Goal: Task Accomplishment & Management: Manage account settings

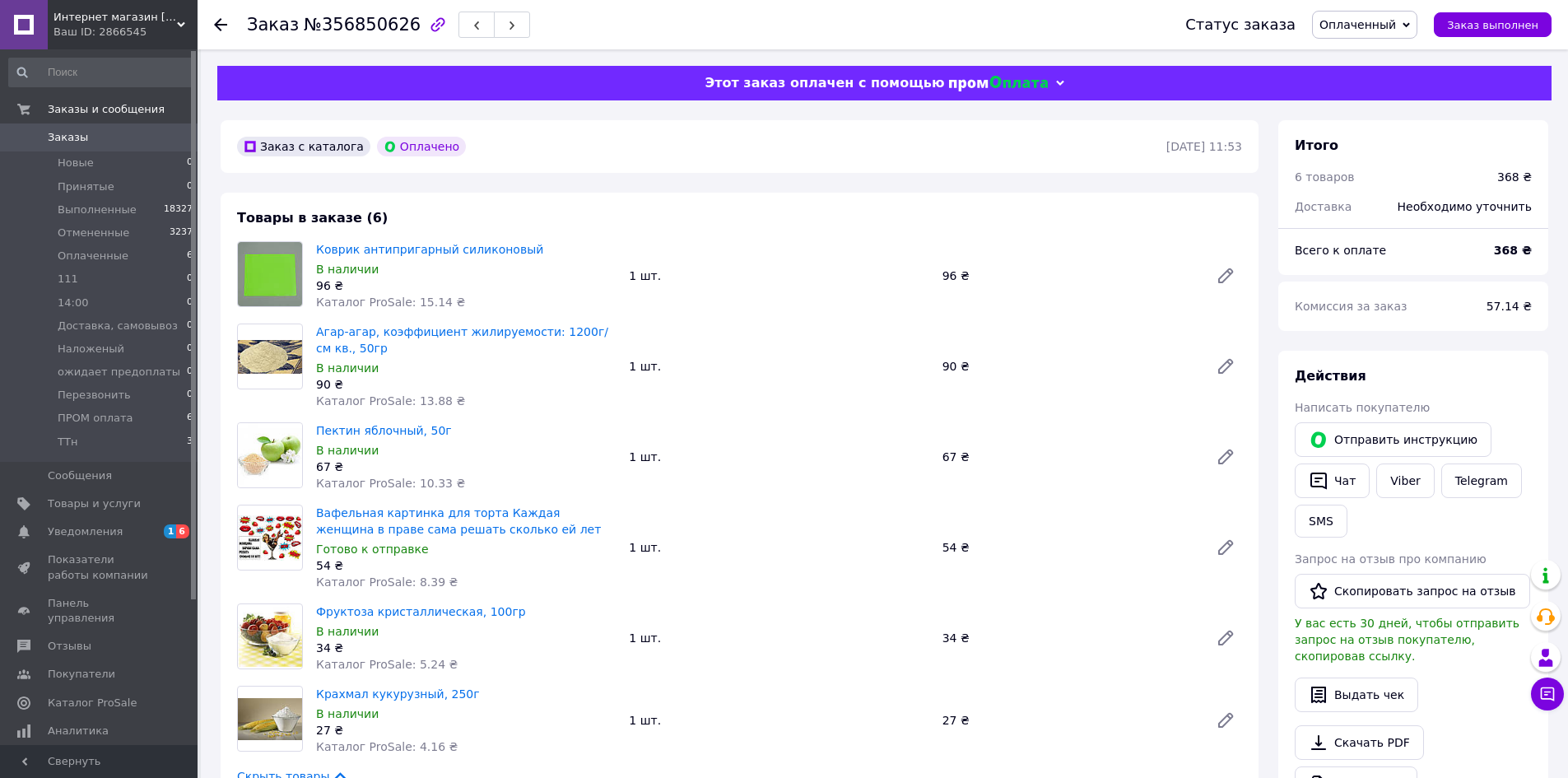
scroll to position [494, 0]
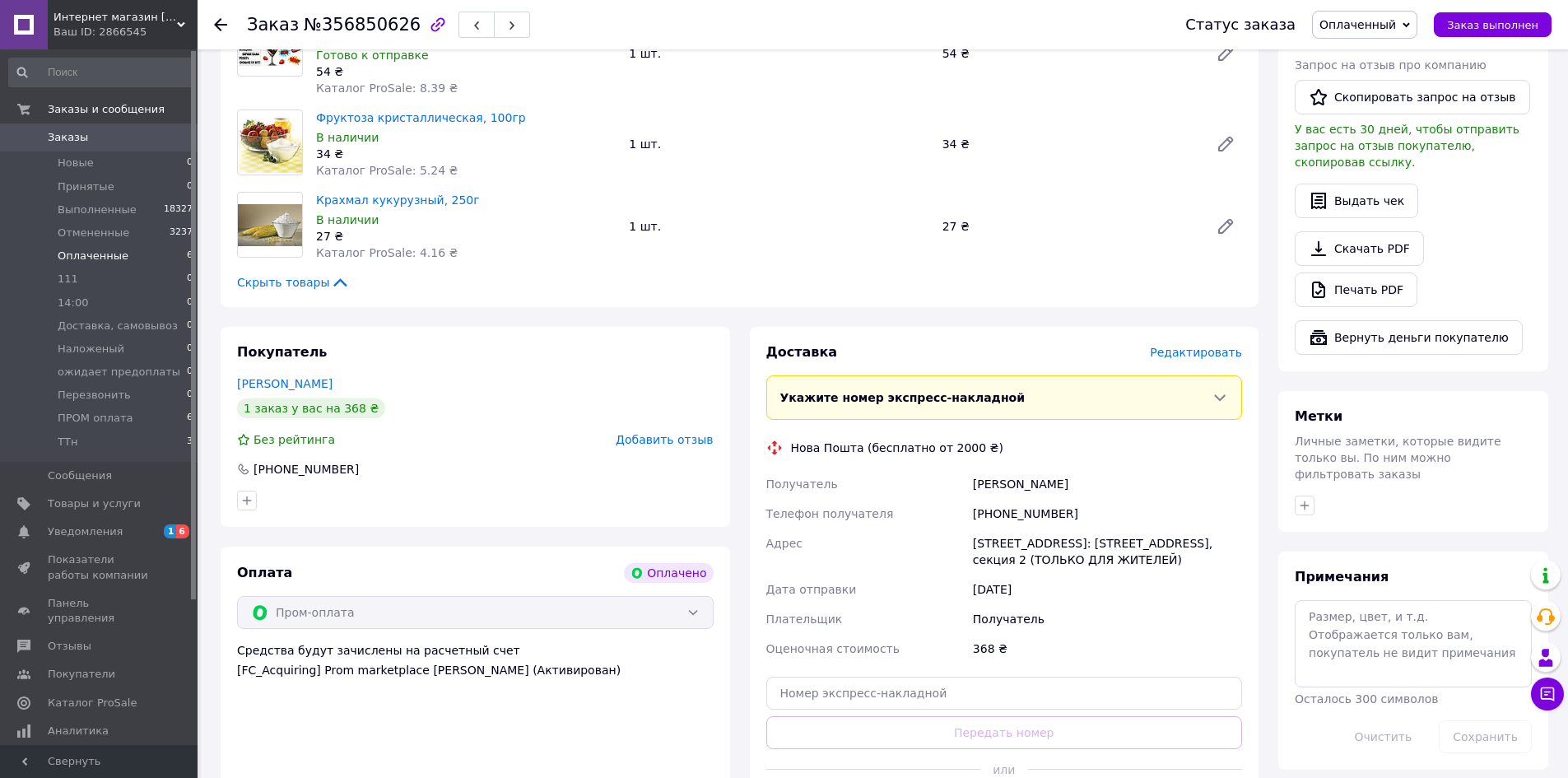
click at [123, 250] on li "Оплаченные 6" at bounding box center [101, 256] width 202 height 23
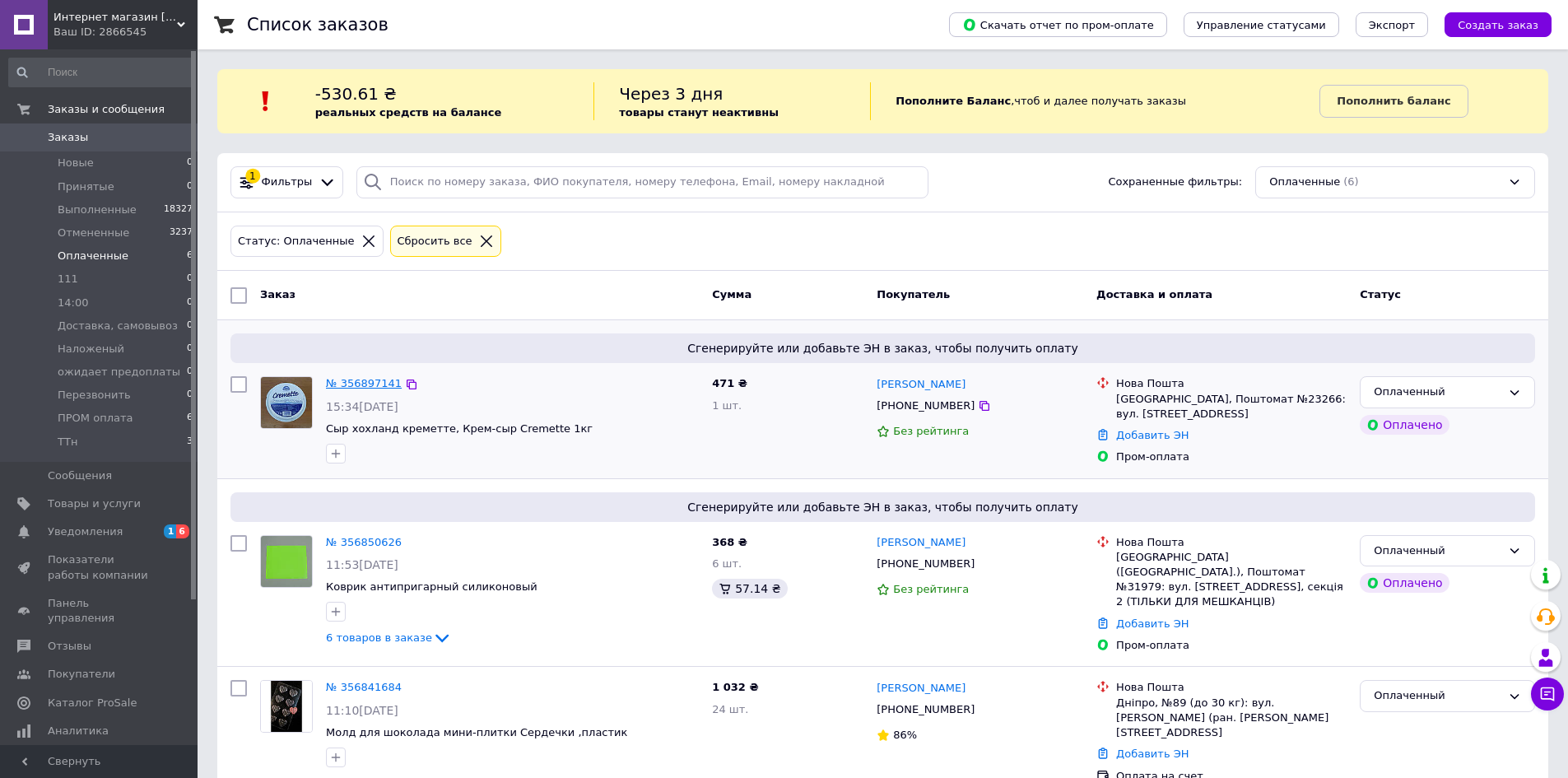
click at [350, 382] on link "№ 356897141" at bounding box center [364, 383] width 76 height 12
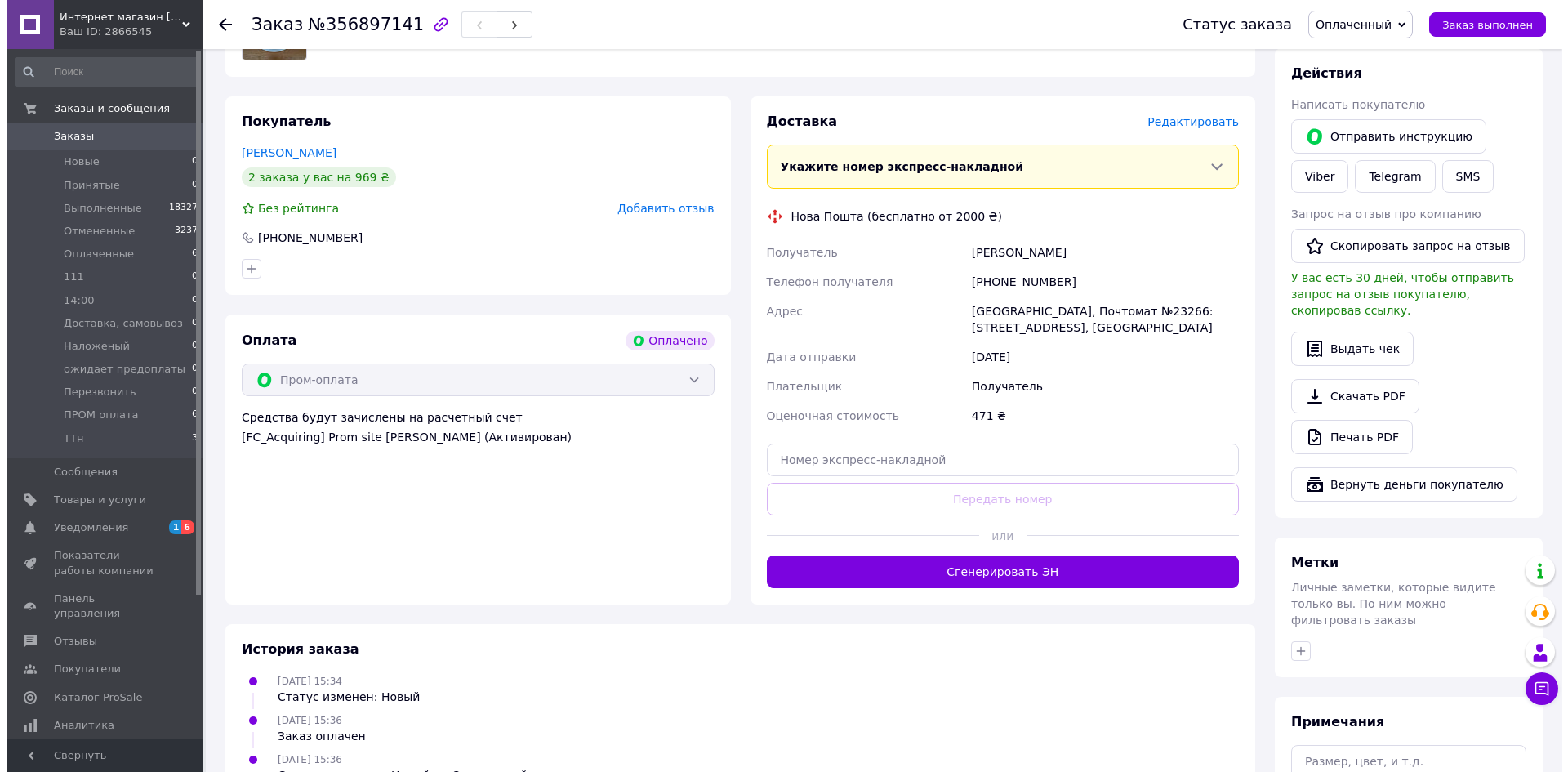
scroll to position [245, 0]
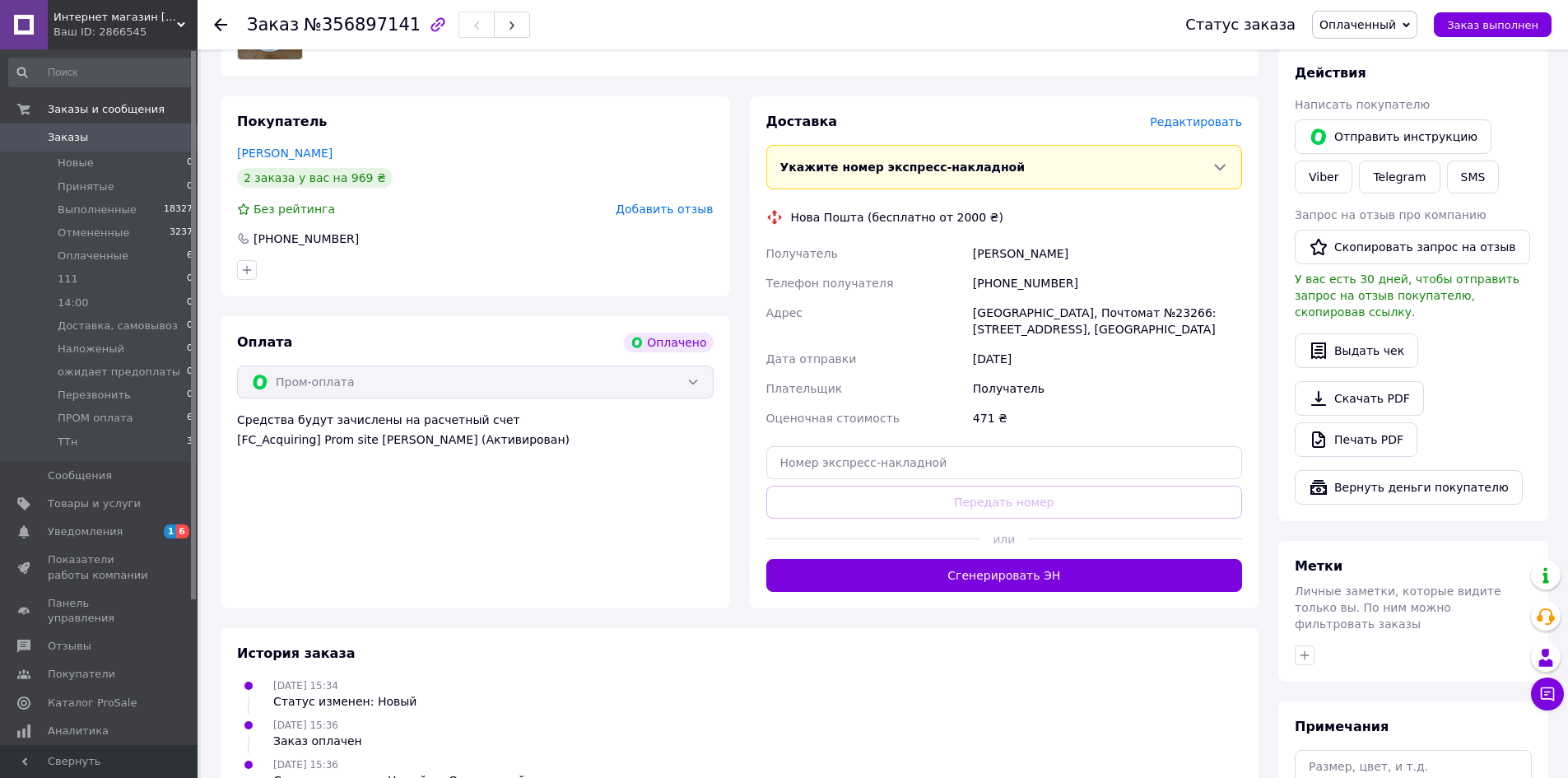
click at [1221, 126] on span "Редактировать" at bounding box center [1196, 121] width 92 height 13
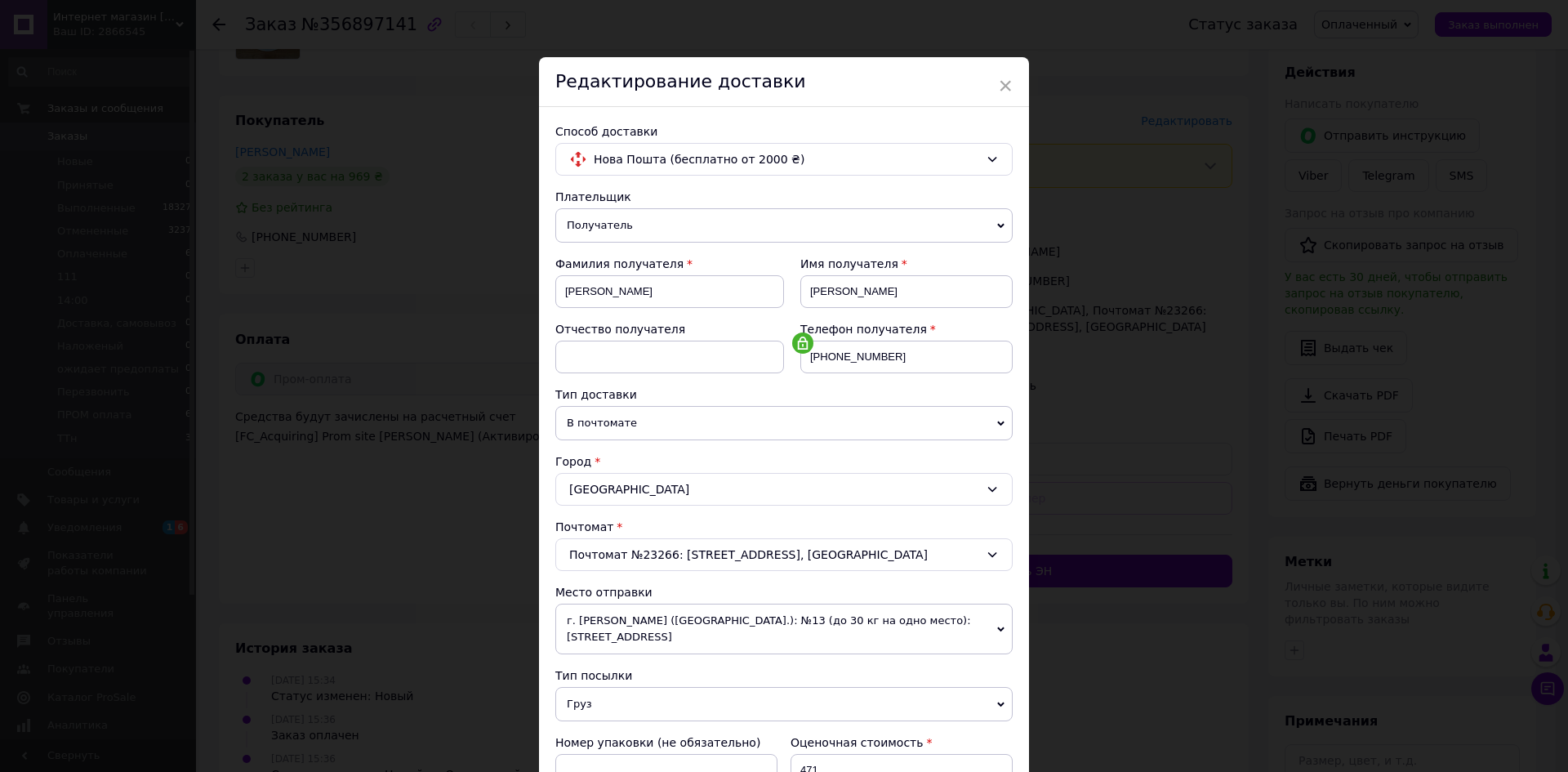
click at [1002, 424] on span "В почтомате" at bounding box center [784, 424] width 458 height 34
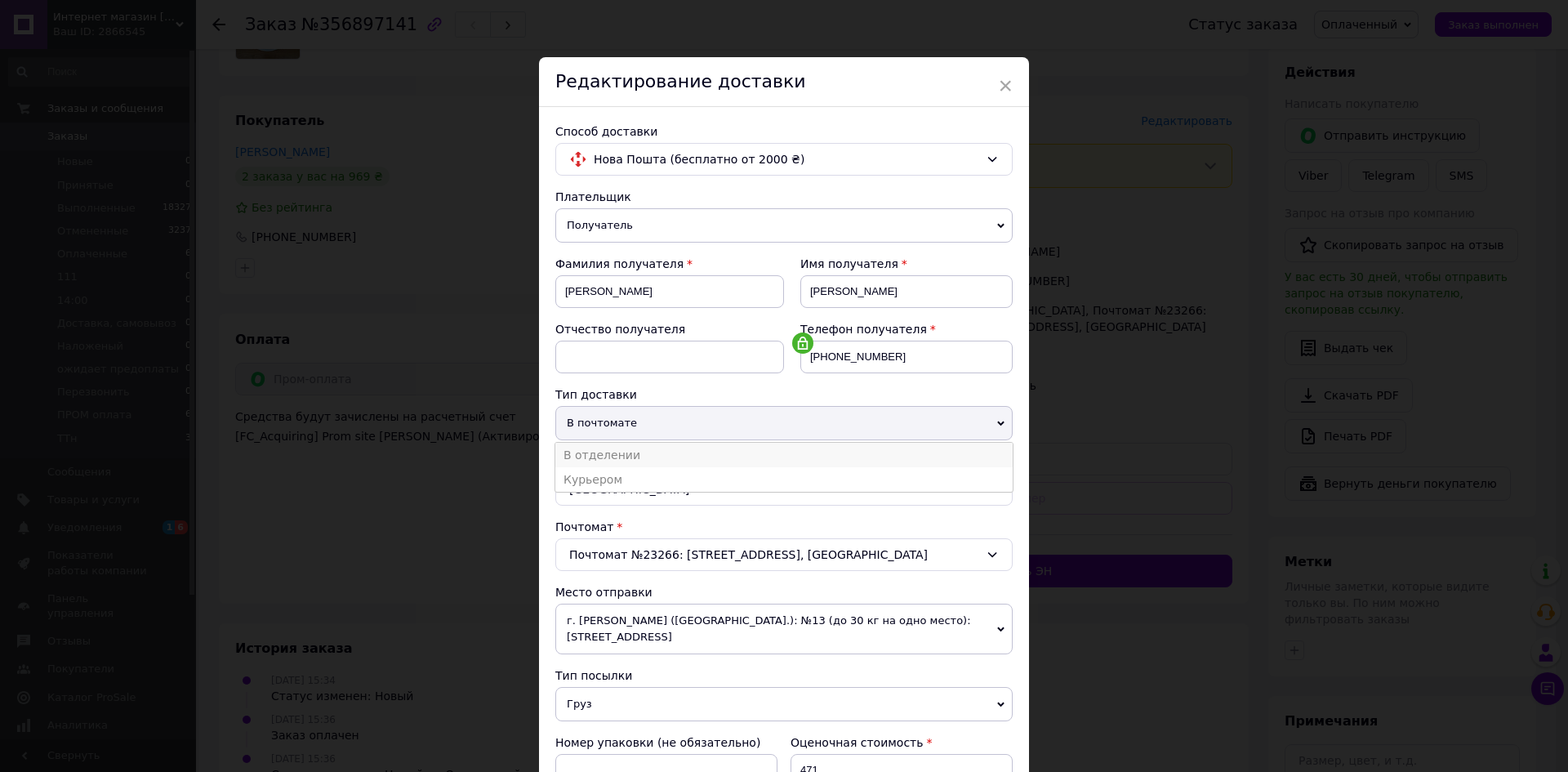
click at [614, 455] on li "В отделении" at bounding box center [784, 455] width 458 height 25
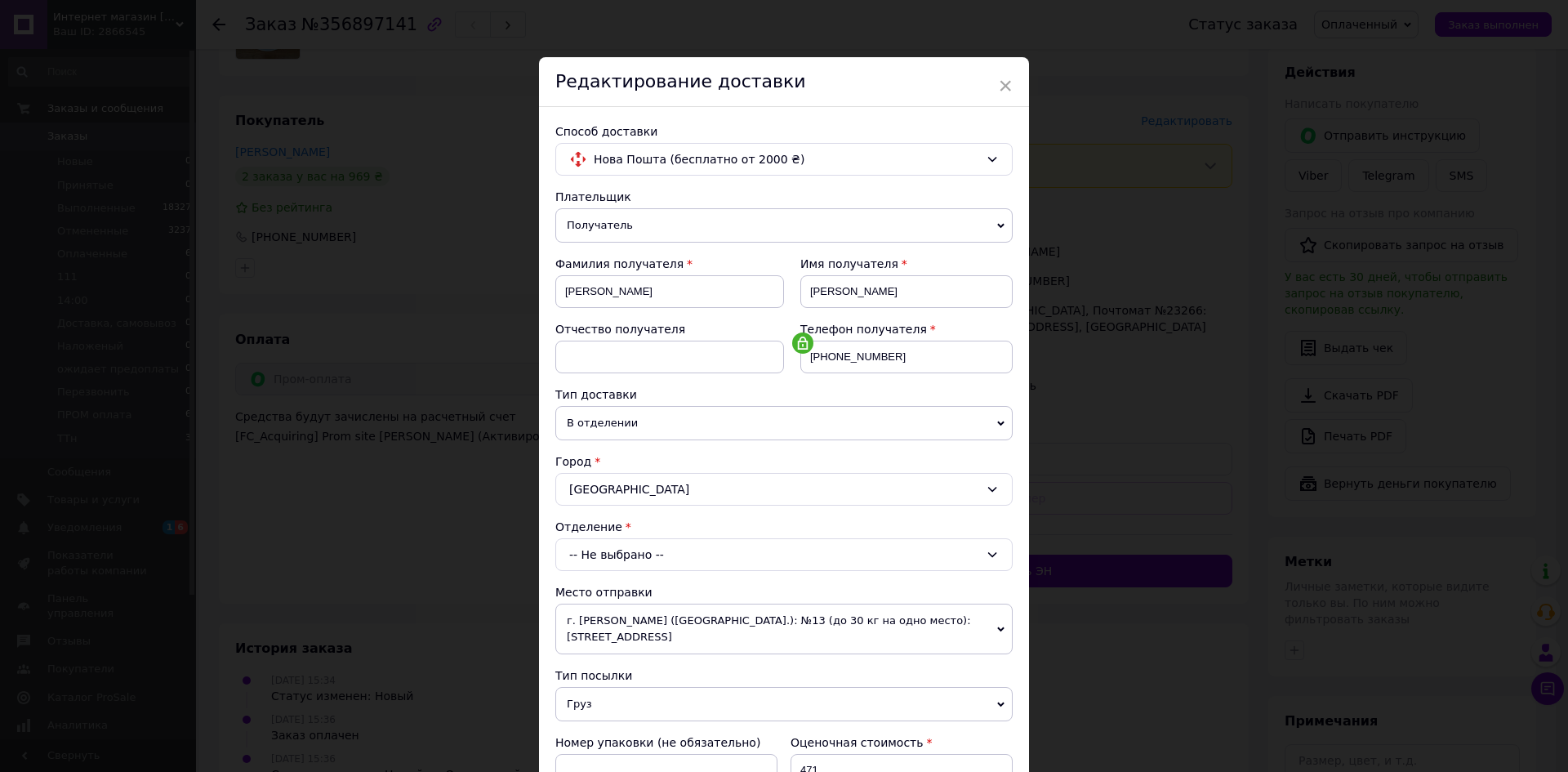
click at [632, 559] on div "-- Не выбрано --" at bounding box center [784, 555] width 458 height 32
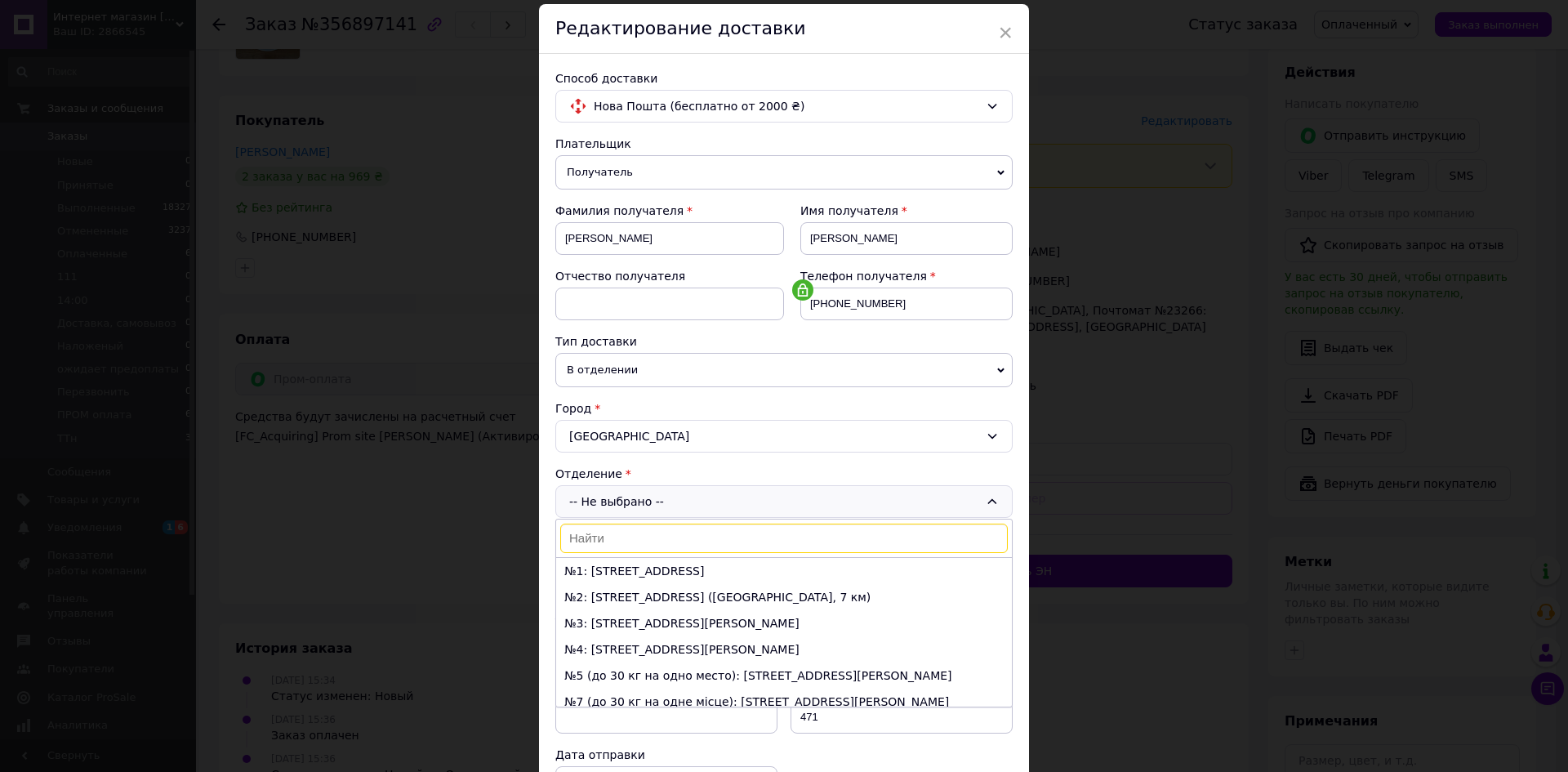
scroll to position [82, 0]
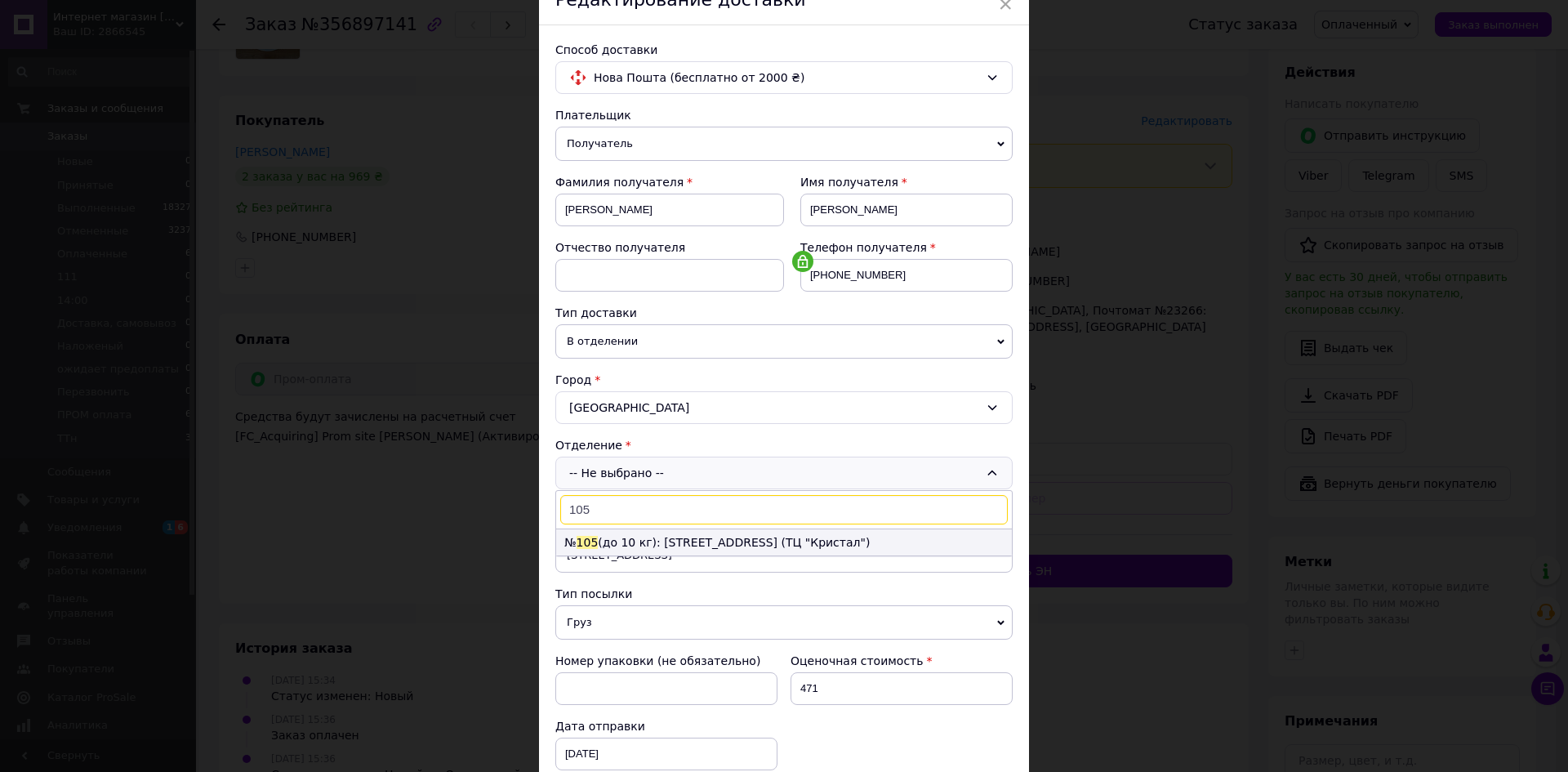
type input "105"
click at [667, 544] on li "№ 105 (до 10 кг): [STREET_ADDRESS] (ТЦ "Кристал")" at bounding box center [784, 542] width 456 height 26
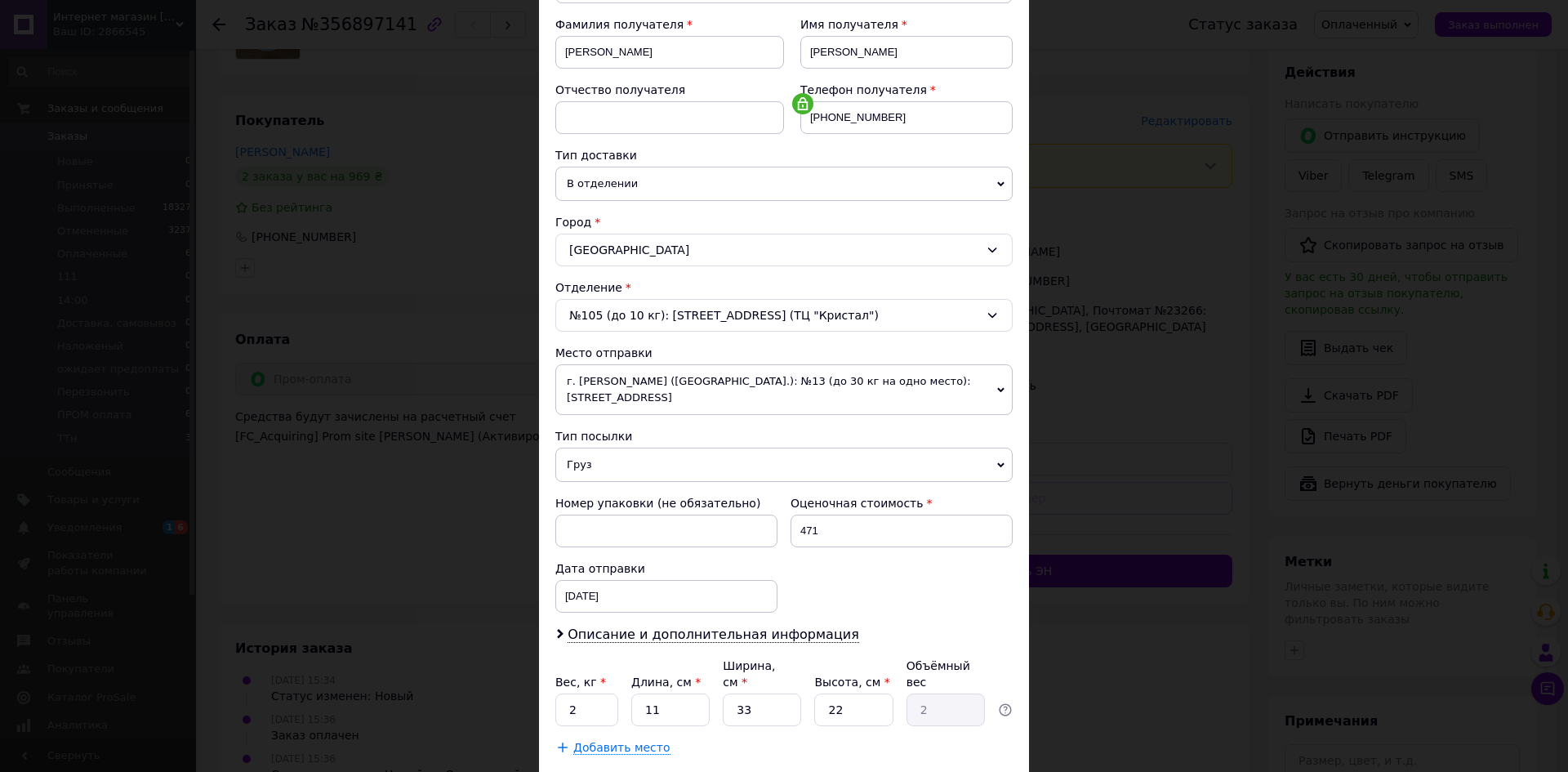
scroll to position [313, 0]
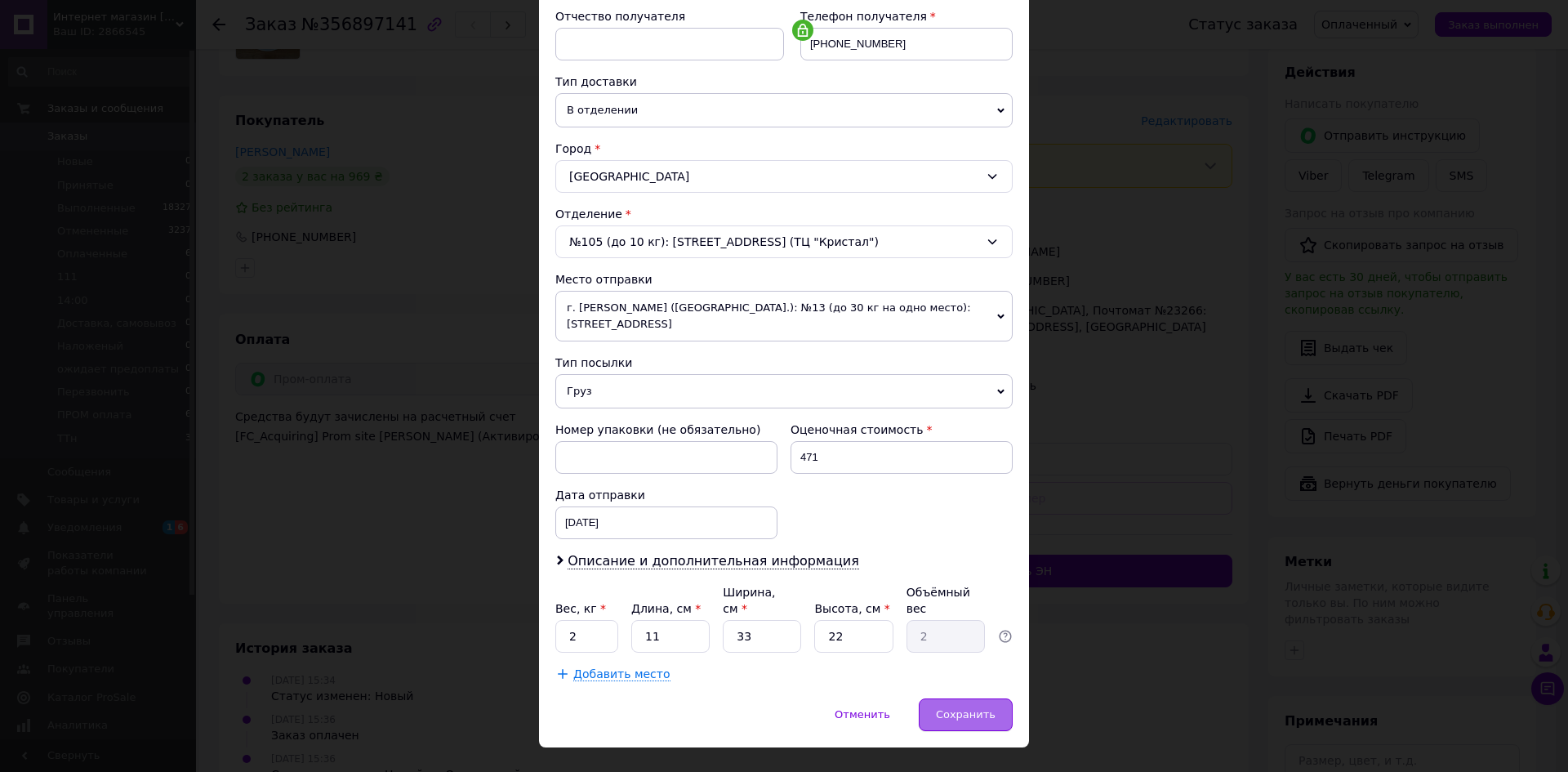
click at [952, 709] on span "Сохранить" at bounding box center [966, 715] width 60 height 12
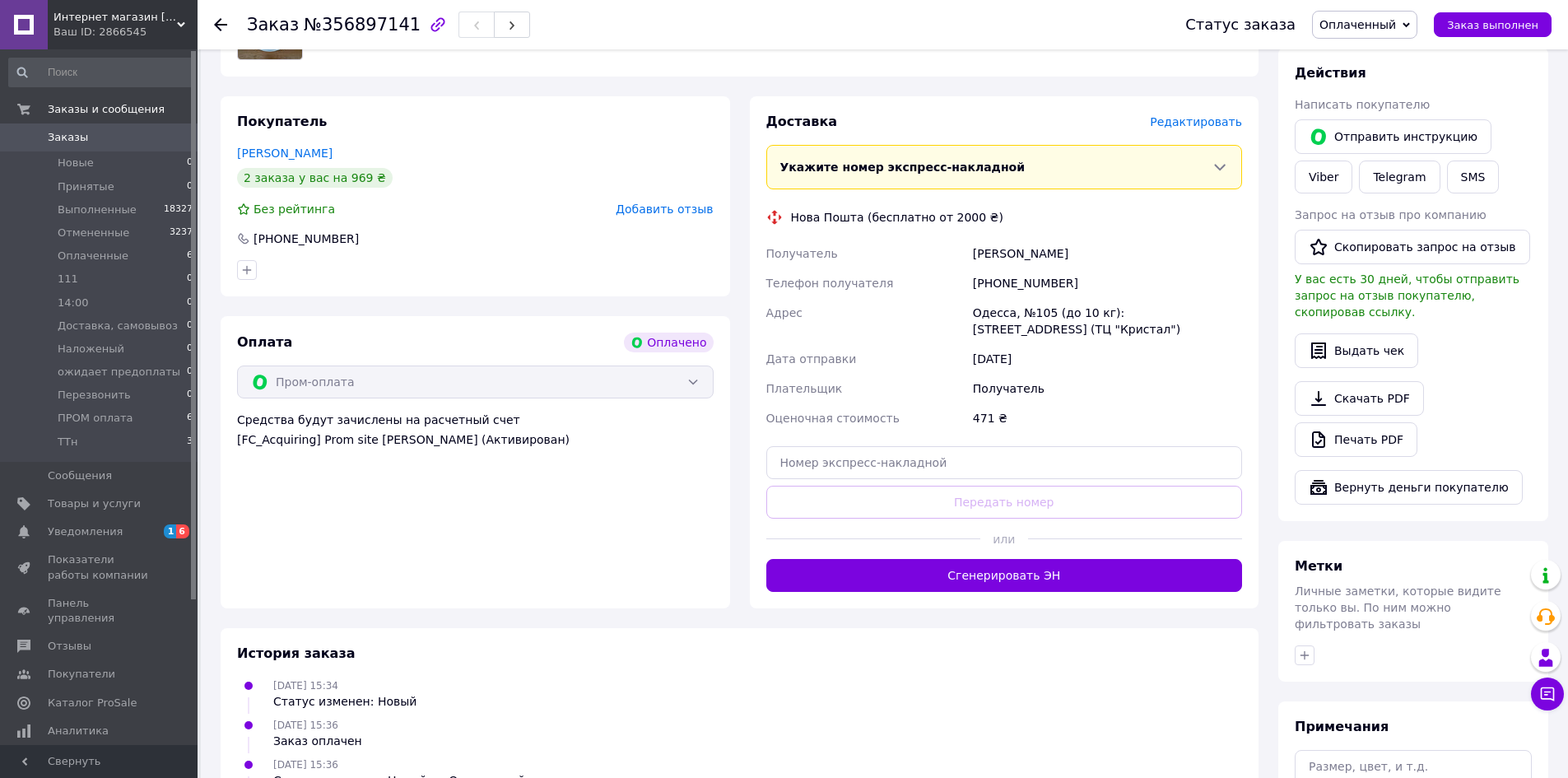
click at [1202, 124] on span "Редактировать" at bounding box center [1196, 121] width 92 height 13
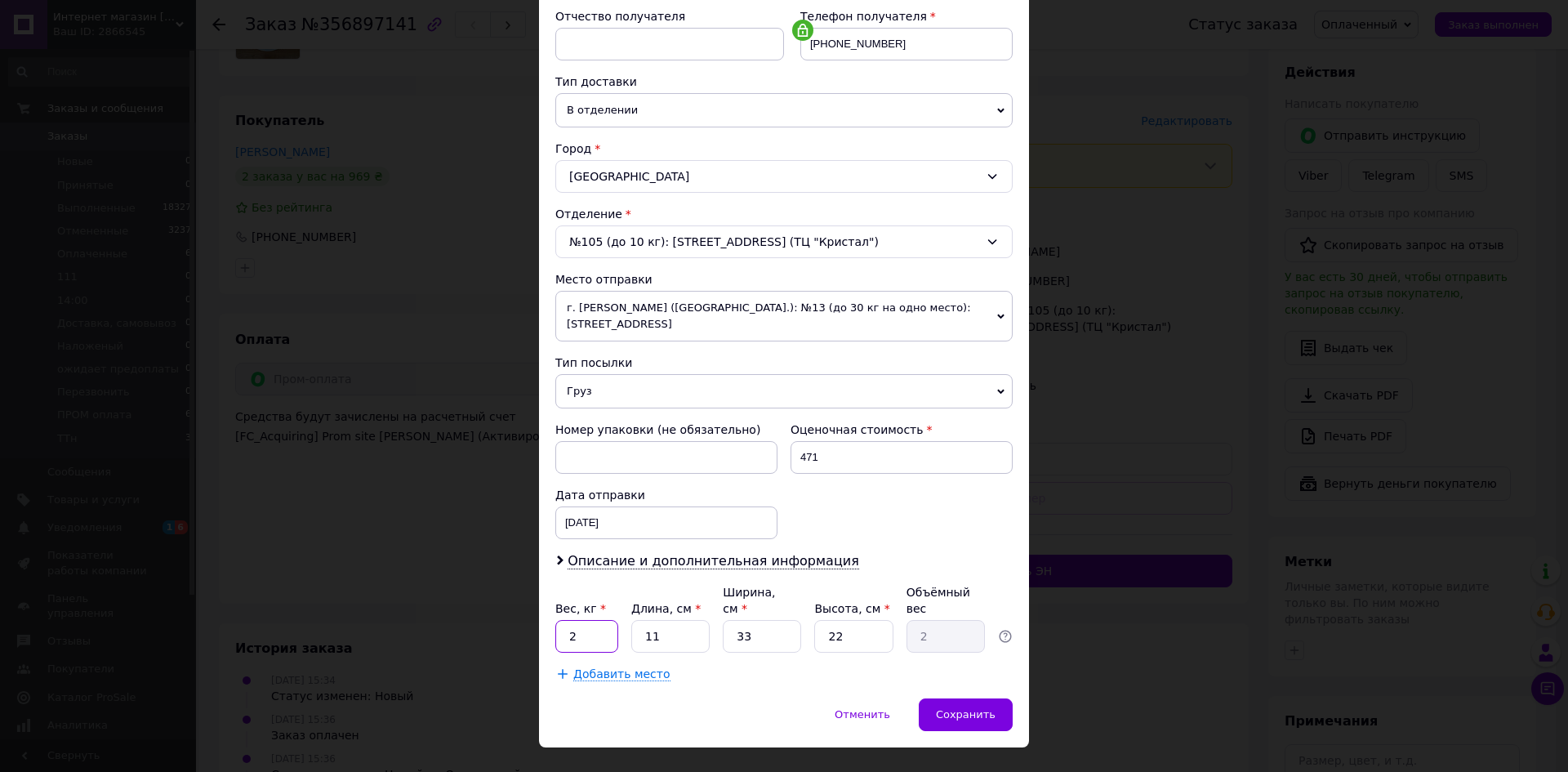
click at [568, 620] on input "2" at bounding box center [587, 636] width 63 height 32
type input "1"
drag, startPoint x: 660, startPoint y: 601, endPoint x: 645, endPoint y: 601, distance: 15.0
click at [645, 620] on input "11" at bounding box center [671, 636] width 79 height 32
type input "1"
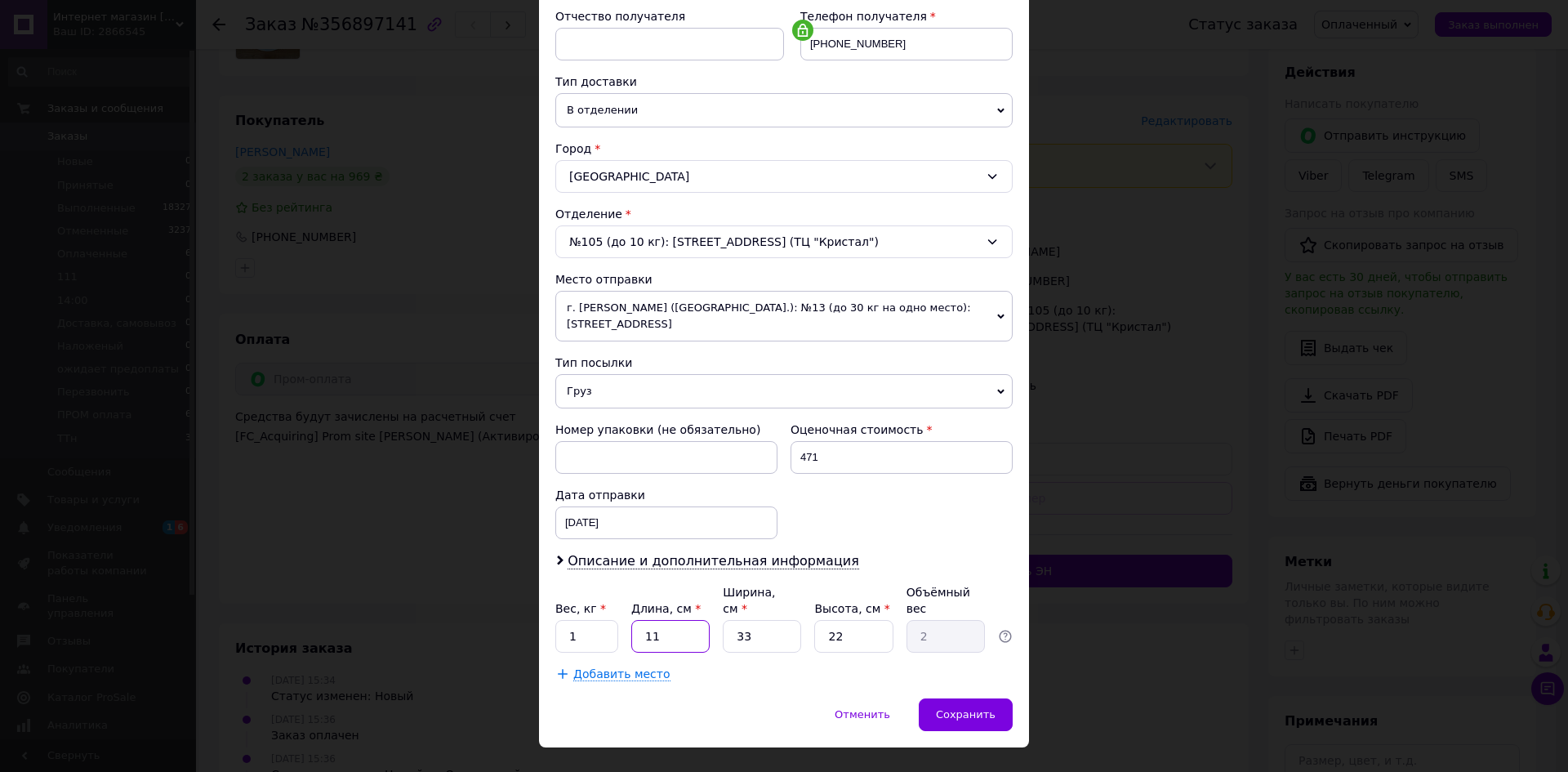
type input "0.18"
type input "15"
type input "2.72"
type input "15"
click at [735, 620] on input "33" at bounding box center [762, 636] width 79 height 32
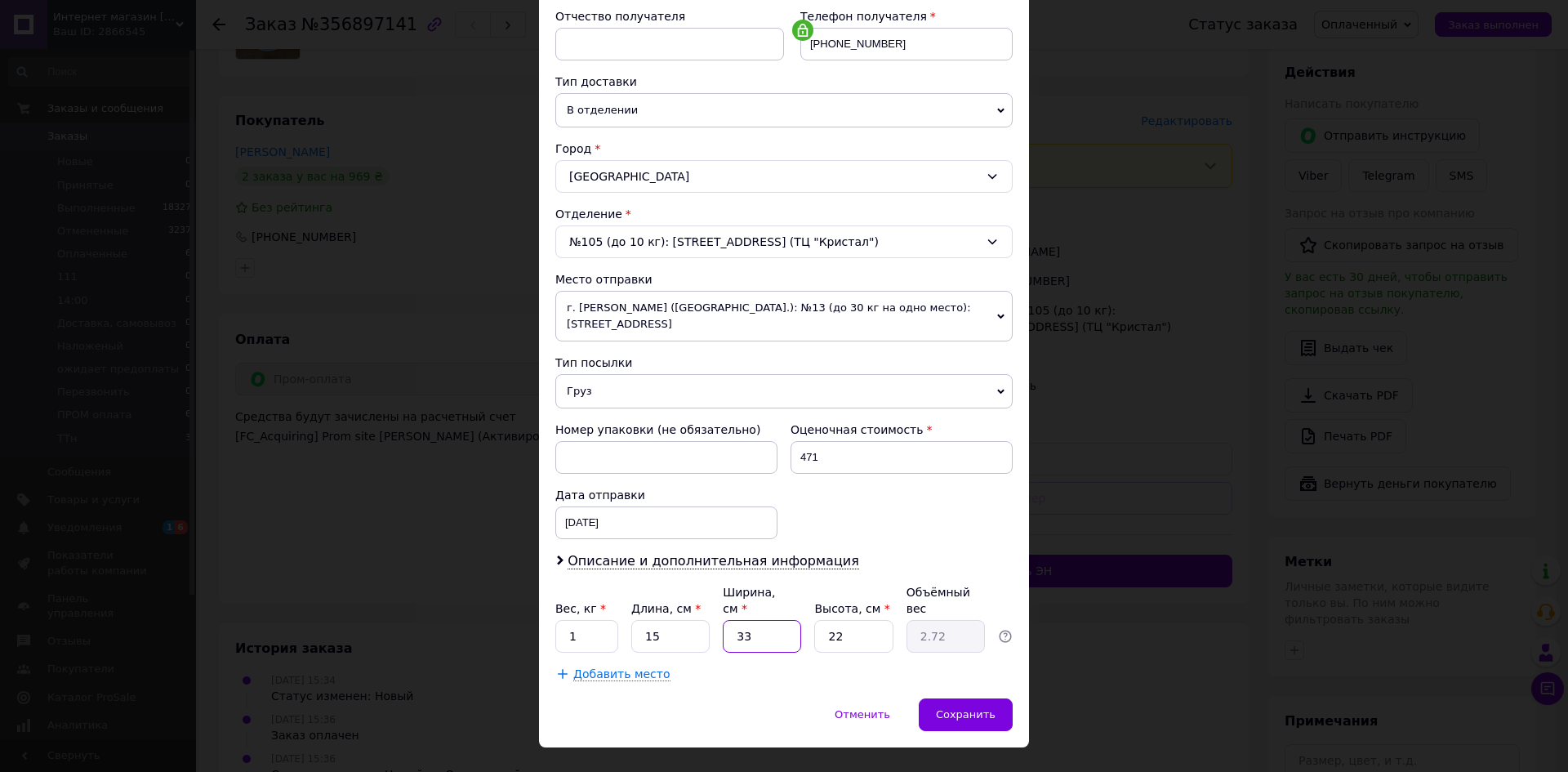
type input "1"
type input "0.1"
type input "15"
type input "1.24"
type input "15"
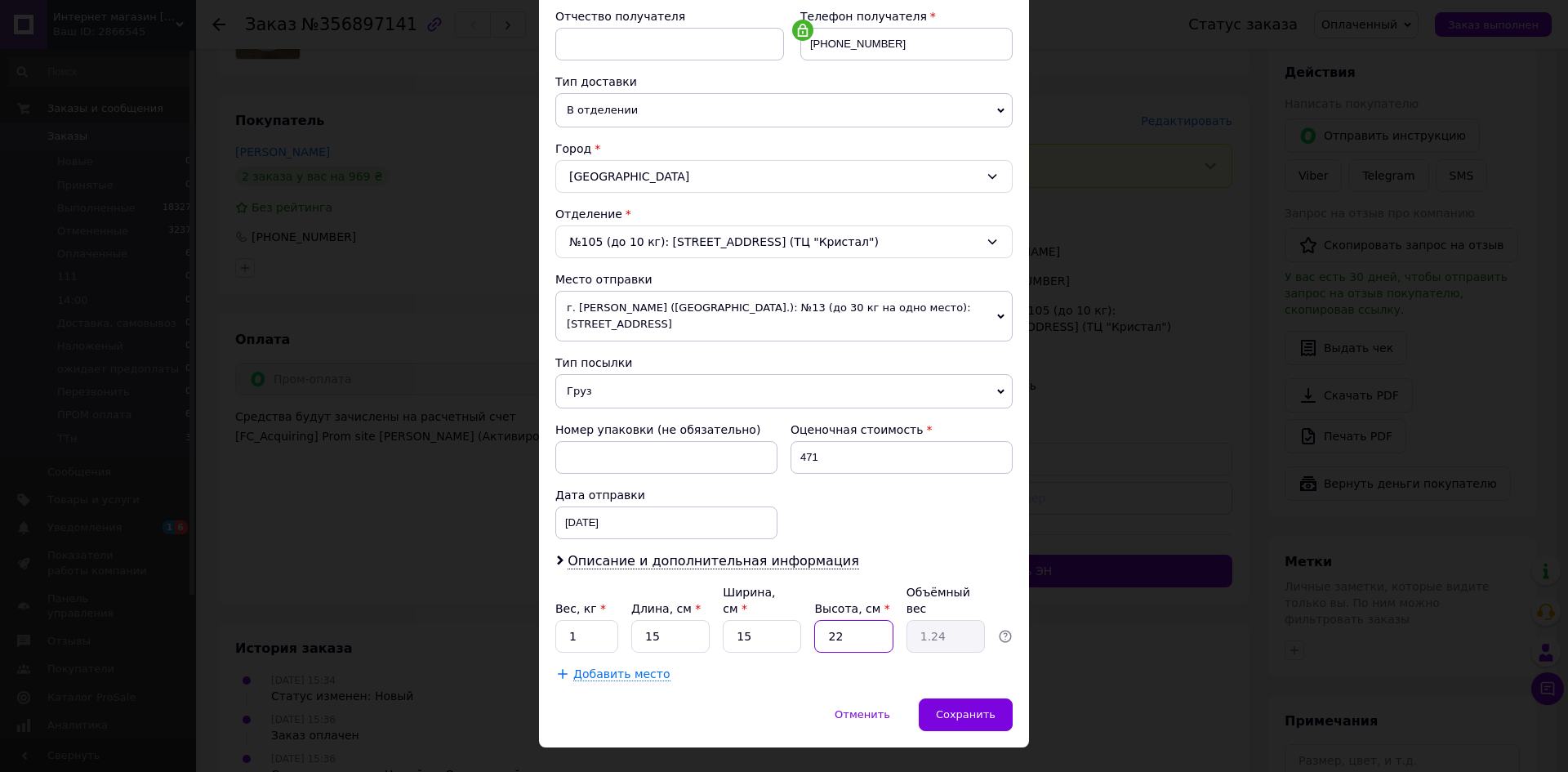
drag, startPoint x: 838, startPoint y: 608, endPoint x: 826, endPoint y: 610, distance: 12.2
click at [826, 620] on input "22" at bounding box center [854, 636] width 79 height 32
type input "1"
type input "0.1"
type input "10"
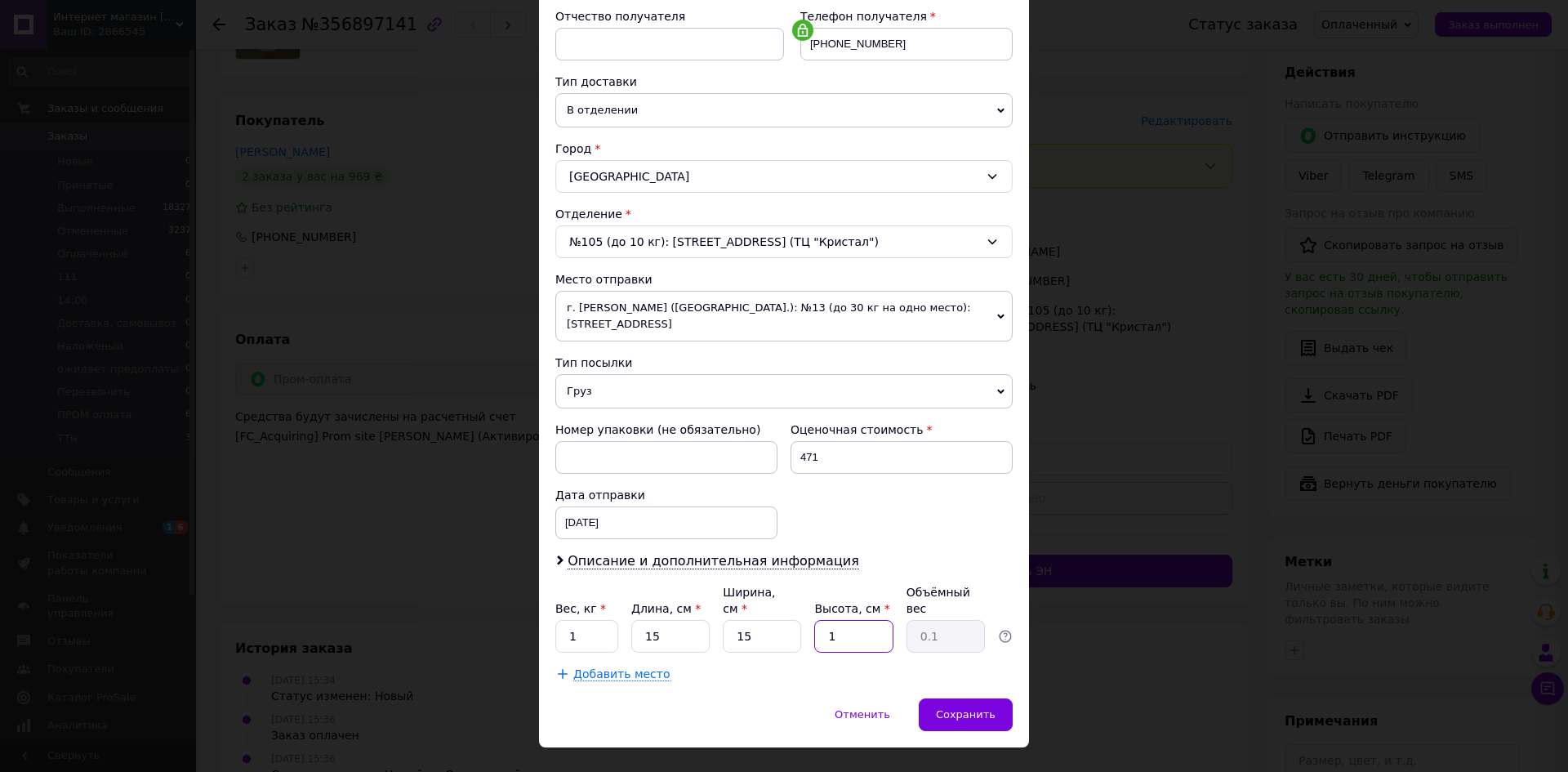
type input "0.56"
type input "10"
click at [949, 709] on span "Сохранить" at bounding box center [966, 715] width 60 height 12
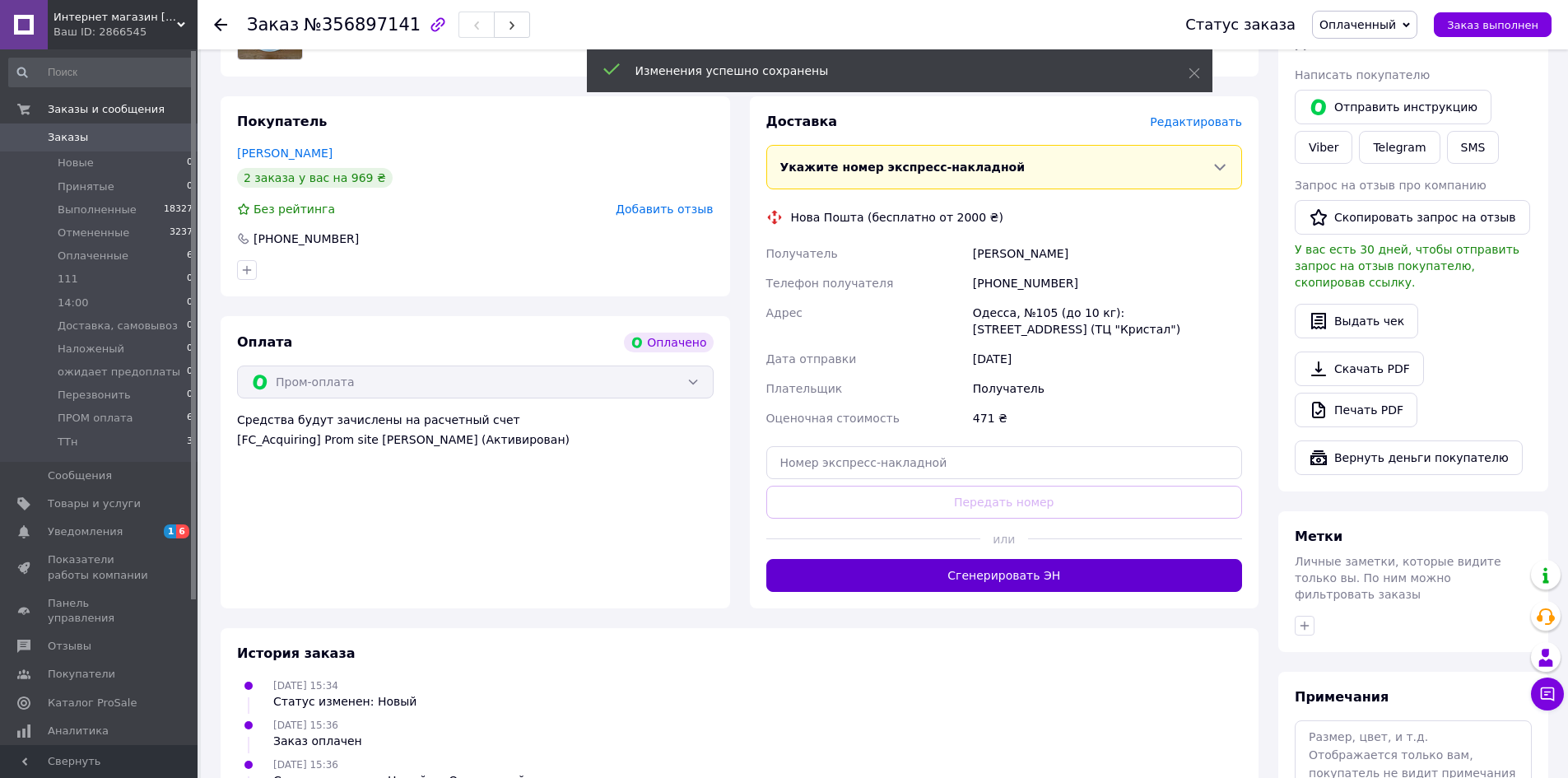
click at [1008, 582] on button "Сгенерировать ЭН" at bounding box center [1005, 576] width 477 height 33
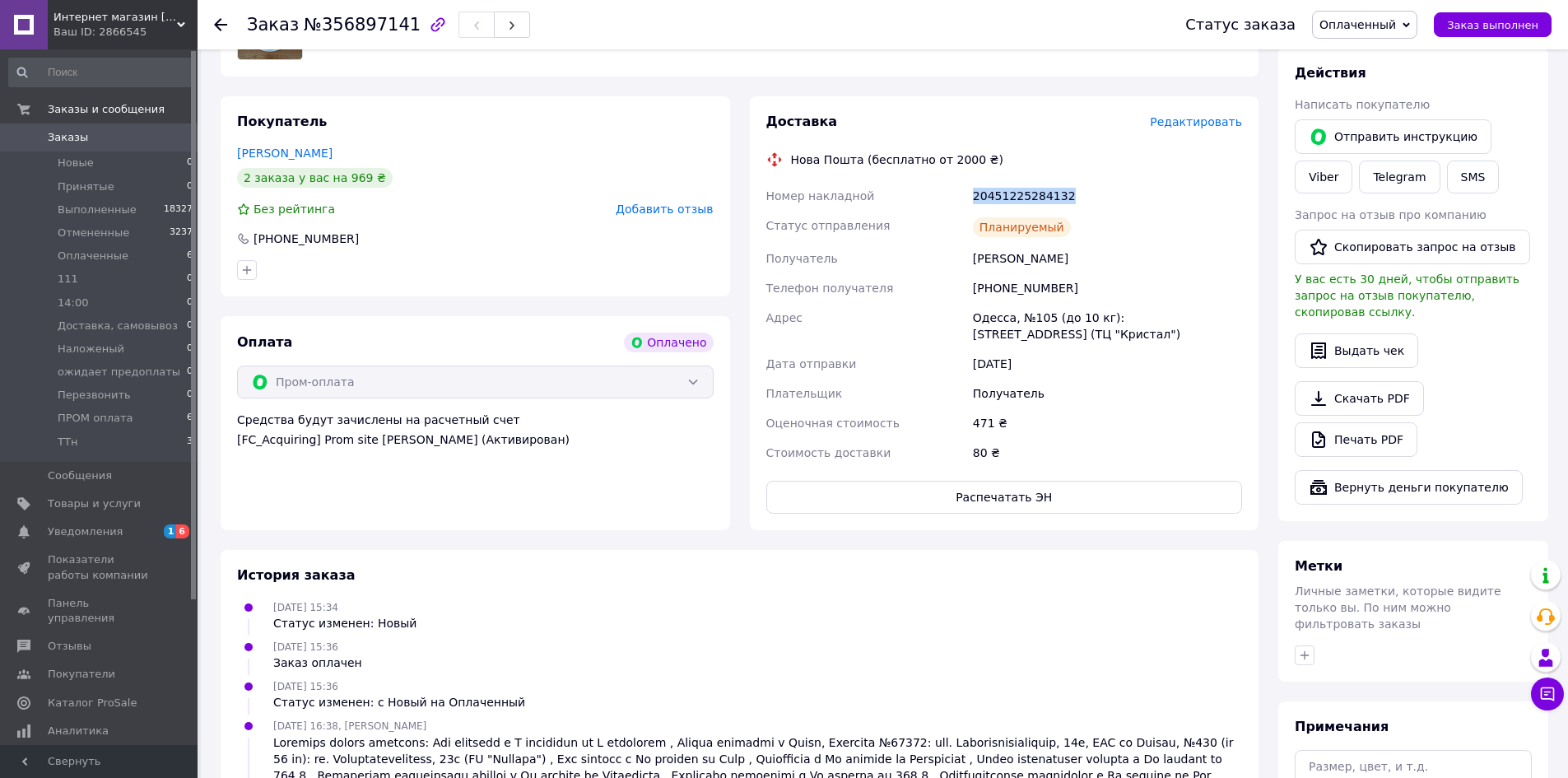
drag, startPoint x: 1064, startPoint y: 195, endPoint x: 946, endPoint y: 204, distance: 118.3
click at [935, 200] on div "Номер накладной 20451225284132 Статус отправления Планируемый Получатель [PERSO…" at bounding box center [1005, 324] width 483 height 287
copy div "Номер накладной 20451225284132"
click at [1329, 181] on link "Viber" at bounding box center [1323, 177] width 58 height 33
click at [1363, 30] on span "Оплаченный" at bounding box center [1357, 24] width 77 height 13
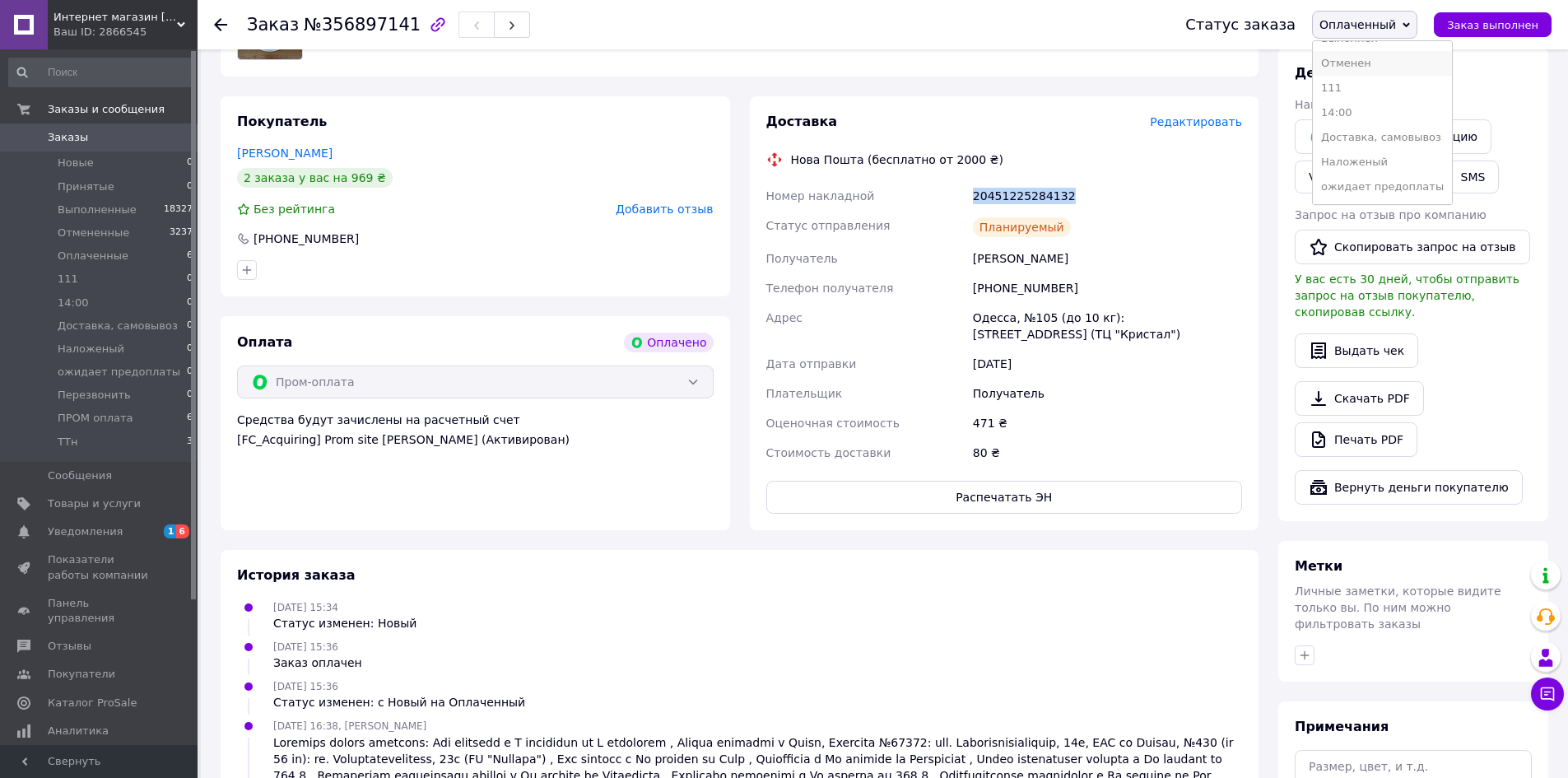
scroll to position [117, 0]
click at [1400, 162] on li "ПРОМ оплата" at bounding box center [1382, 163] width 139 height 25
click at [224, 26] on use at bounding box center [220, 24] width 13 height 13
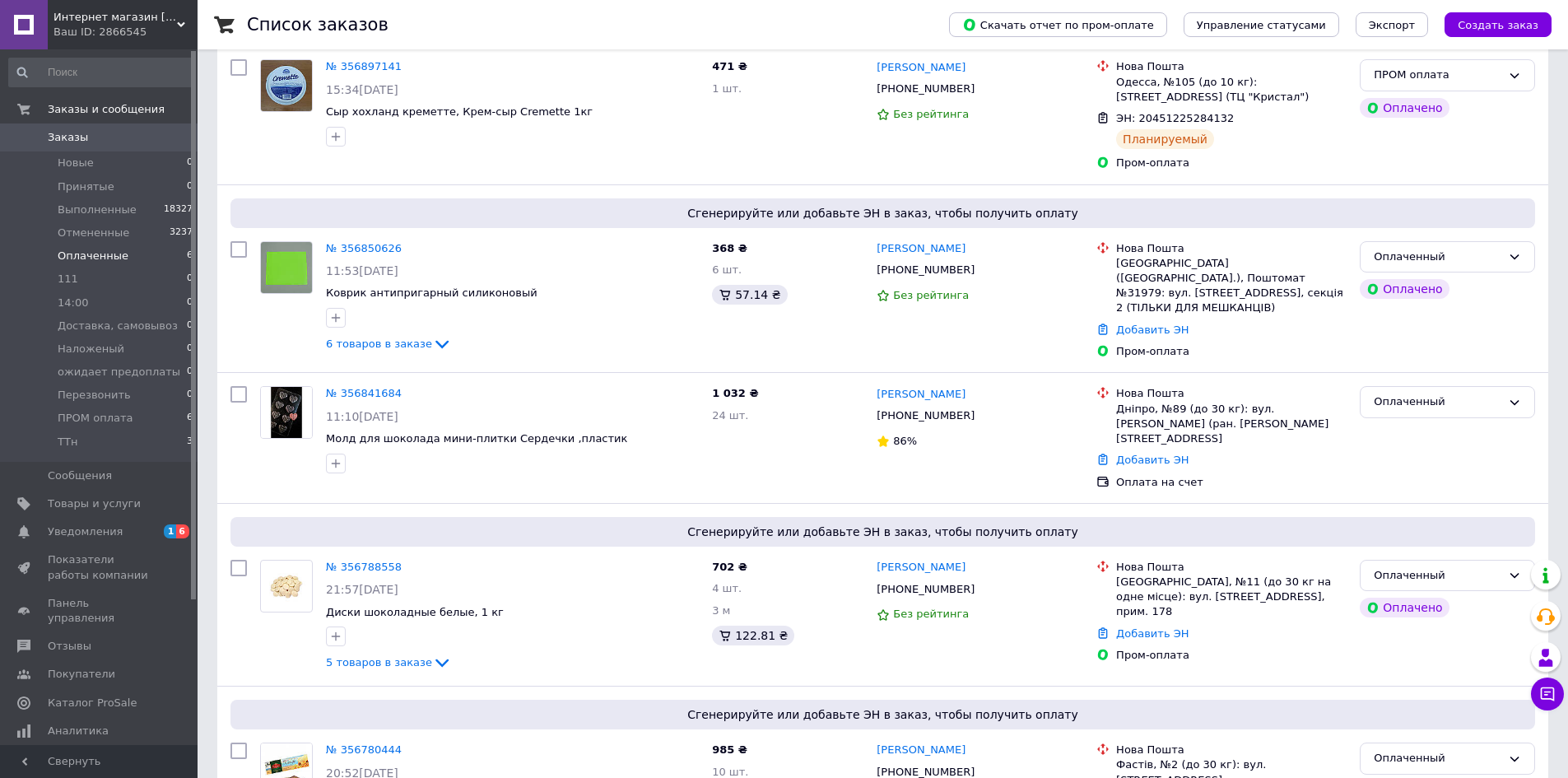
scroll to position [330, 0]
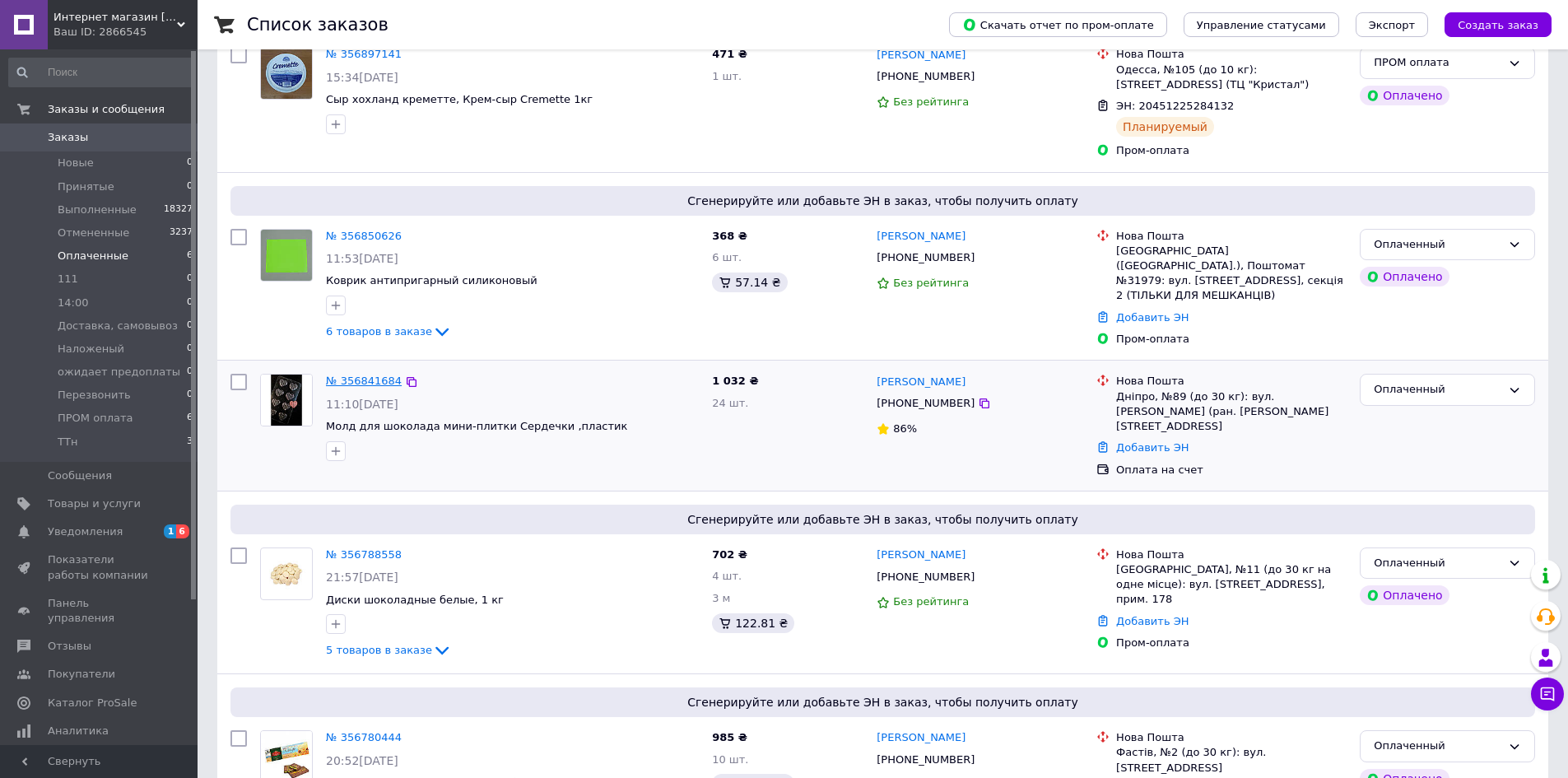
click at [371, 378] on link "№ 356841684" at bounding box center [364, 380] width 76 height 12
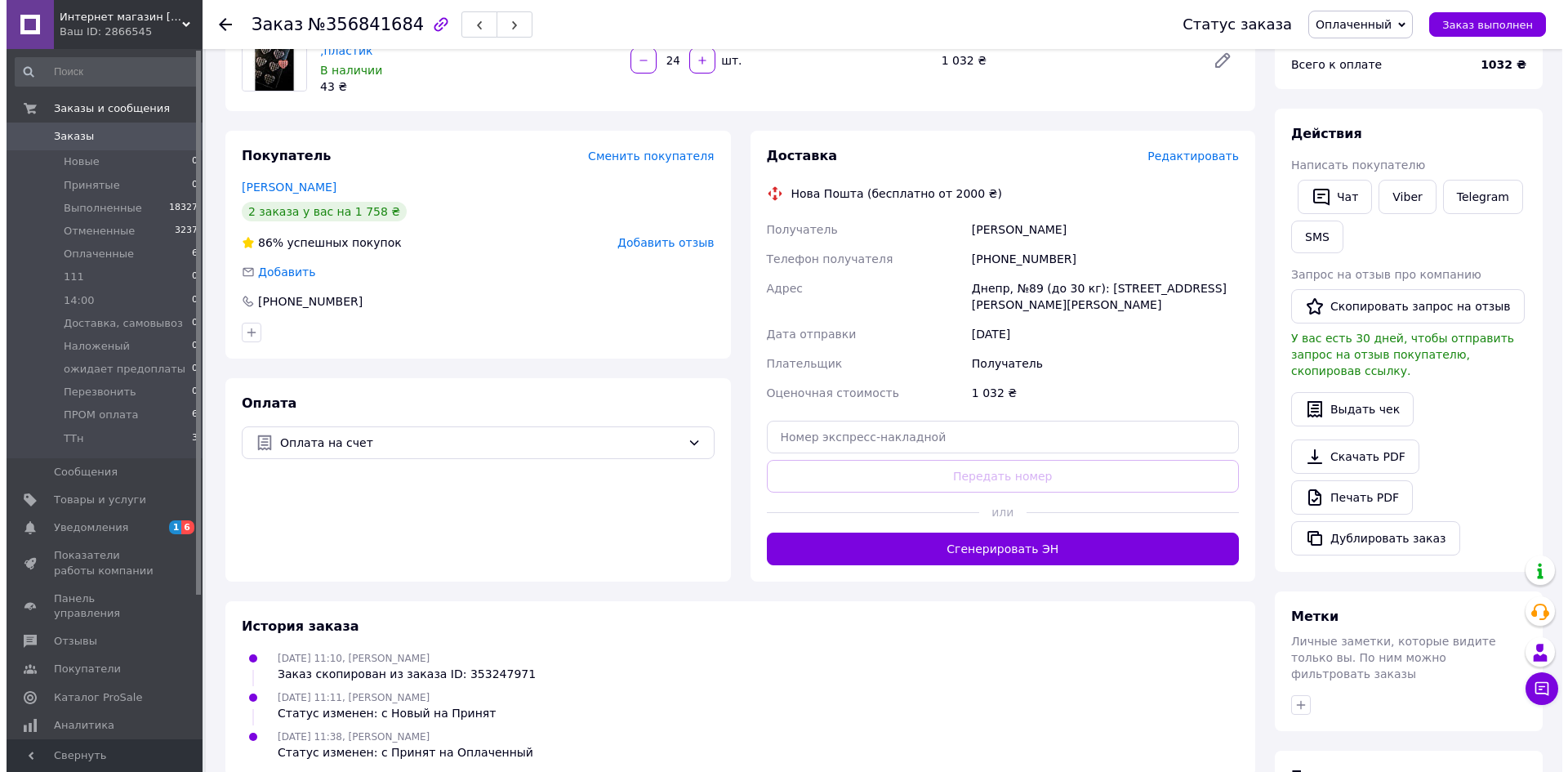
scroll to position [163, 0]
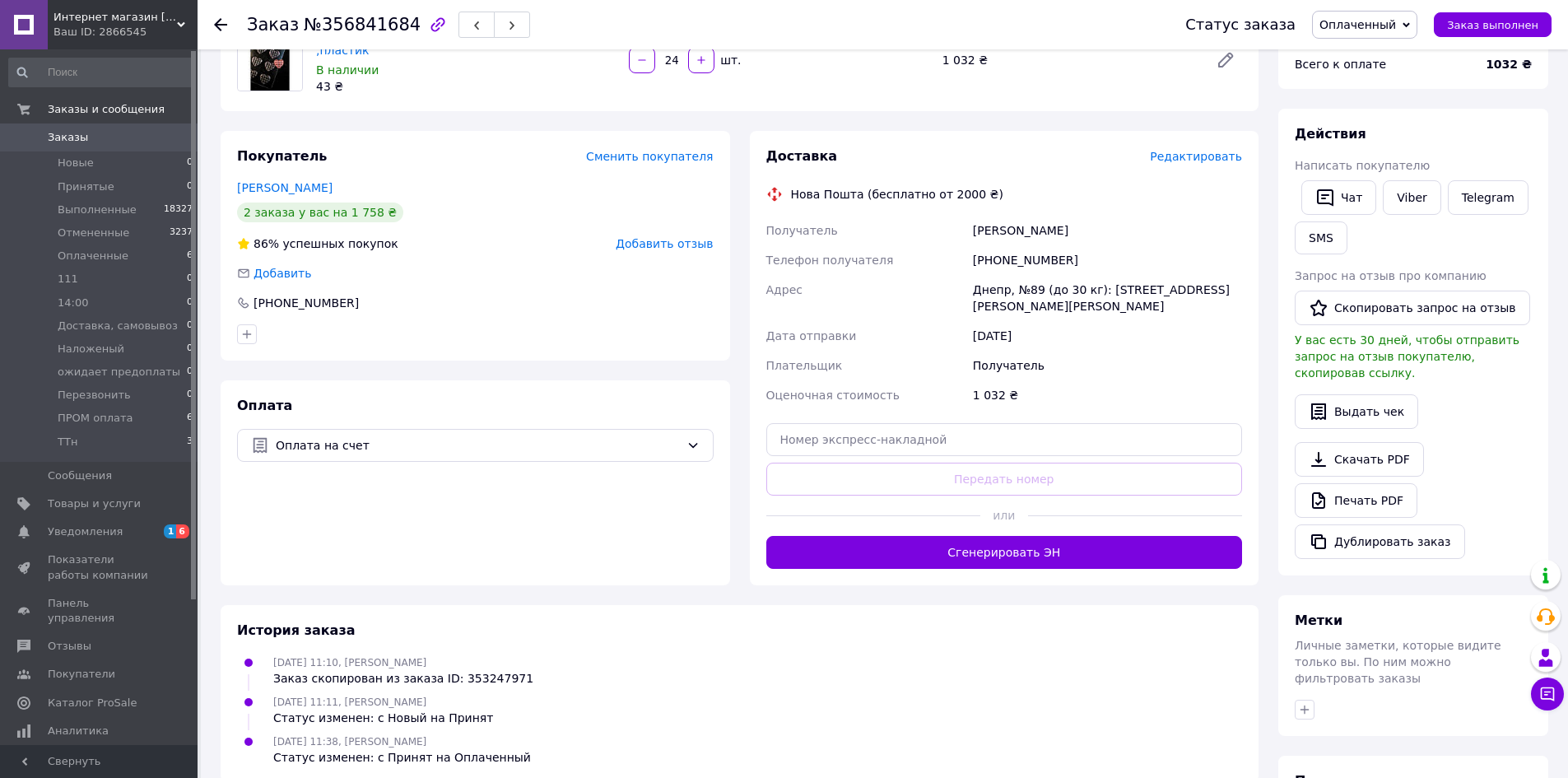
click at [1209, 151] on span "Редактировать" at bounding box center [1196, 156] width 92 height 13
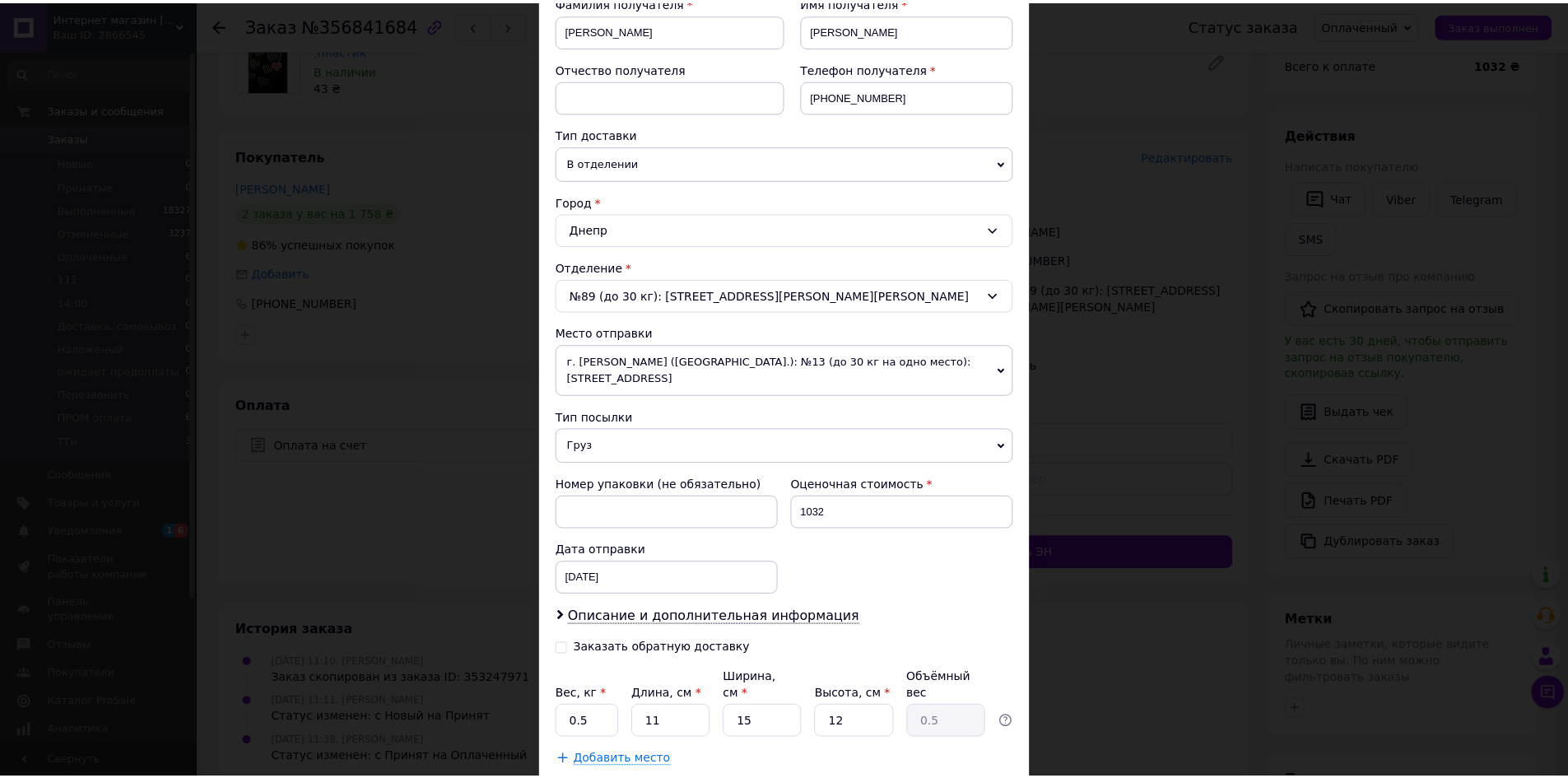
scroll to position [345, 0]
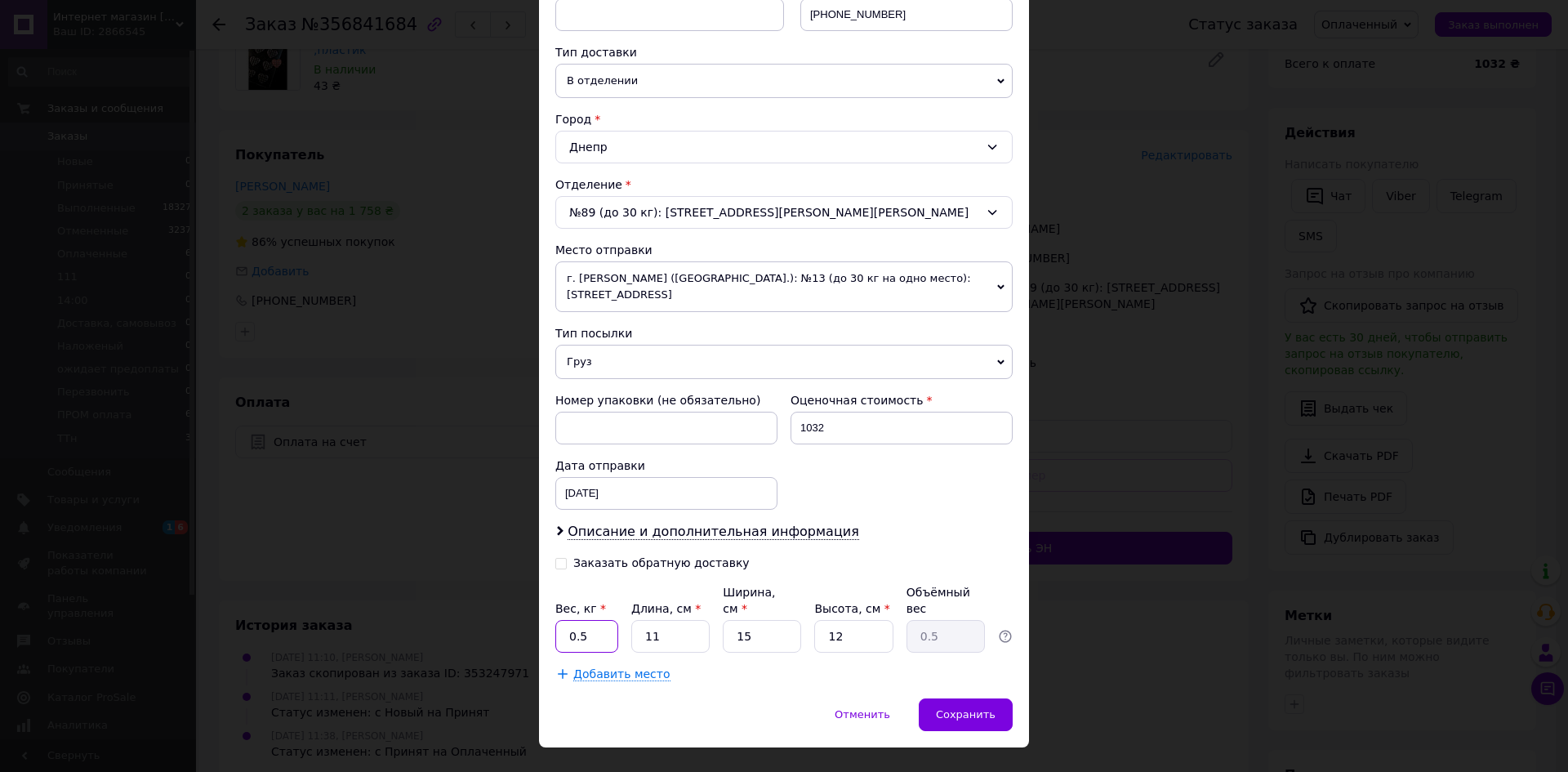
drag, startPoint x: 588, startPoint y: 606, endPoint x: 562, endPoint y: 602, distance: 26.3
click at [562, 620] on input "0.5" at bounding box center [587, 636] width 63 height 32
type input "1"
drag, startPoint x: 673, startPoint y: 612, endPoint x: 643, endPoint y: 612, distance: 30.0
click at [643, 620] on input "11" at bounding box center [671, 636] width 79 height 32
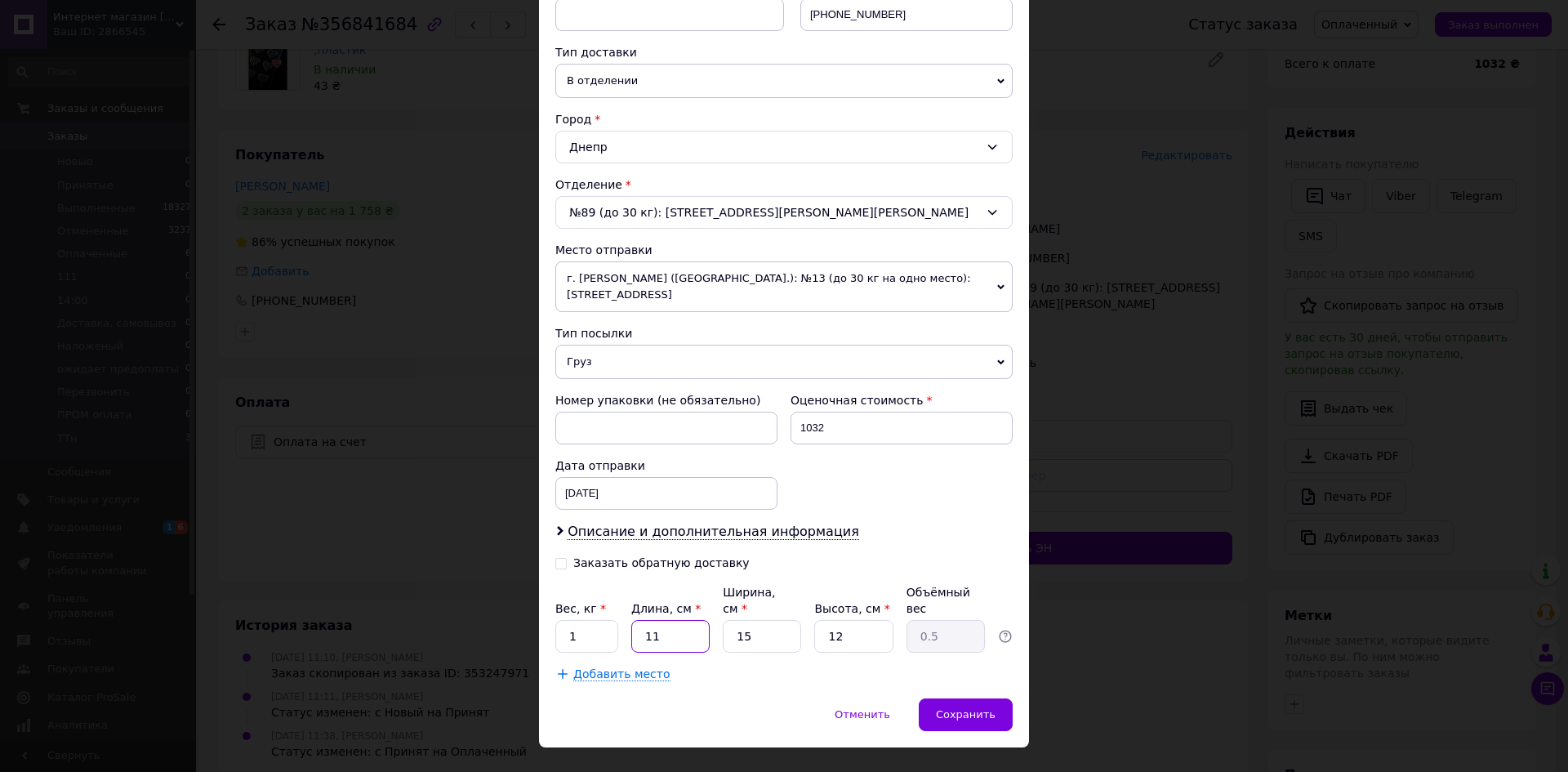
type input "3"
type input "0.14"
type input "30"
type input "1.35"
type input "30"
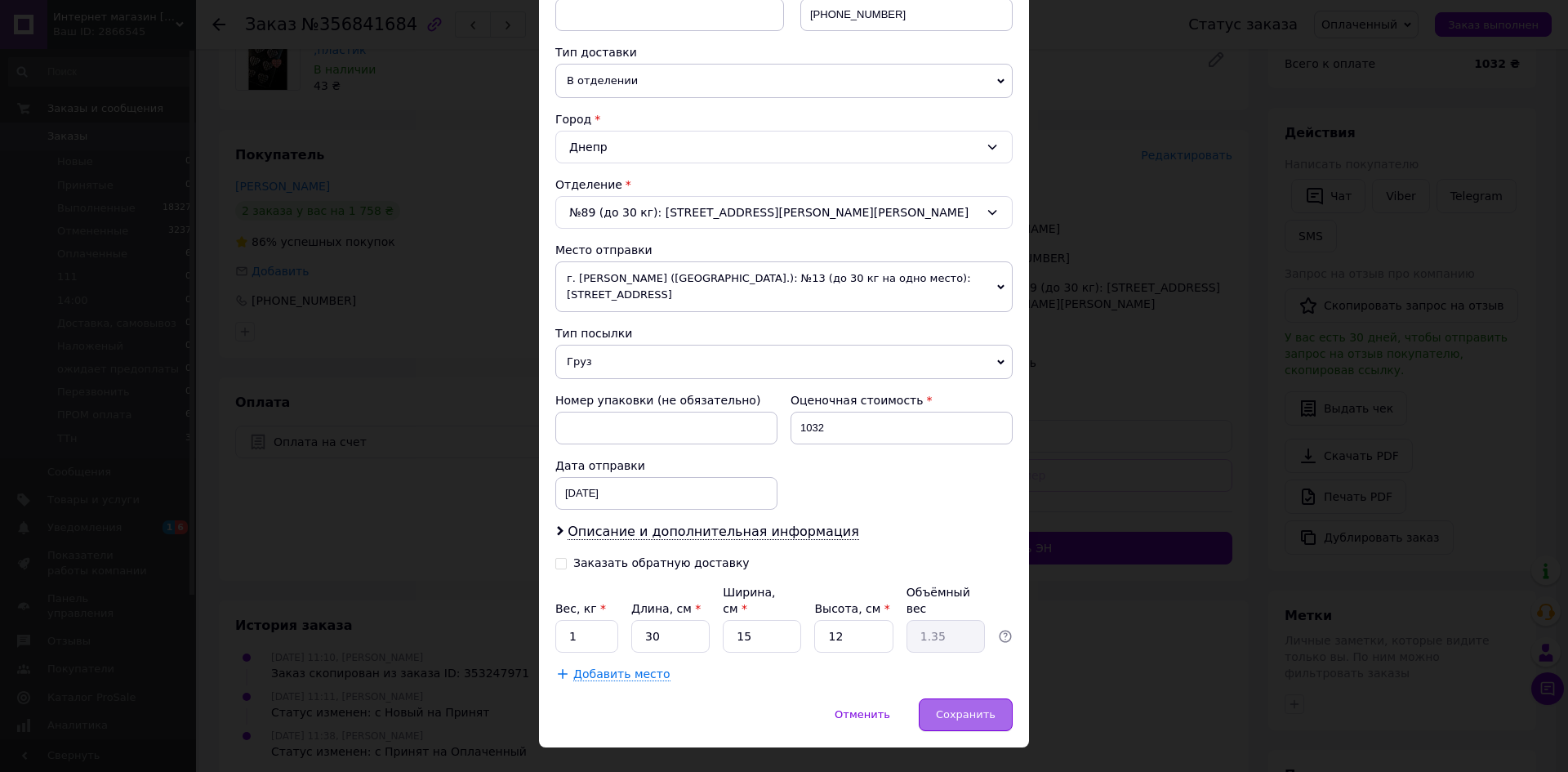
click at [946, 709] on span "Сохранить" at bounding box center [966, 715] width 60 height 12
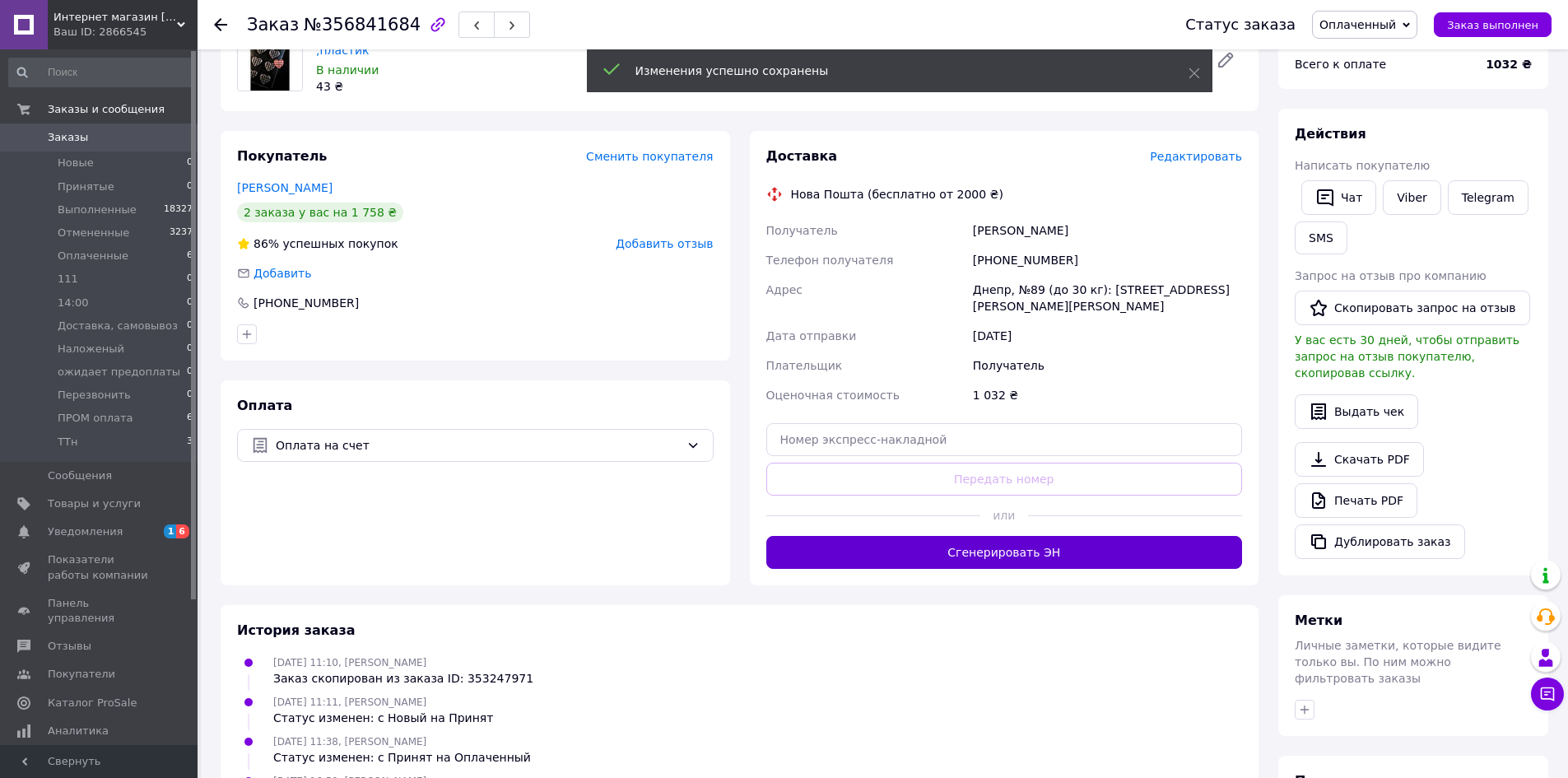
click at [1001, 552] on button "Сгенерировать ЭН" at bounding box center [1005, 553] width 477 height 33
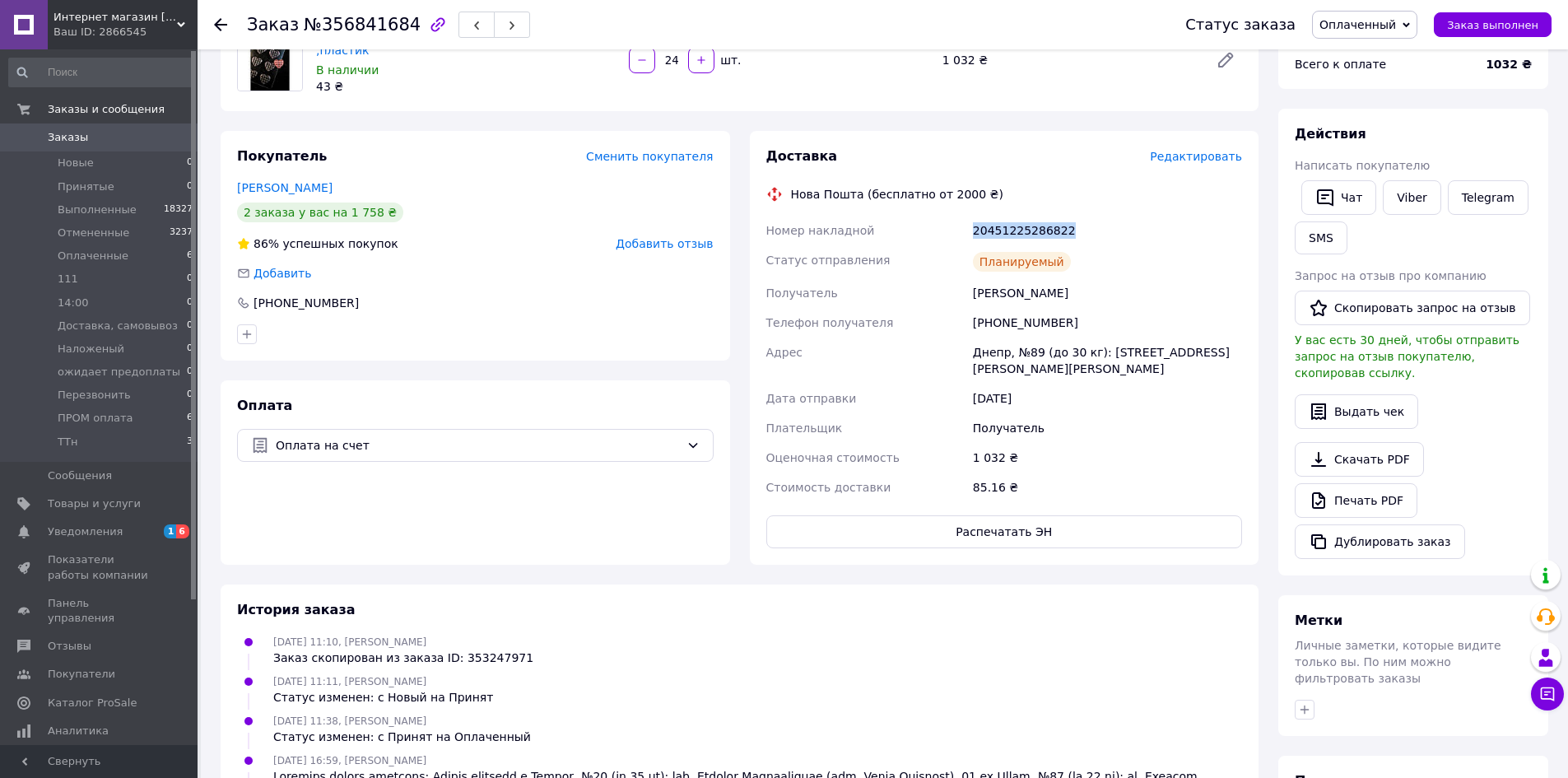
drag, startPoint x: 1073, startPoint y: 223, endPoint x: 990, endPoint y: 232, distance: 83.5
click at [941, 225] on div "Номер накладной 20451225286822 Статус отправления Планируемый Получатель [PERSO…" at bounding box center [1005, 359] width 483 height 287
copy div "Номер накладной 20451225286822"
click at [1346, 28] on span "Оплаченный" at bounding box center [1357, 24] width 77 height 13
click at [1363, 77] on li "Выполнен" at bounding box center [1382, 82] width 139 height 25
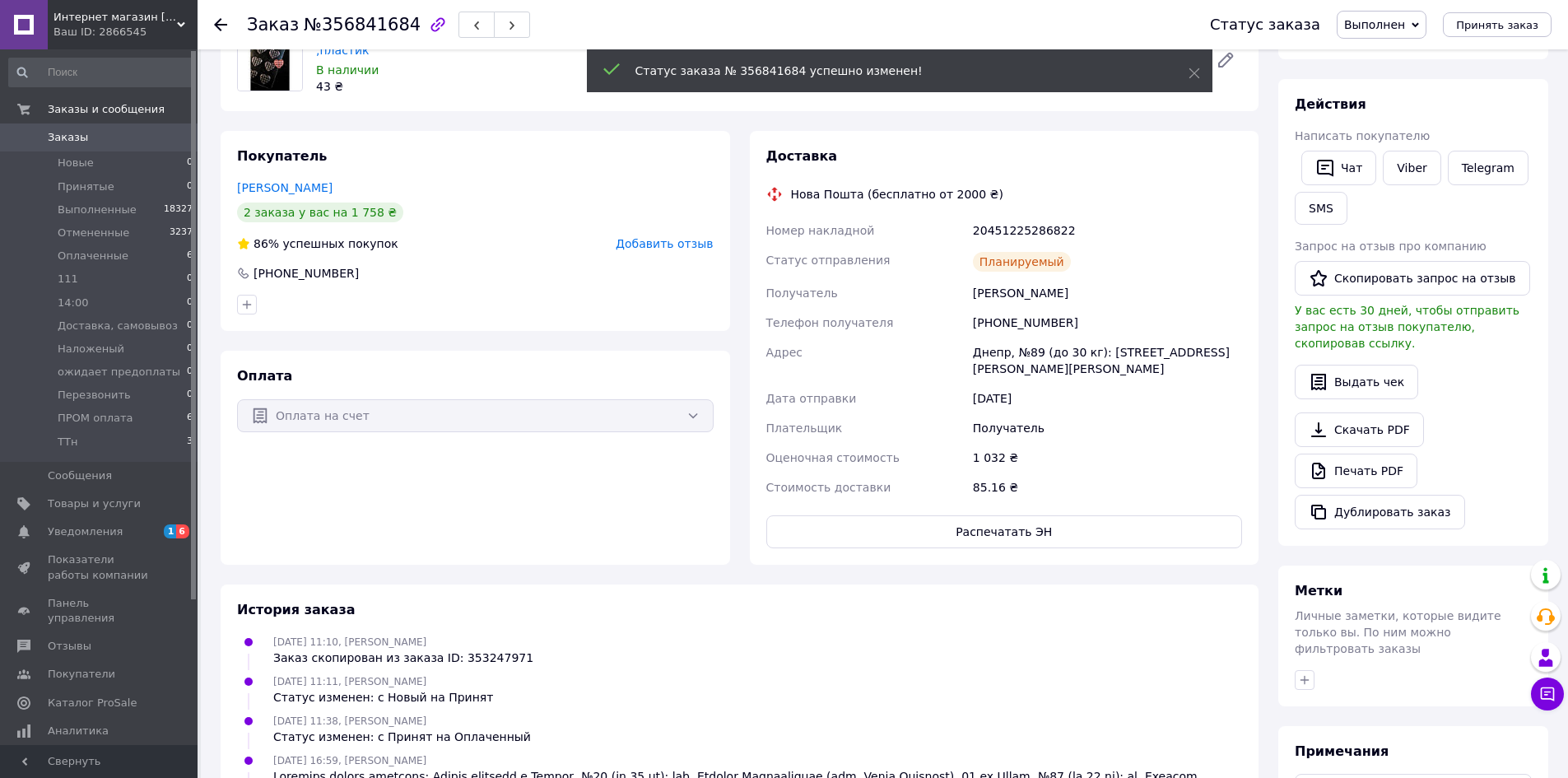
click at [1413, 199] on div "Чат Viber Telegram SMS" at bounding box center [1412, 188] width 243 height 81
click at [1412, 175] on link "Viber" at bounding box center [1411, 168] width 58 height 34
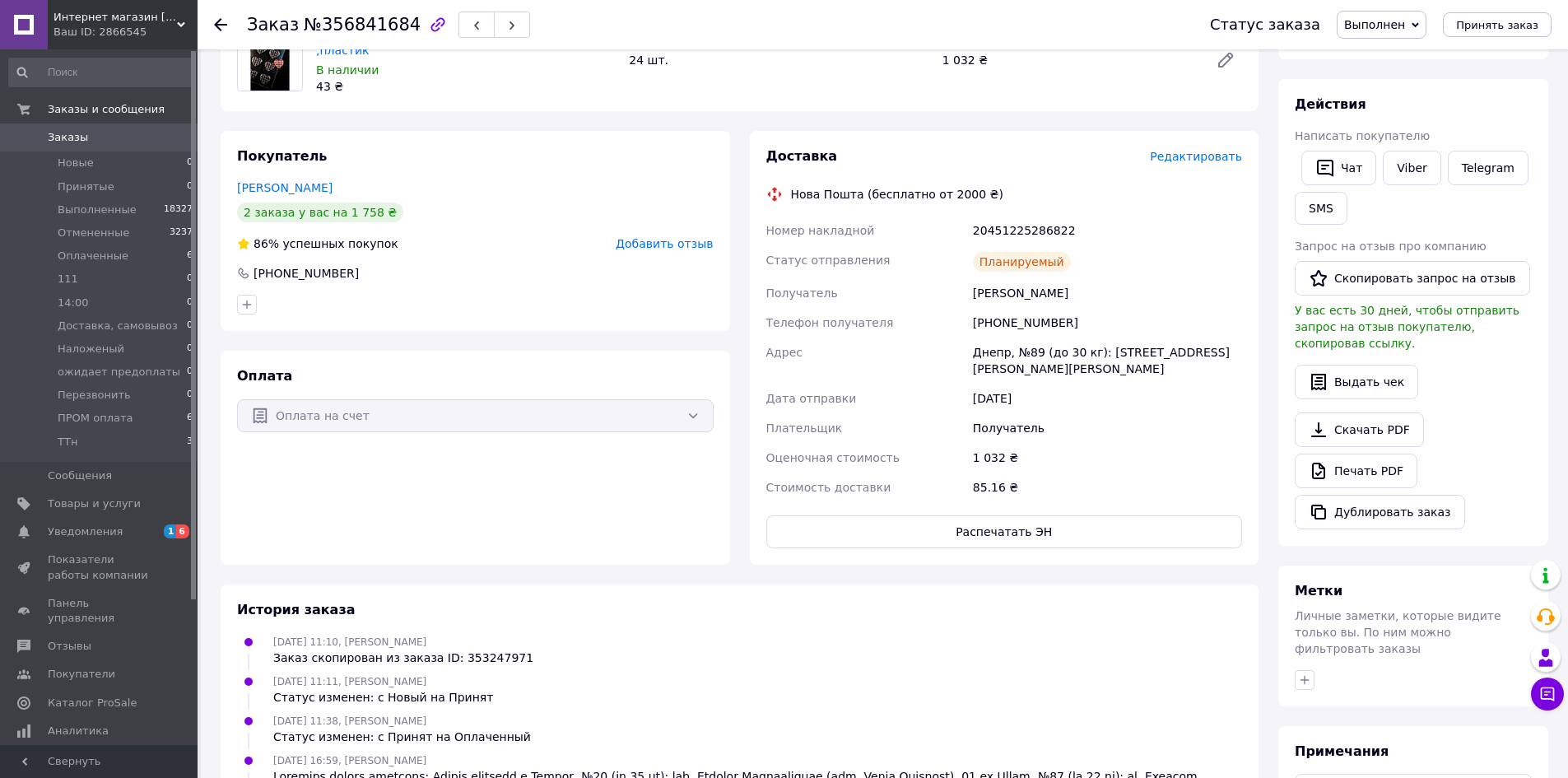
click at [224, 23] on icon at bounding box center [220, 24] width 13 height 13
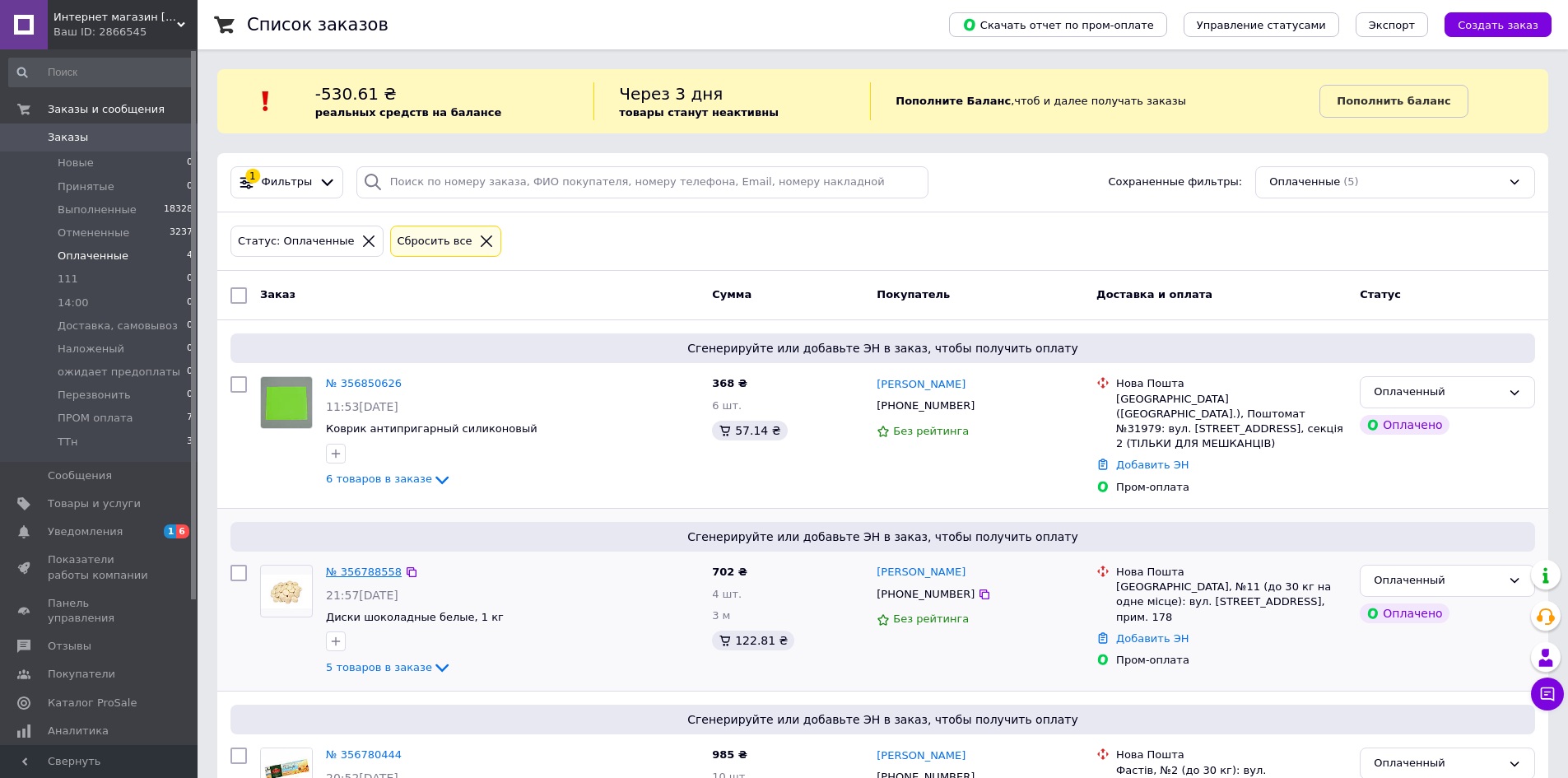
click at [361, 566] on link "№ 356788558" at bounding box center [364, 571] width 76 height 12
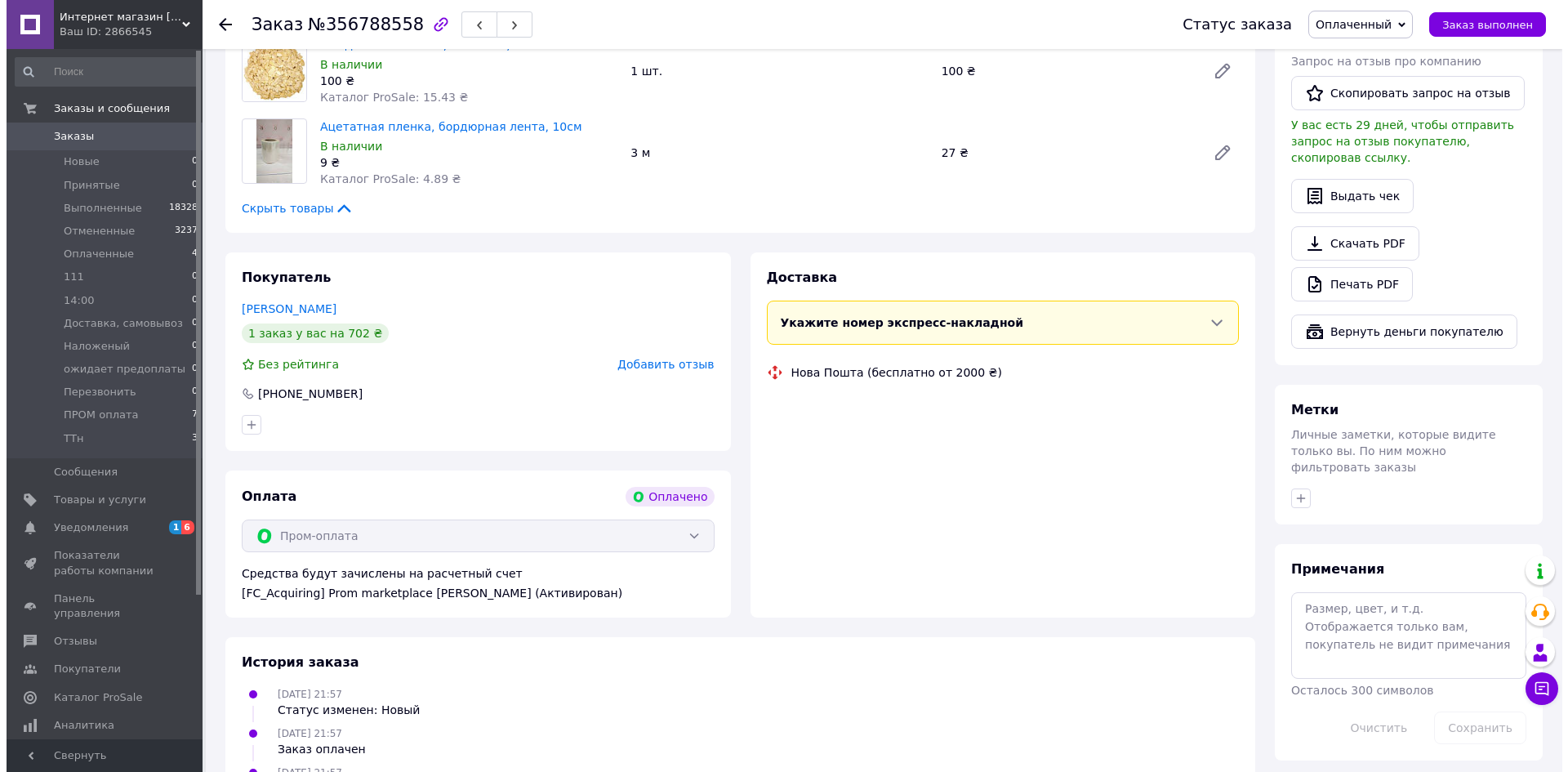
scroll to position [490, 0]
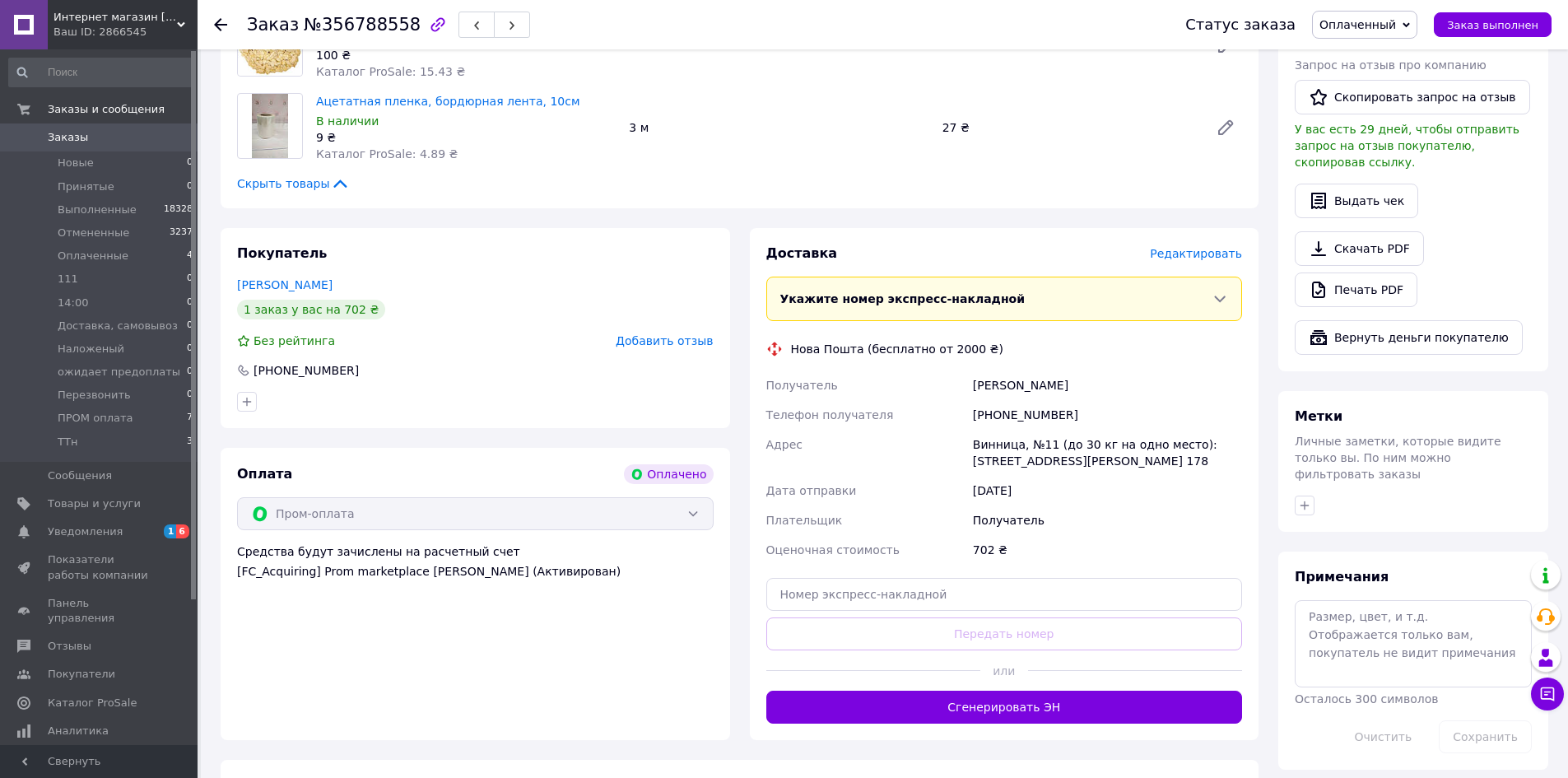
click at [1199, 260] on span "Редактировать" at bounding box center [1196, 253] width 92 height 13
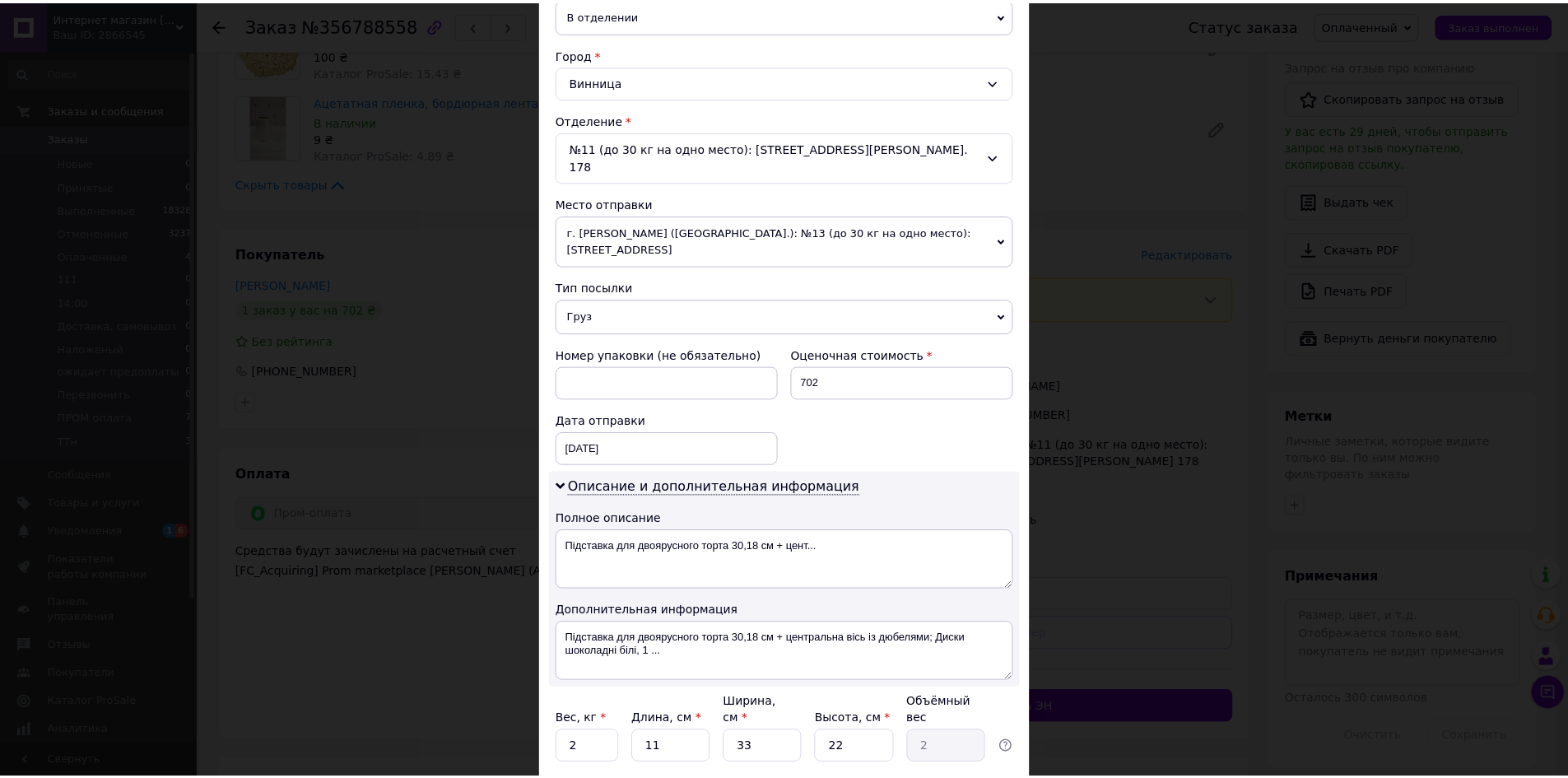
scroll to position [500, 0]
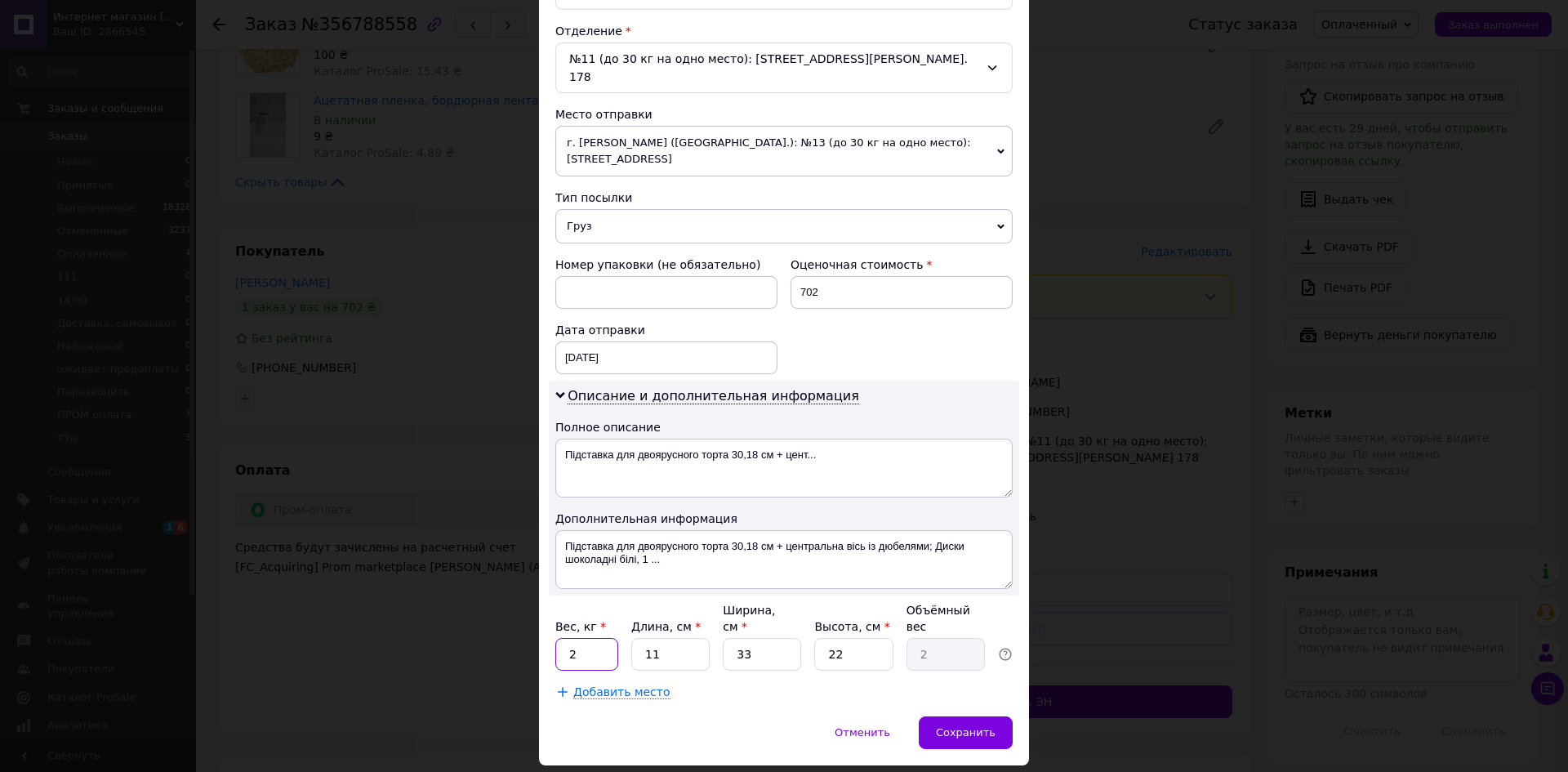
drag, startPoint x: 575, startPoint y: 601, endPoint x: 562, endPoint y: 600, distance: 13.0
click at [562, 638] on input "2" at bounding box center [587, 654] width 63 height 32
type input "3"
drag, startPoint x: 659, startPoint y: 605, endPoint x: 633, endPoint y: 606, distance: 26.0
click at [633, 638] on input "11" at bounding box center [671, 654] width 79 height 32
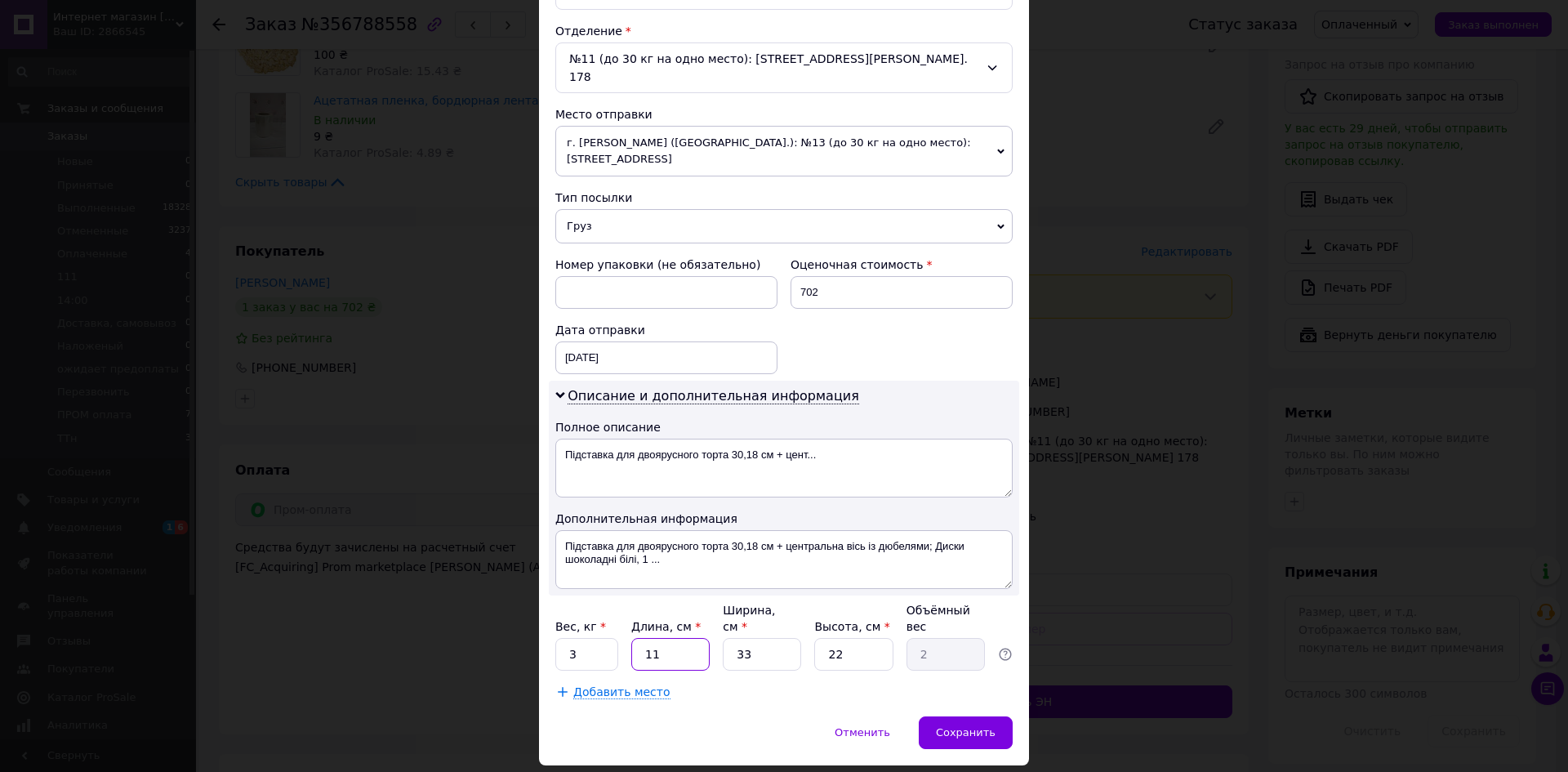
type input "3"
type input "0.54"
type input "33"
type input "5.99"
type input "33"
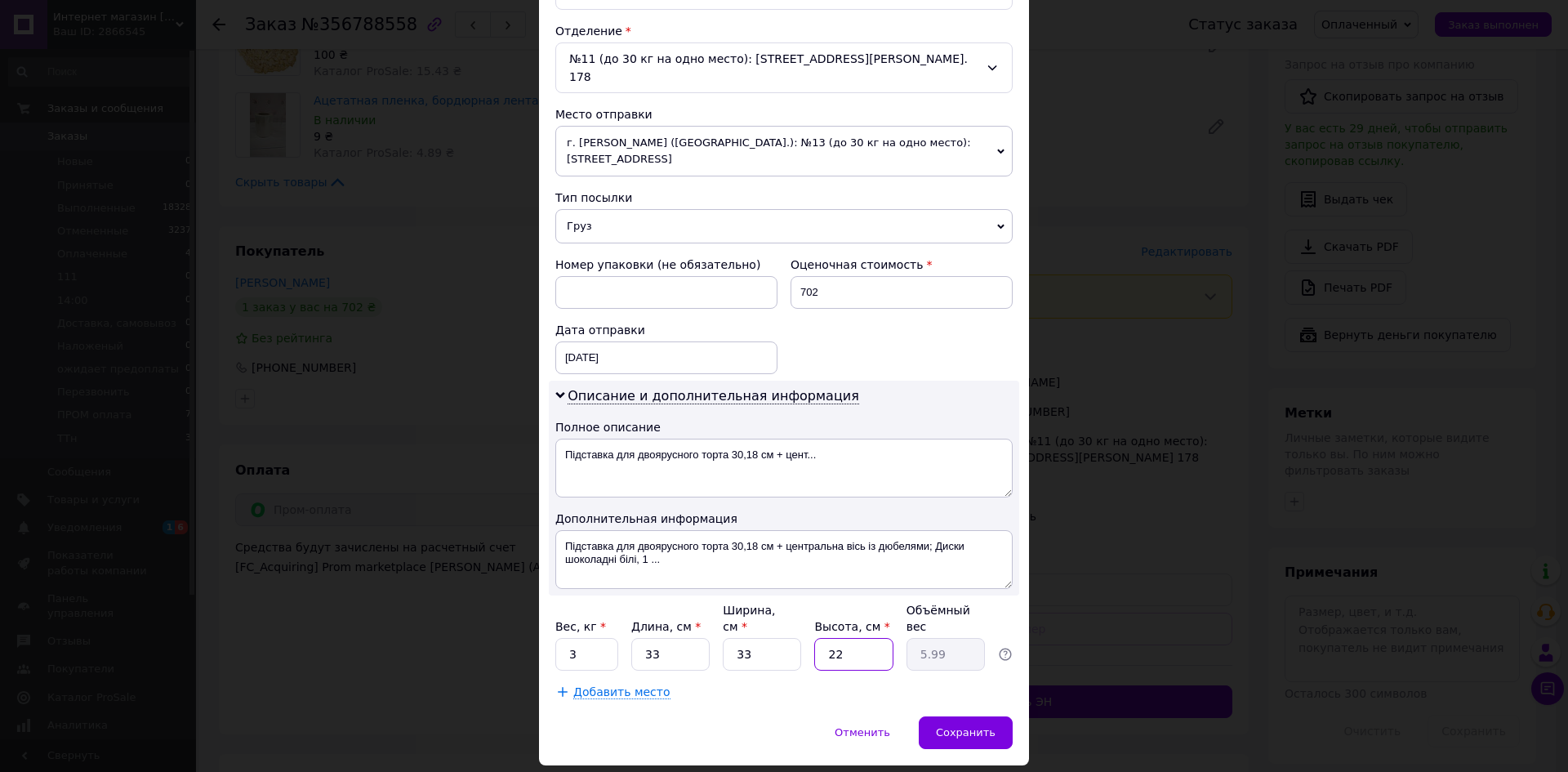
drag, startPoint x: 842, startPoint y: 606, endPoint x: 812, endPoint y: 602, distance: 30.3
click at [814, 638] on input "22" at bounding box center [854, 654] width 79 height 32
type input "7"
type input "1.91"
type input "7"
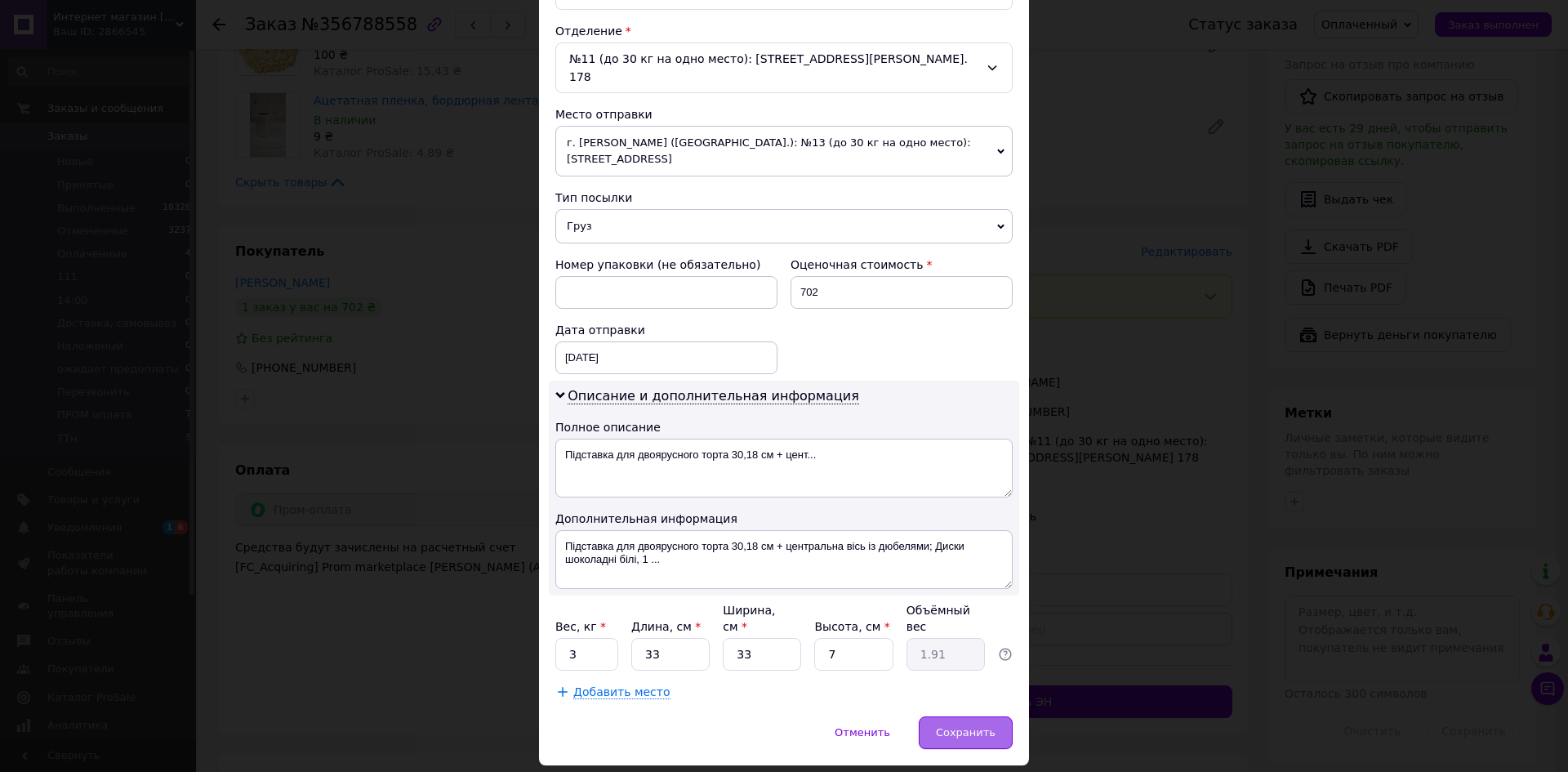
click at [972, 727] on span "Сохранить" at bounding box center [966, 733] width 60 height 12
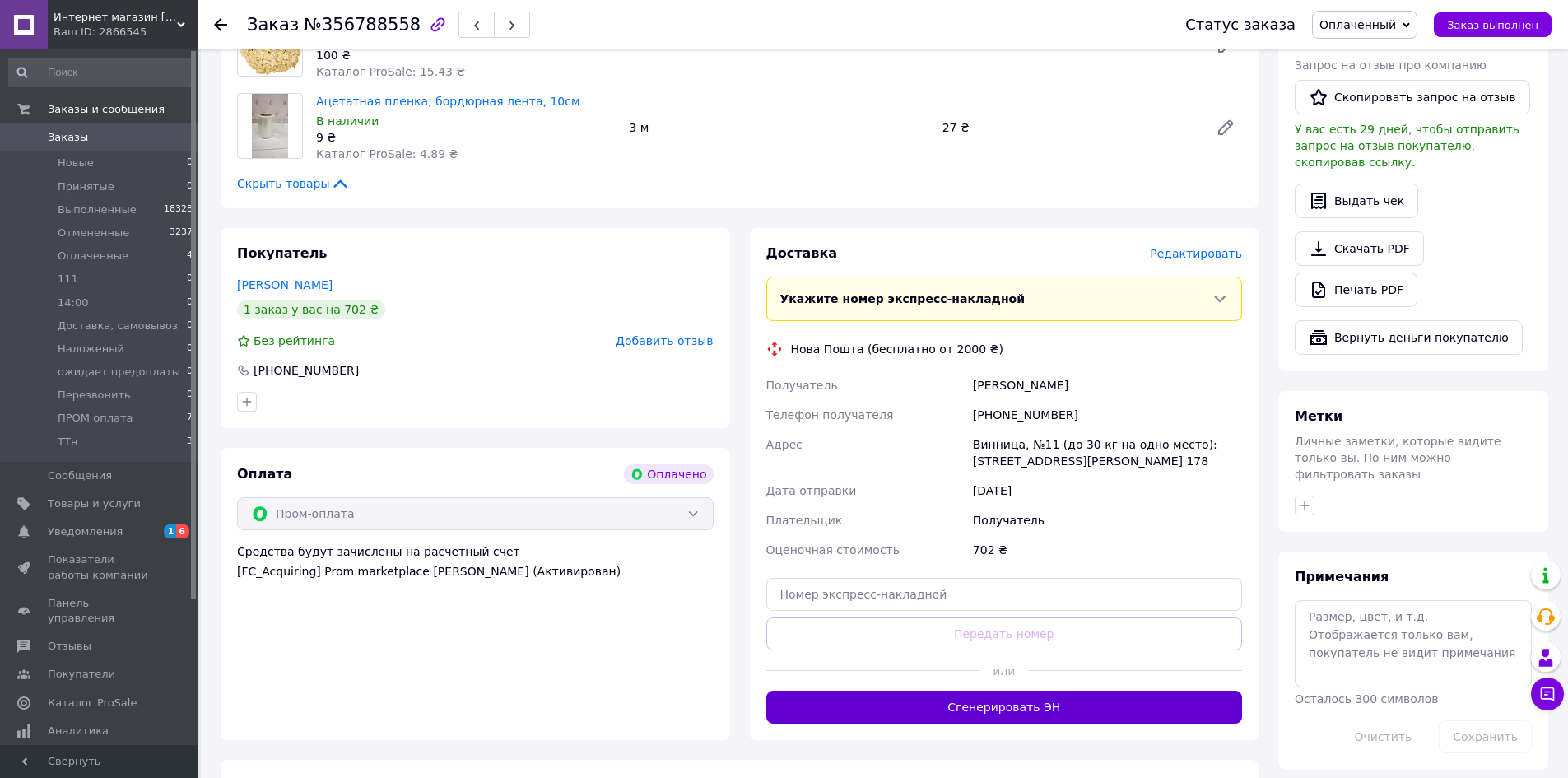
click at [974, 709] on button "Сгенерировать ЭН" at bounding box center [1005, 707] width 477 height 33
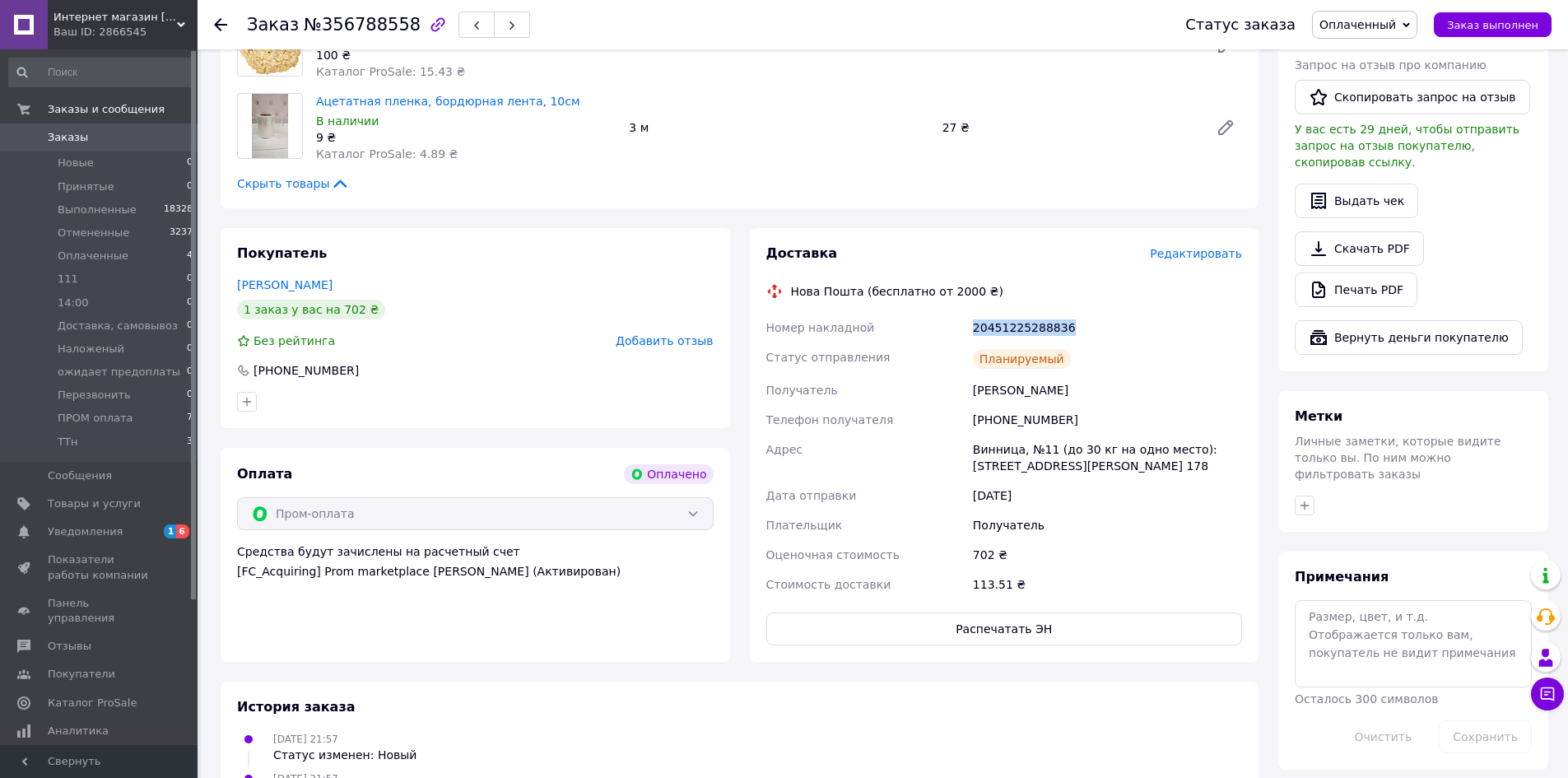
drag, startPoint x: 1067, startPoint y: 333, endPoint x: 1006, endPoint y: 323, distance: 61.8
click at [920, 331] on div "Номер накладной 20451225288836 Статус отправления Планируемый Получатель [PERSO…" at bounding box center [1005, 456] width 483 height 287
copy div "Номер накладной 20451225288836"
click at [1362, 23] on span "Оплаченный" at bounding box center [1357, 24] width 77 height 13
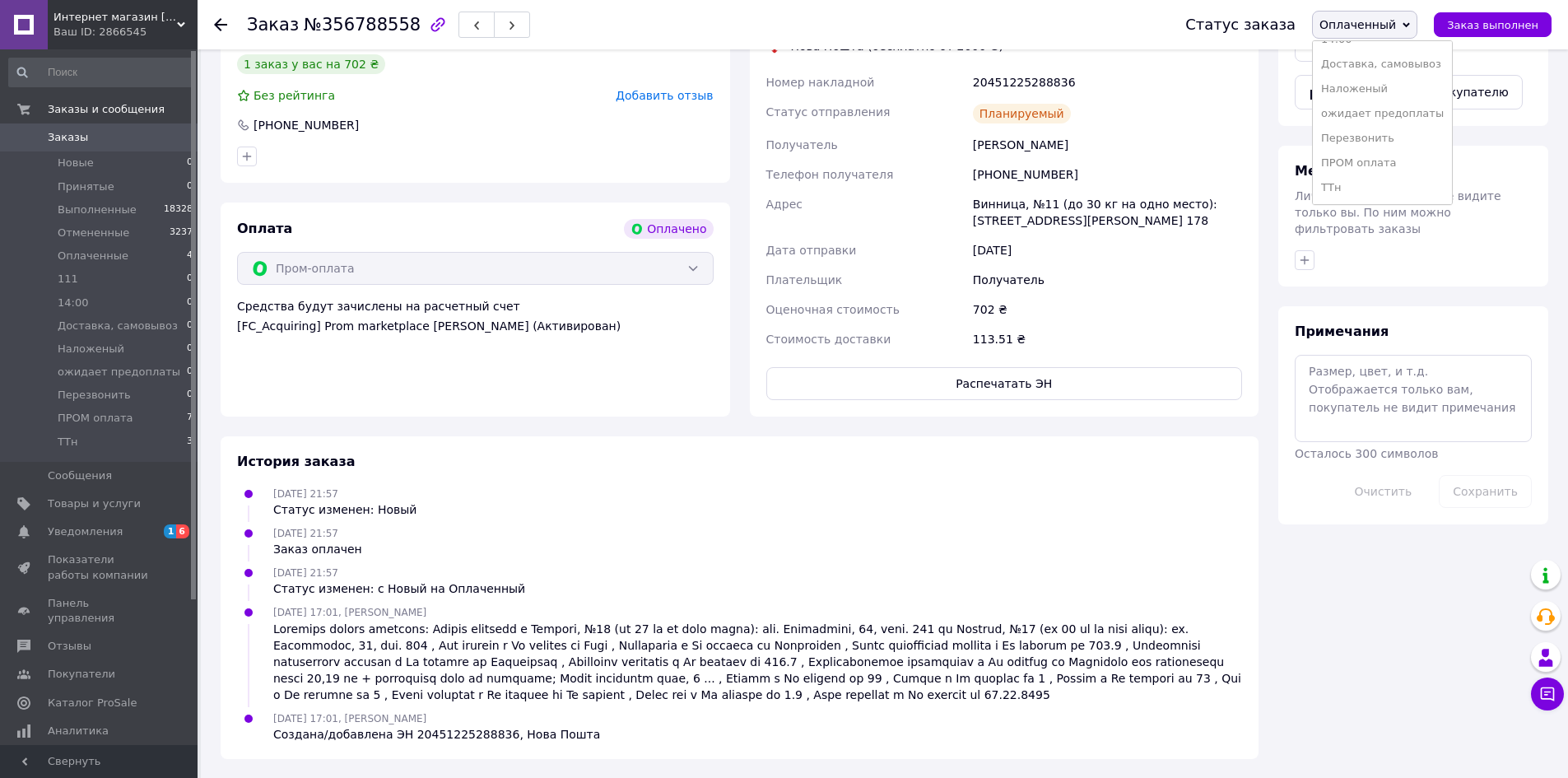
click at [1377, 157] on li "ПРОМ оплата" at bounding box center [1382, 163] width 139 height 25
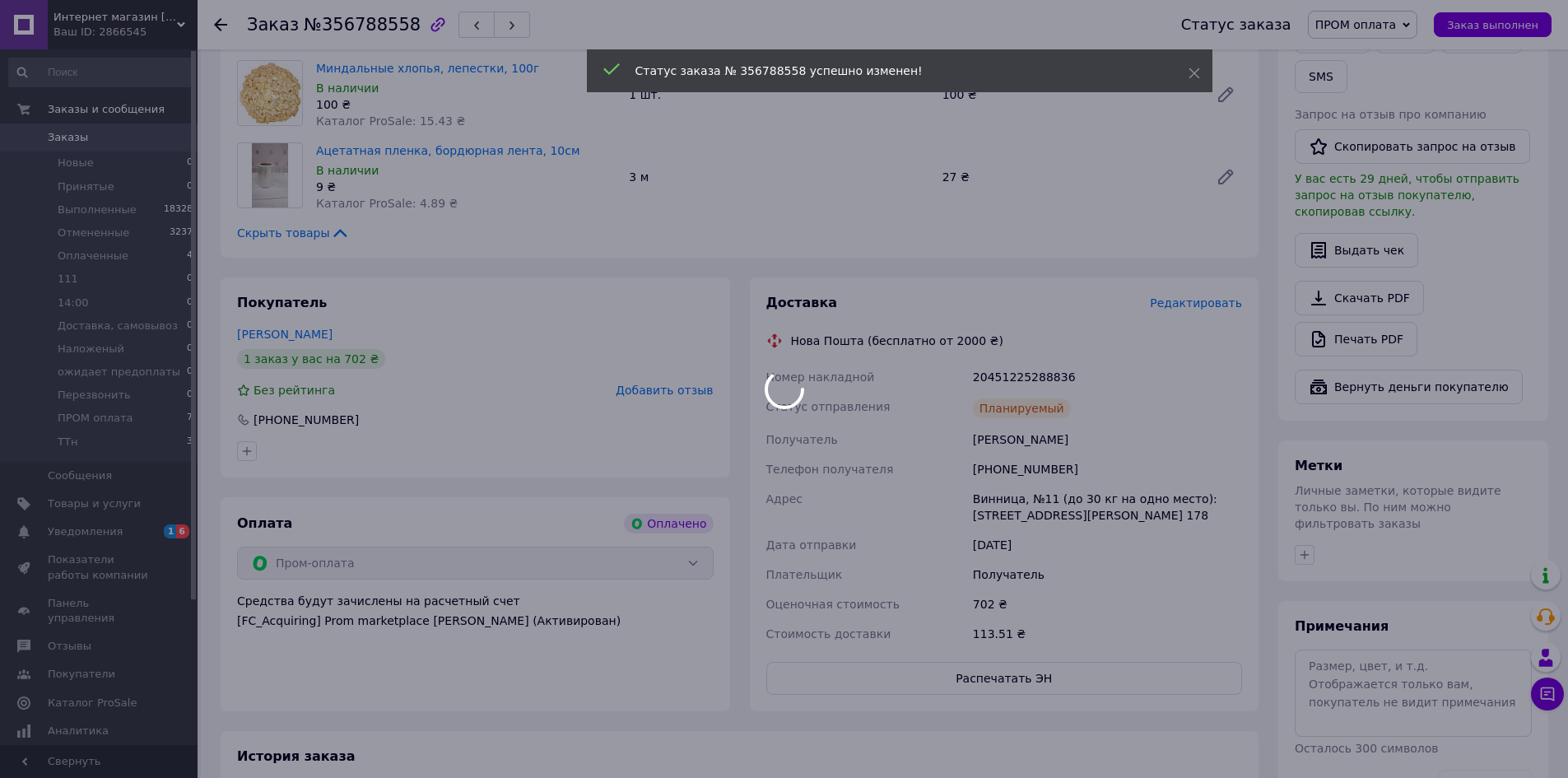
scroll to position [410, 0]
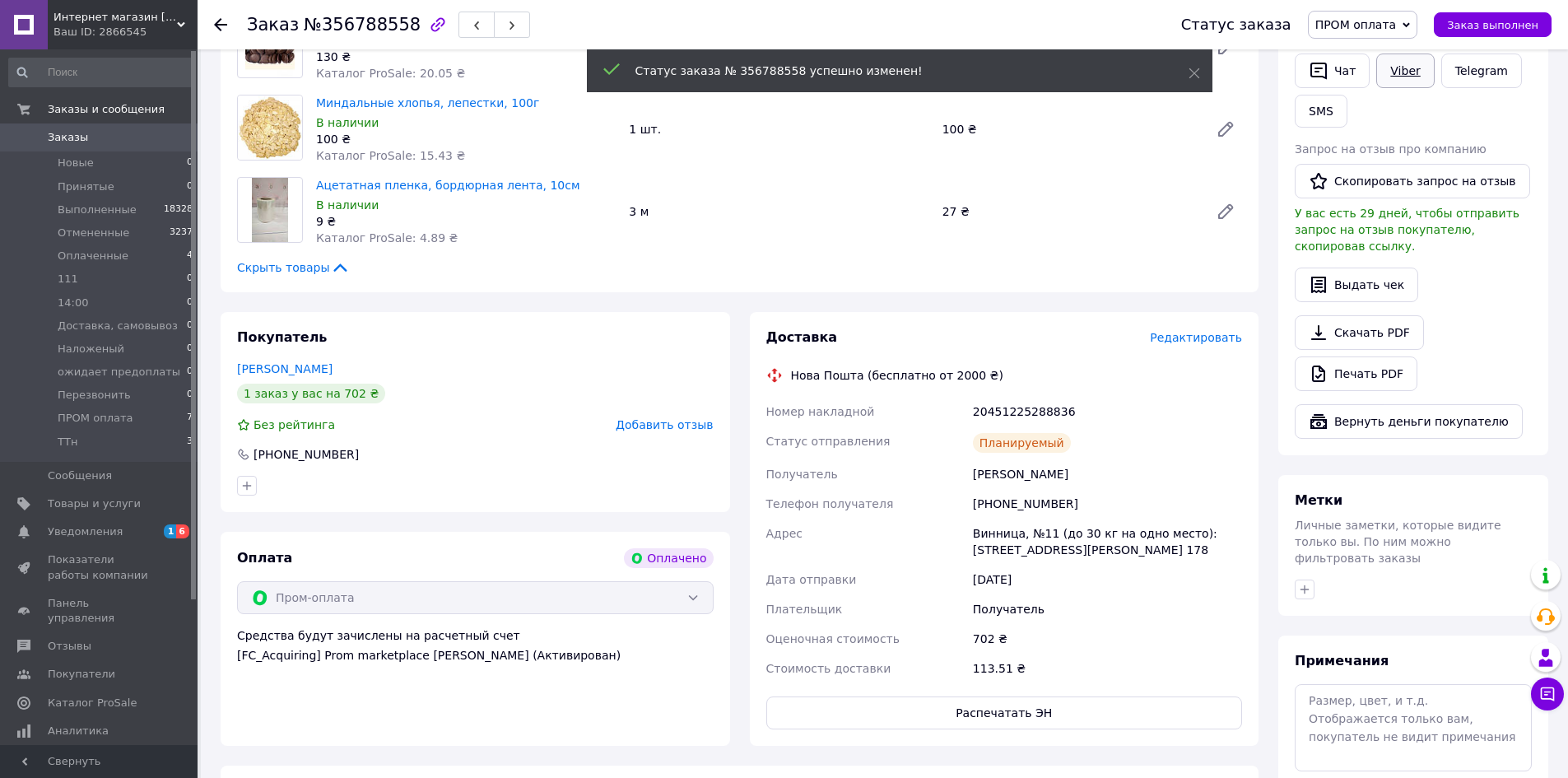
click at [1394, 65] on link "Viber" at bounding box center [1405, 71] width 58 height 34
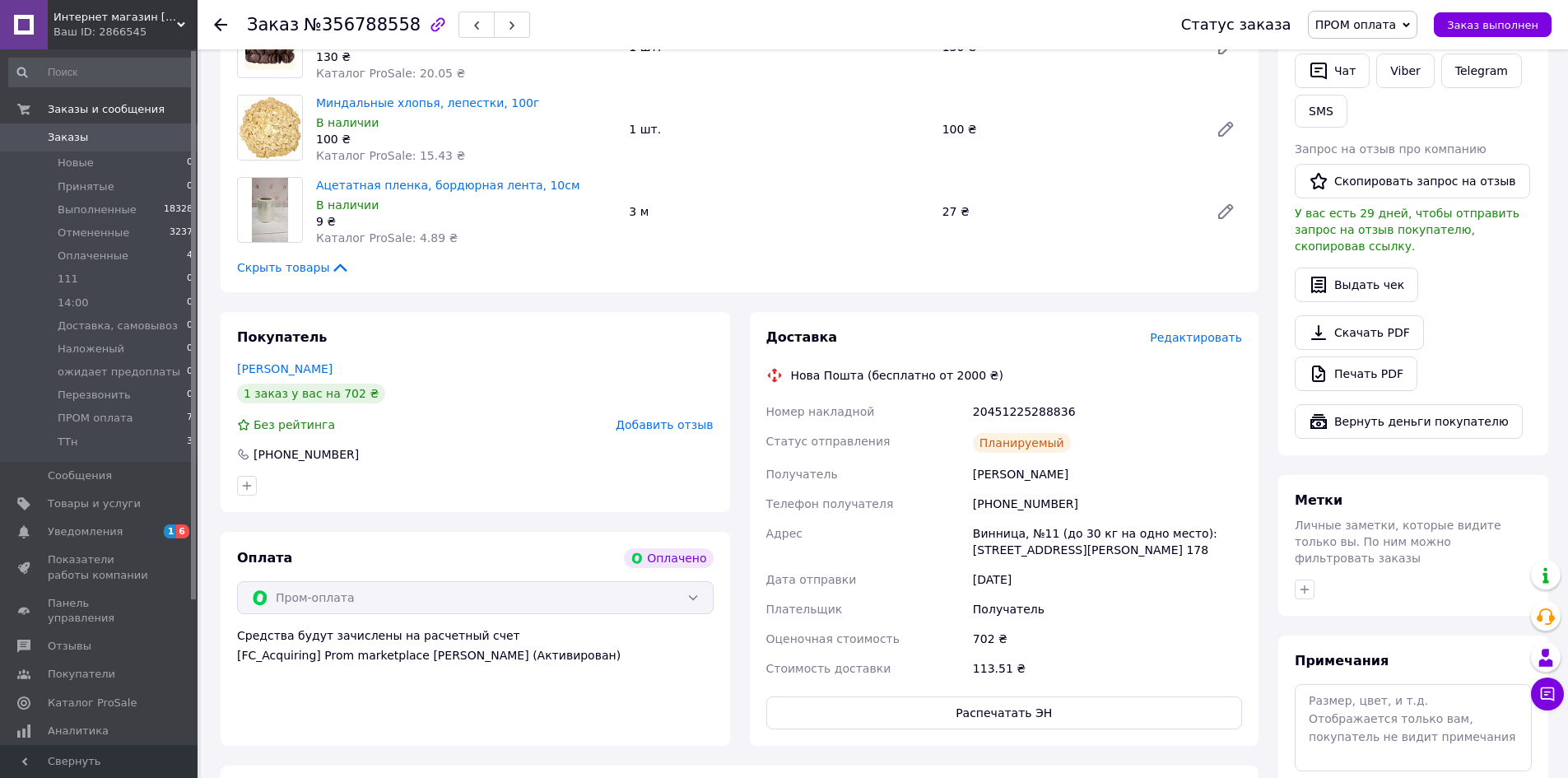
click at [217, 31] on div at bounding box center [220, 24] width 13 height 16
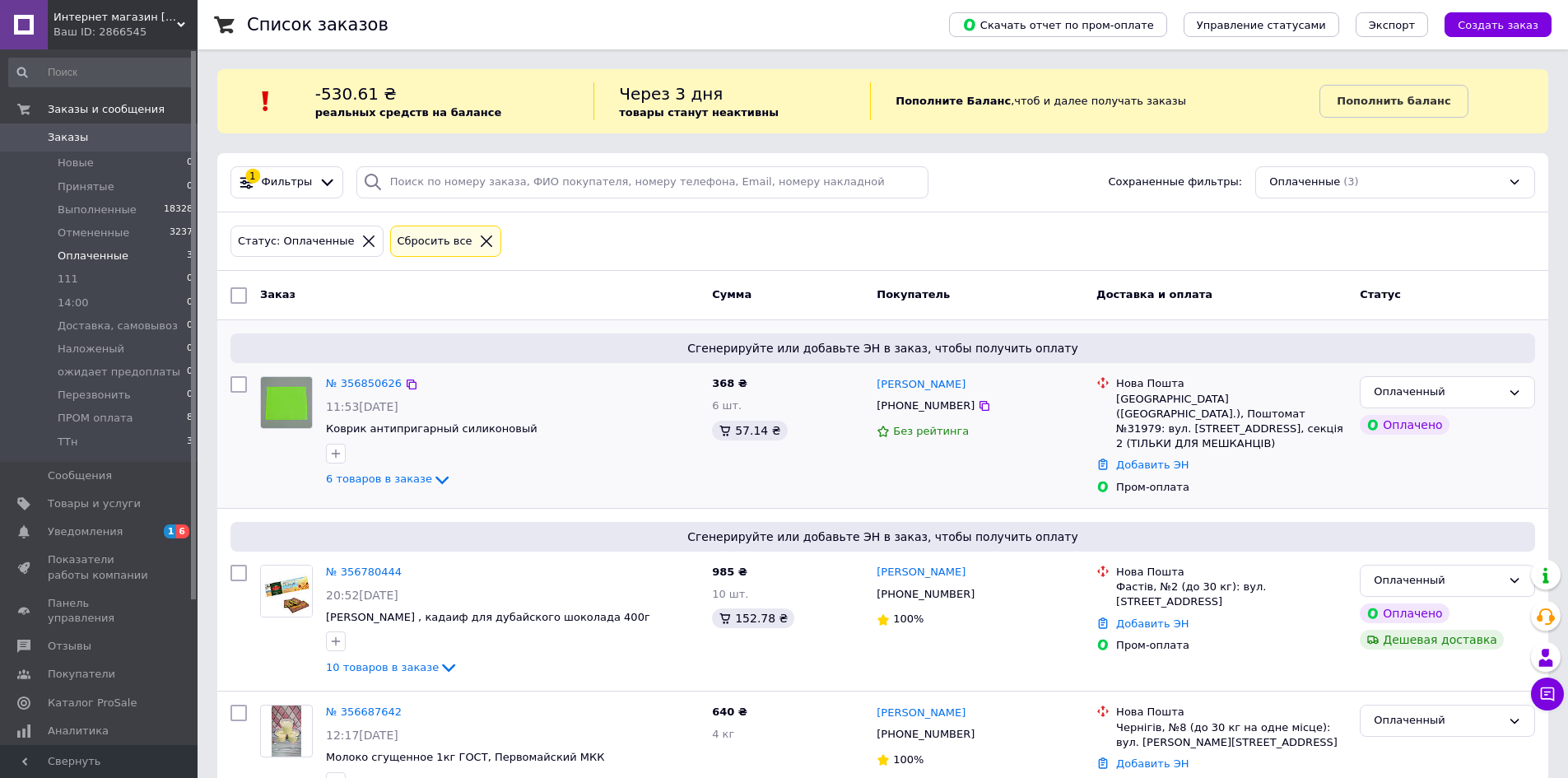
scroll to position [43, 0]
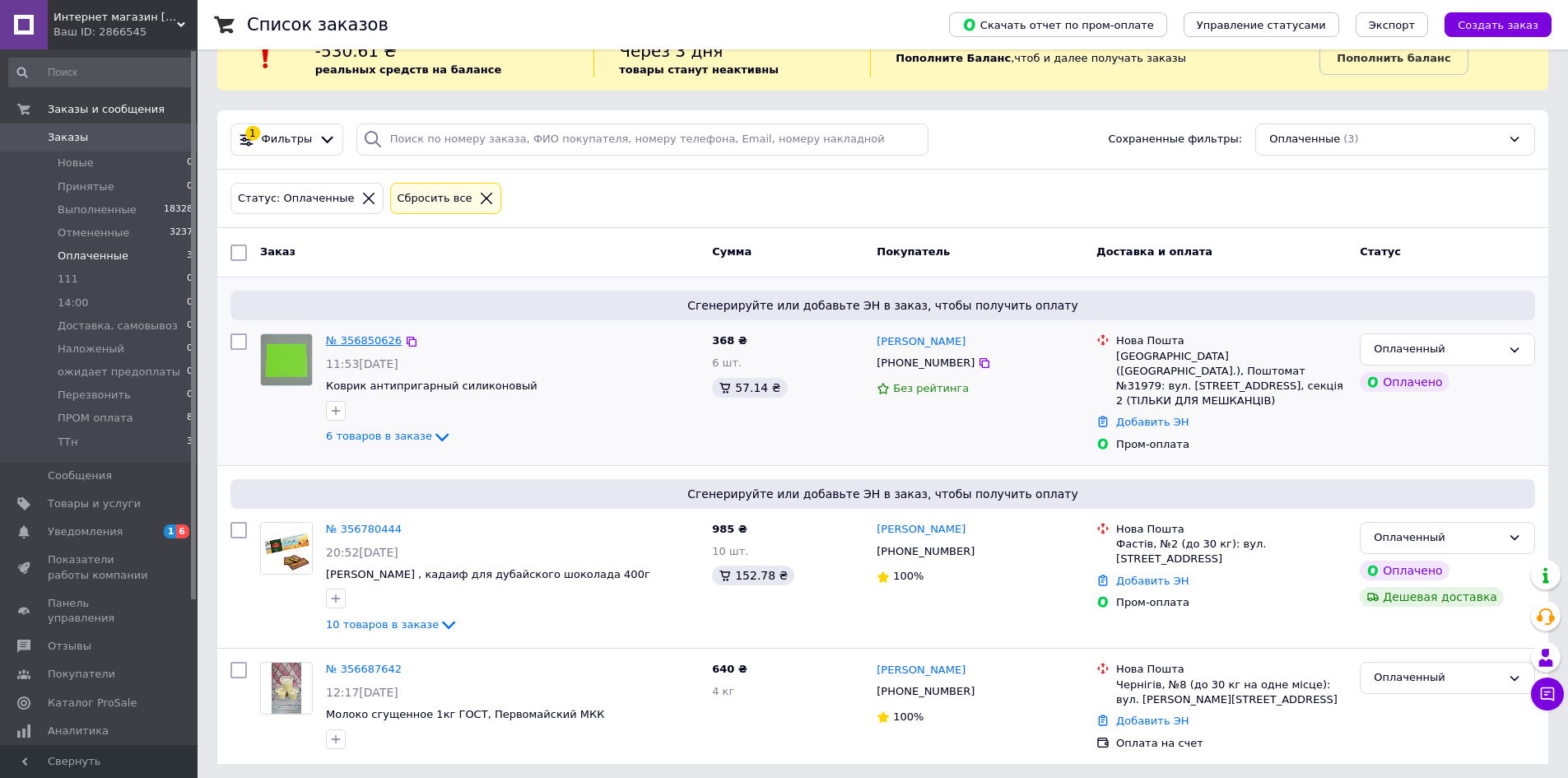
click at [366, 338] on link "№ 356850626" at bounding box center [364, 340] width 76 height 12
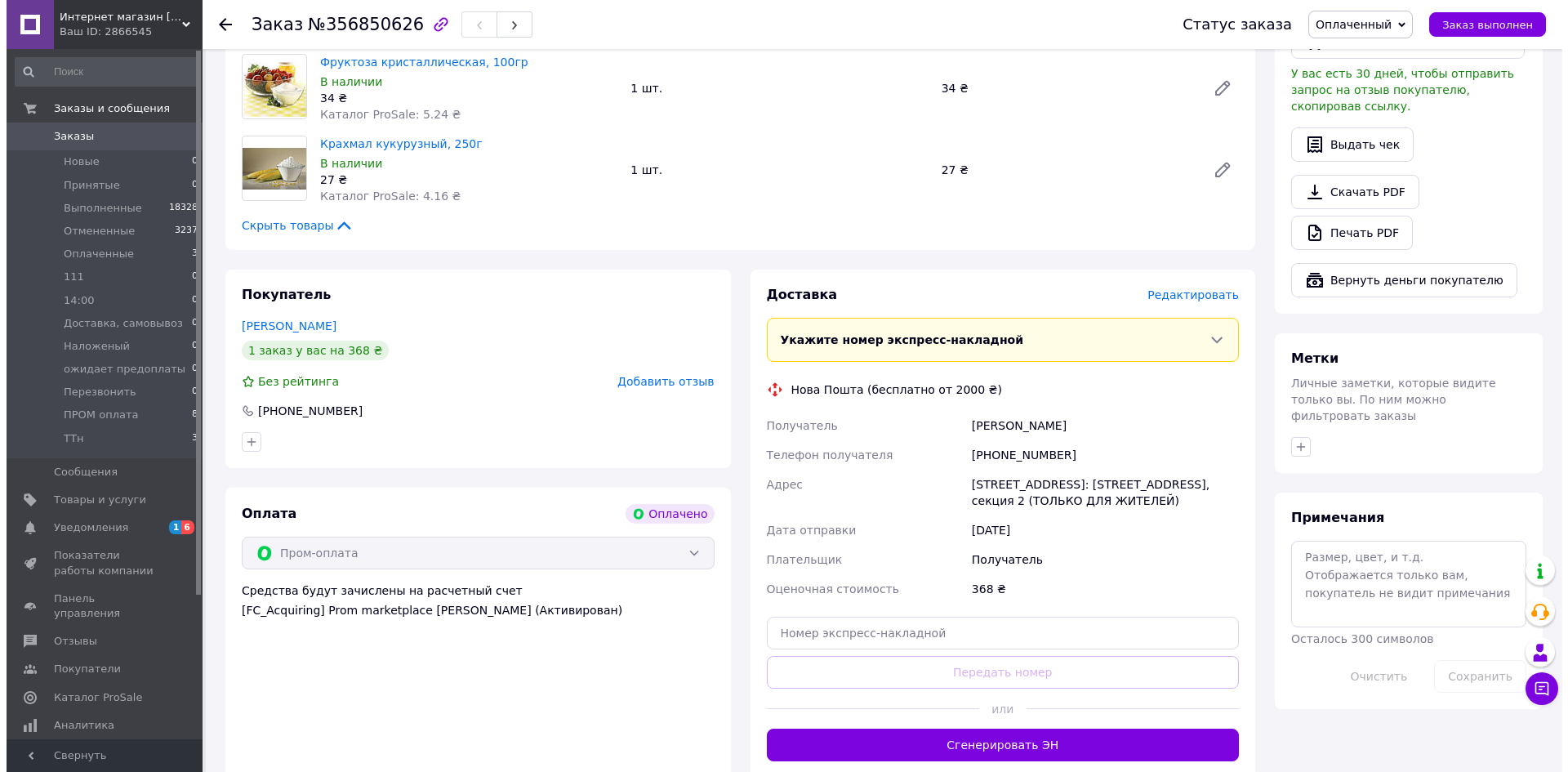
scroll to position [572, 0]
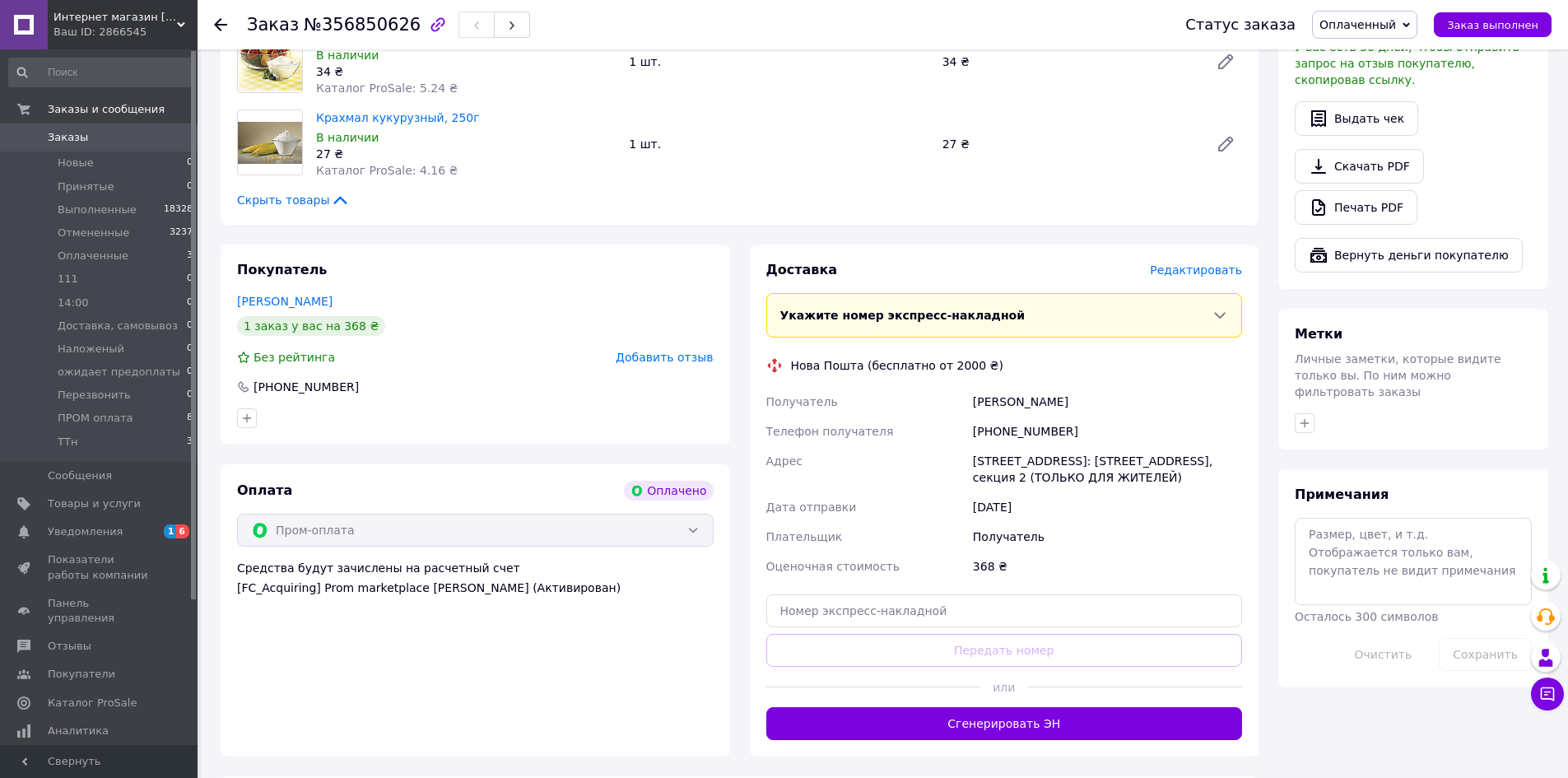
click at [1208, 276] on span "Редактировать" at bounding box center [1196, 269] width 92 height 13
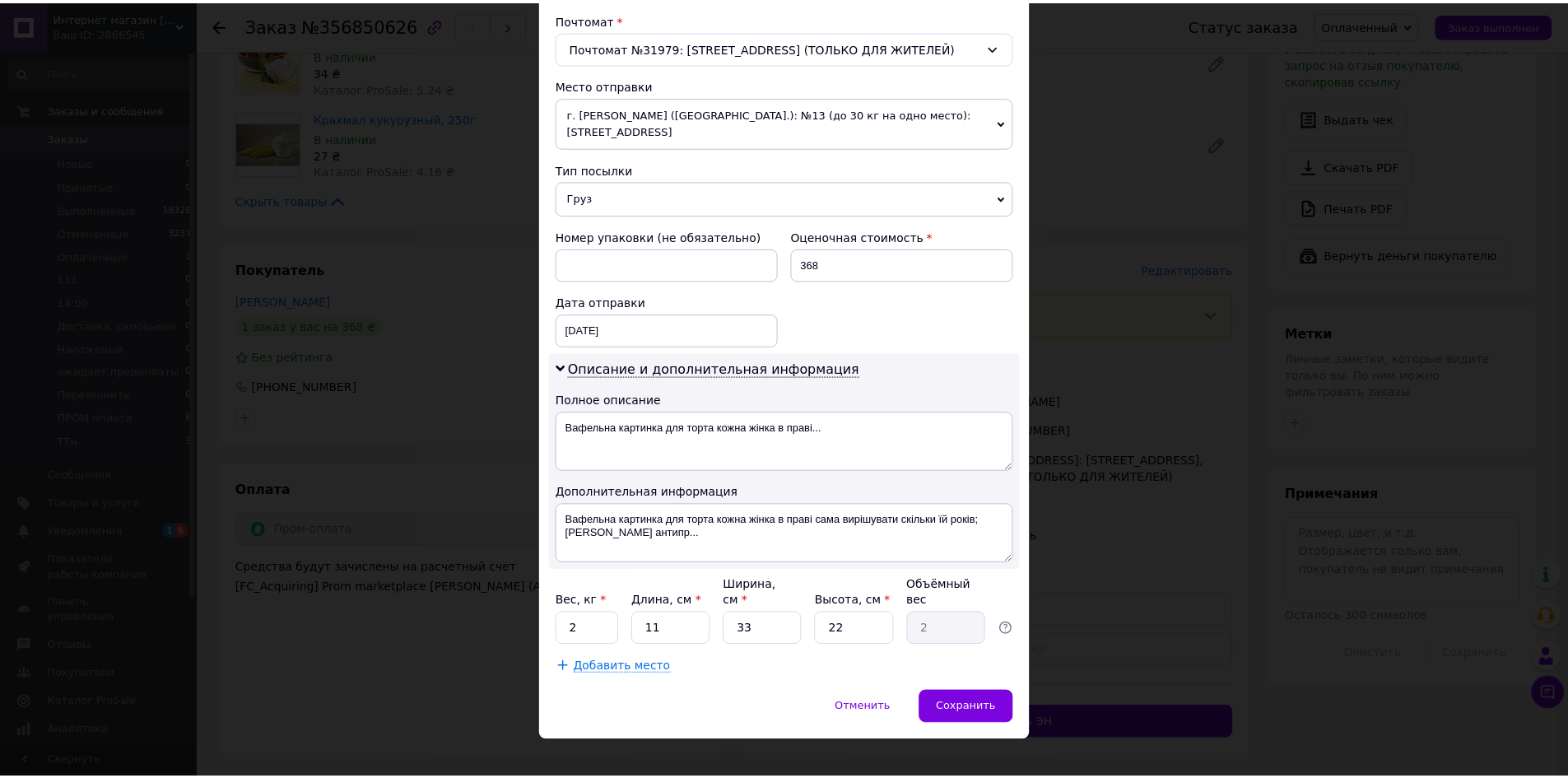
scroll to position [518, 0]
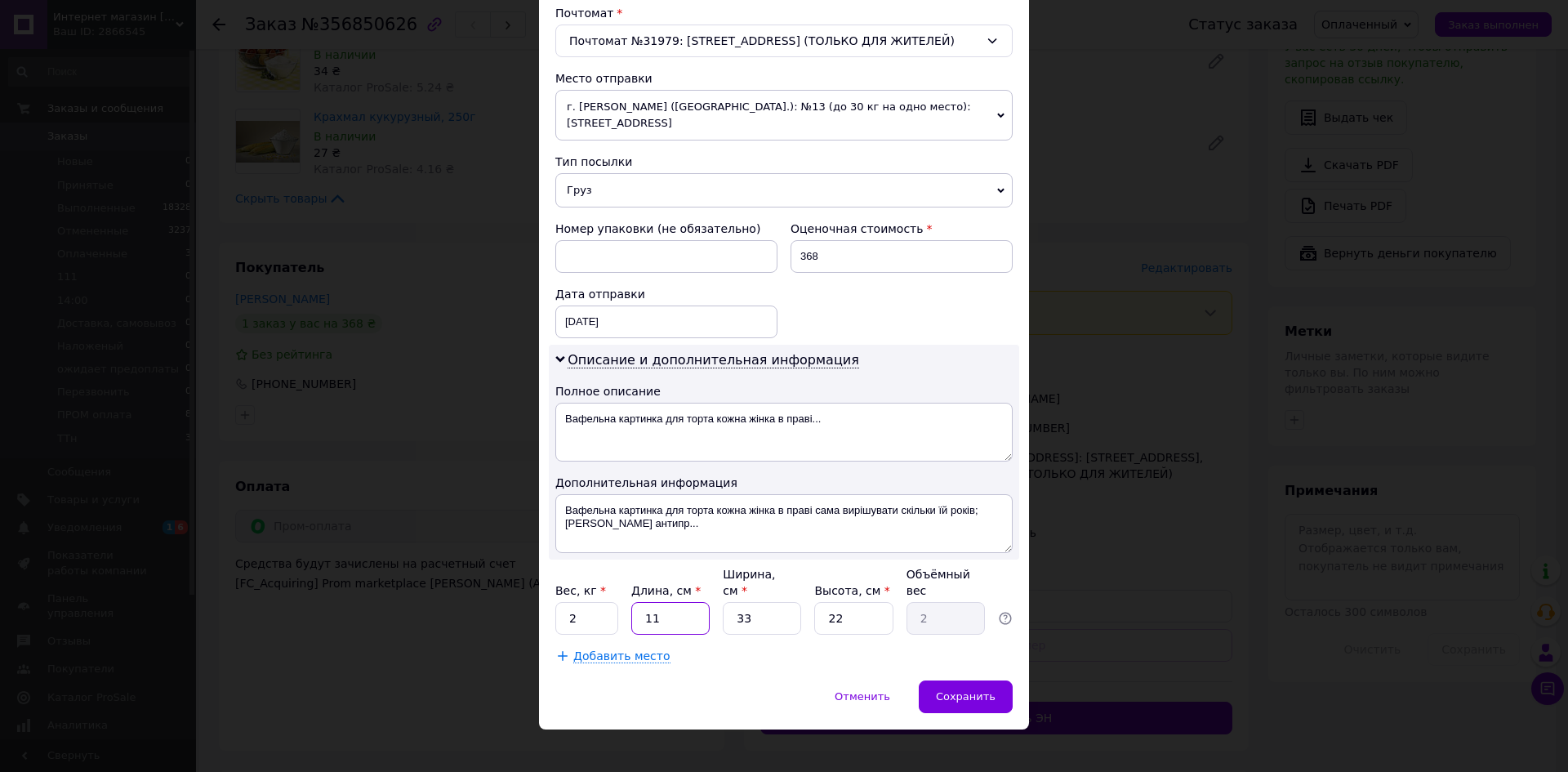
drag, startPoint x: 656, startPoint y: 605, endPoint x: 636, endPoint y: 605, distance: 20.0
click at [636, 605] on input "11" at bounding box center [671, 618] width 79 height 32
type input "3"
type input "0.54"
type input "35"
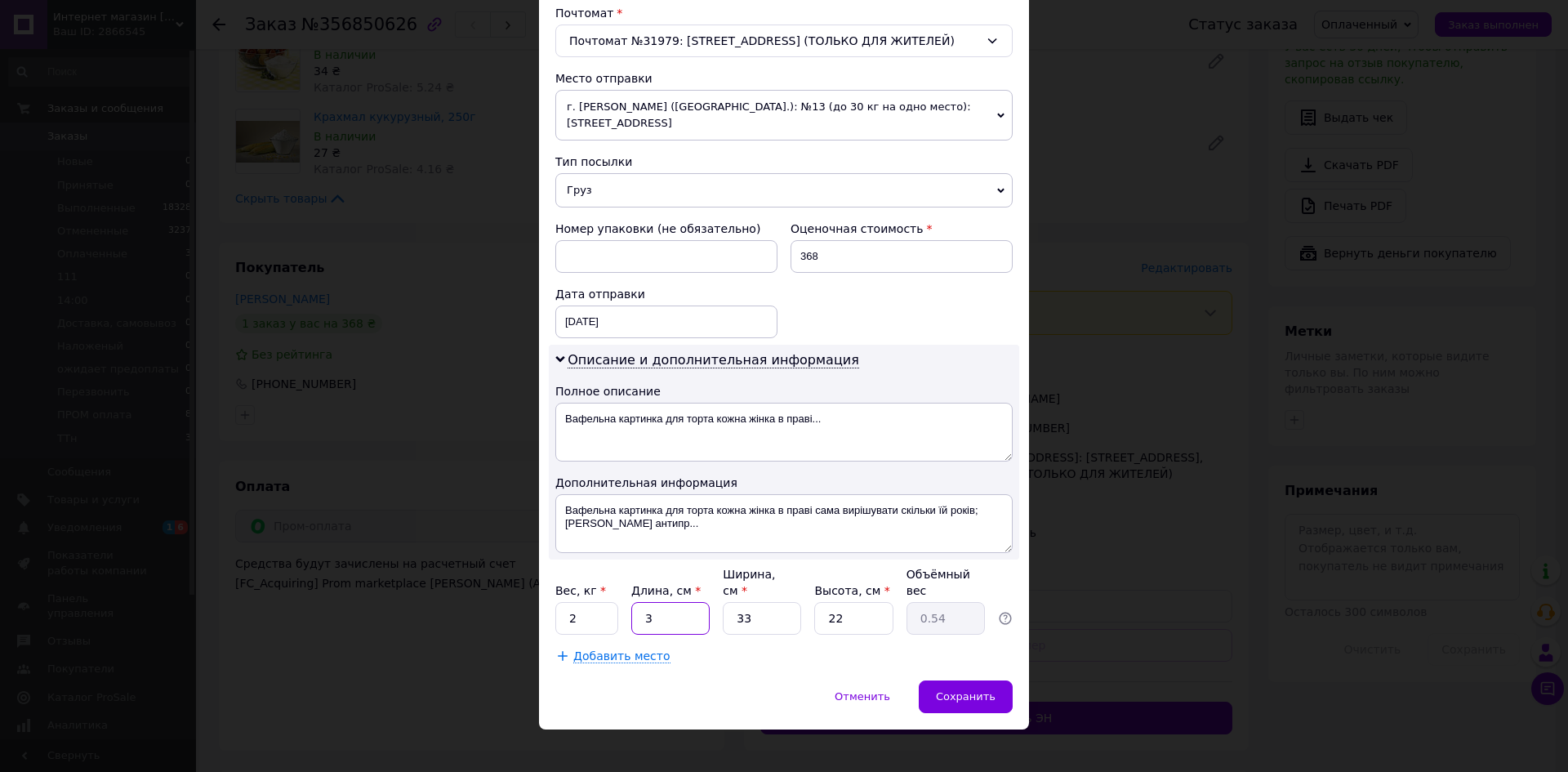
type input "6.35"
type input "35"
drag, startPoint x: 747, startPoint y: 605, endPoint x: 722, endPoint y: 602, distance: 25.2
click at [723, 602] on input "33" at bounding box center [762, 618] width 79 height 32
type input "2"
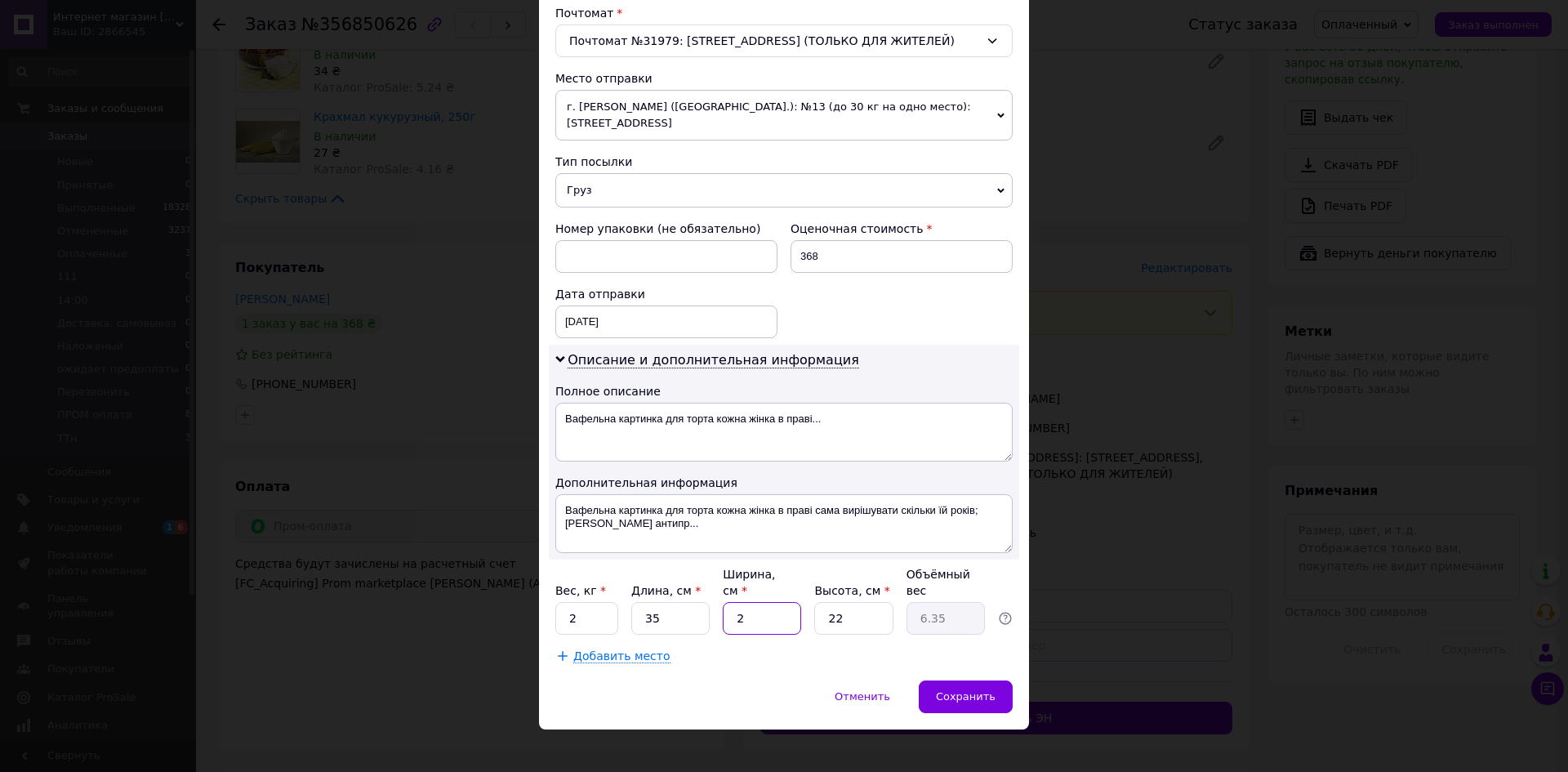
type input "0.39"
type input "25"
type input "4.81"
type input "25"
drag, startPoint x: 843, startPoint y: 604, endPoint x: 820, endPoint y: 606, distance: 23.1
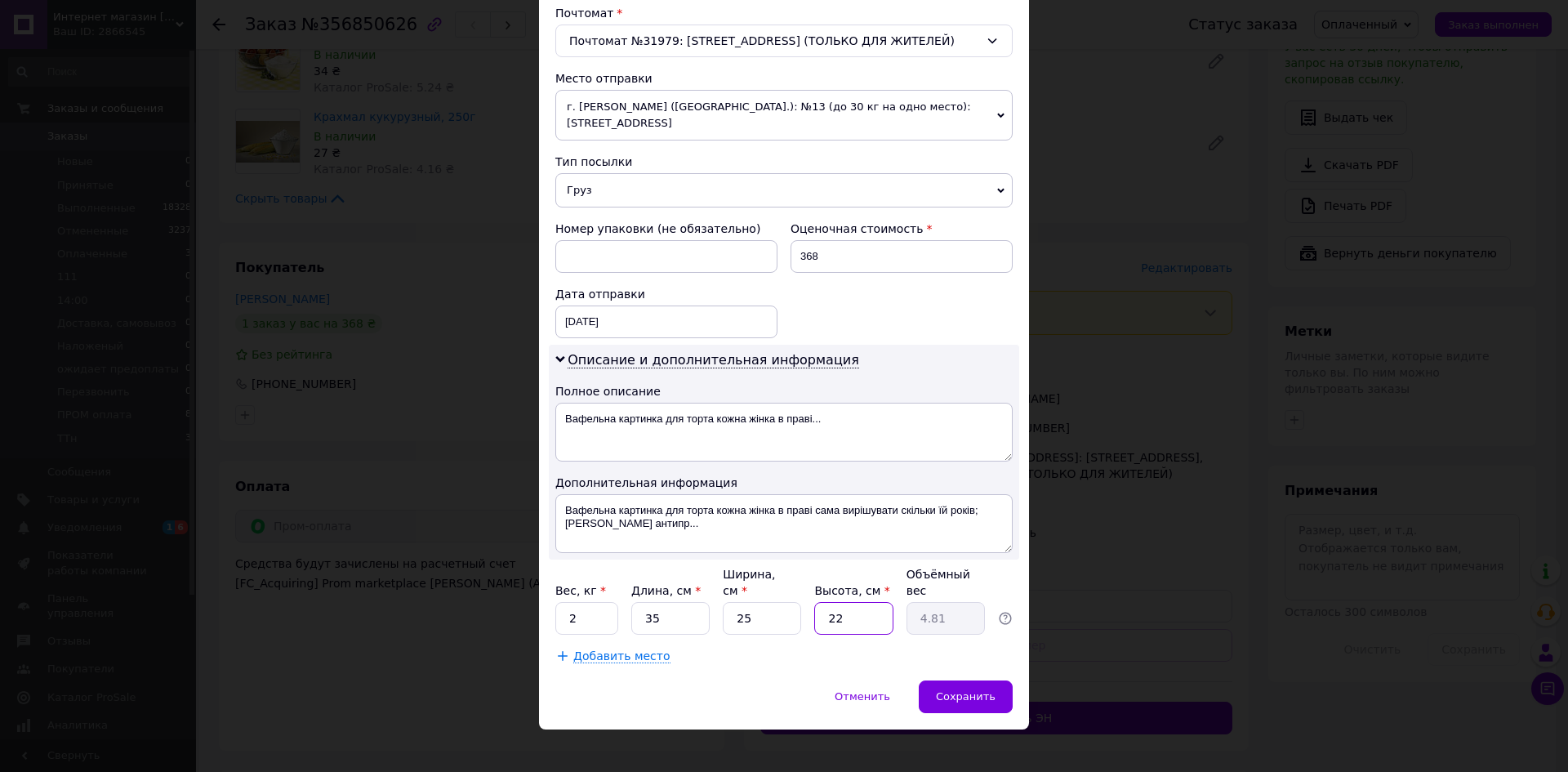
click at [820, 606] on input "22" at bounding box center [854, 618] width 79 height 32
type input "7"
type input "1.53"
type input "7"
click at [941, 691] on span "Сохранить" at bounding box center [966, 697] width 60 height 12
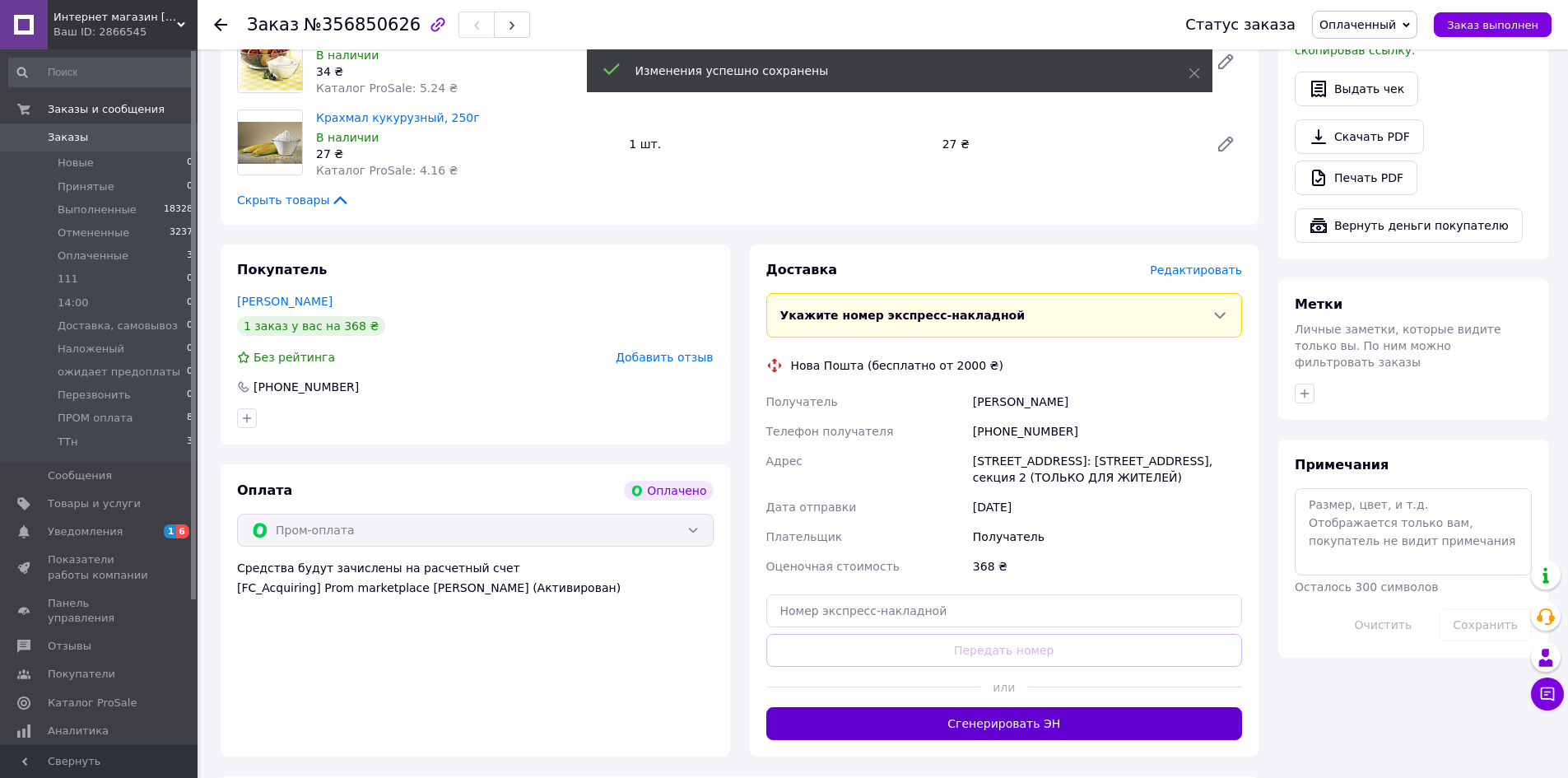
click at [981, 740] on button "Сгенерировать ЭН" at bounding box center [1005, 724] width 477 height 33
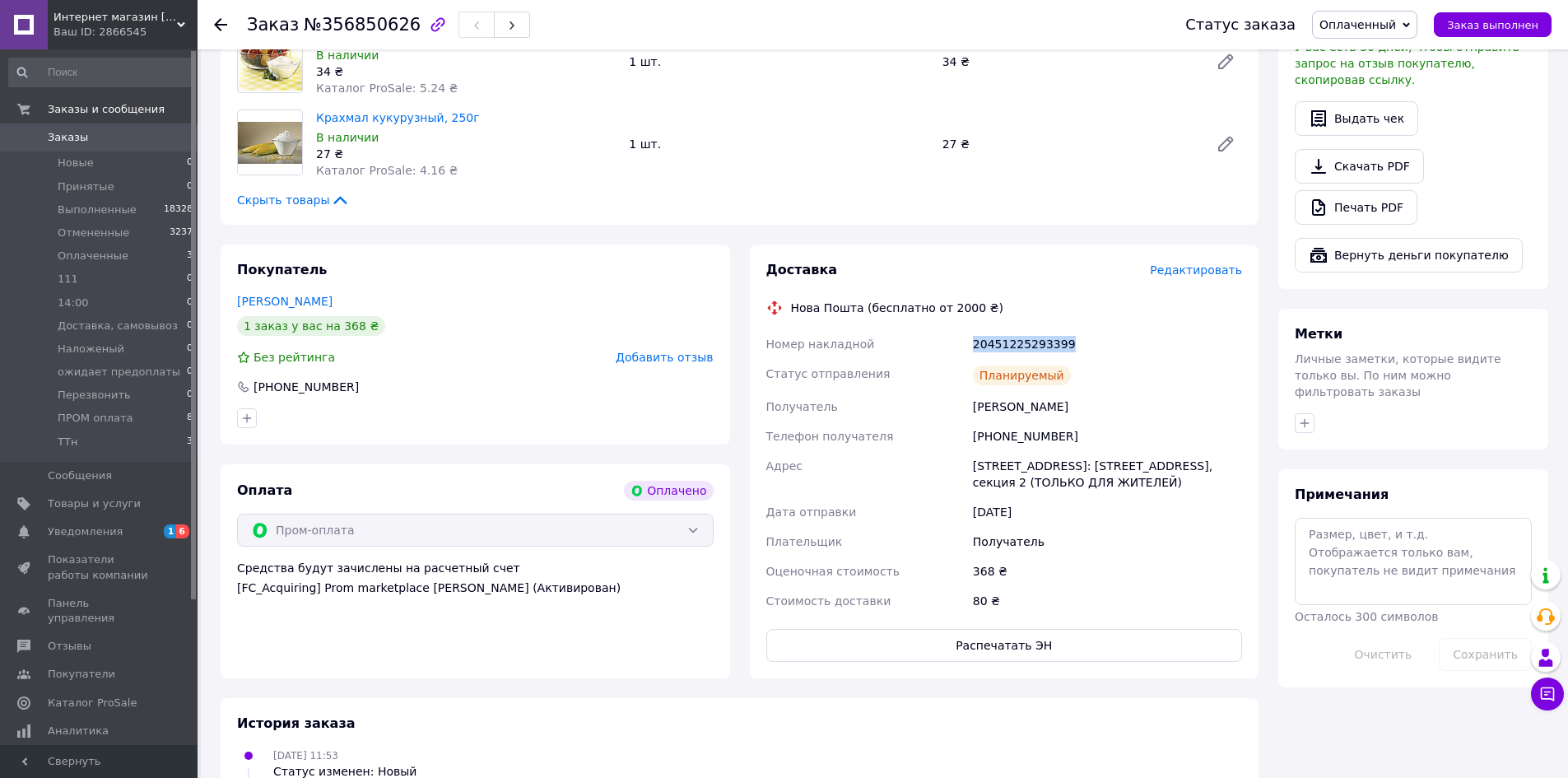
drag, startPoint x: 1064, startPoint y: 354, endPoint x: 972, endPoint y: 350, distance: 92.1
click at [972, 350] on div "20451225293399" at bounding box center [1107, 344] width 276 height 29
copy div "20451225293399"
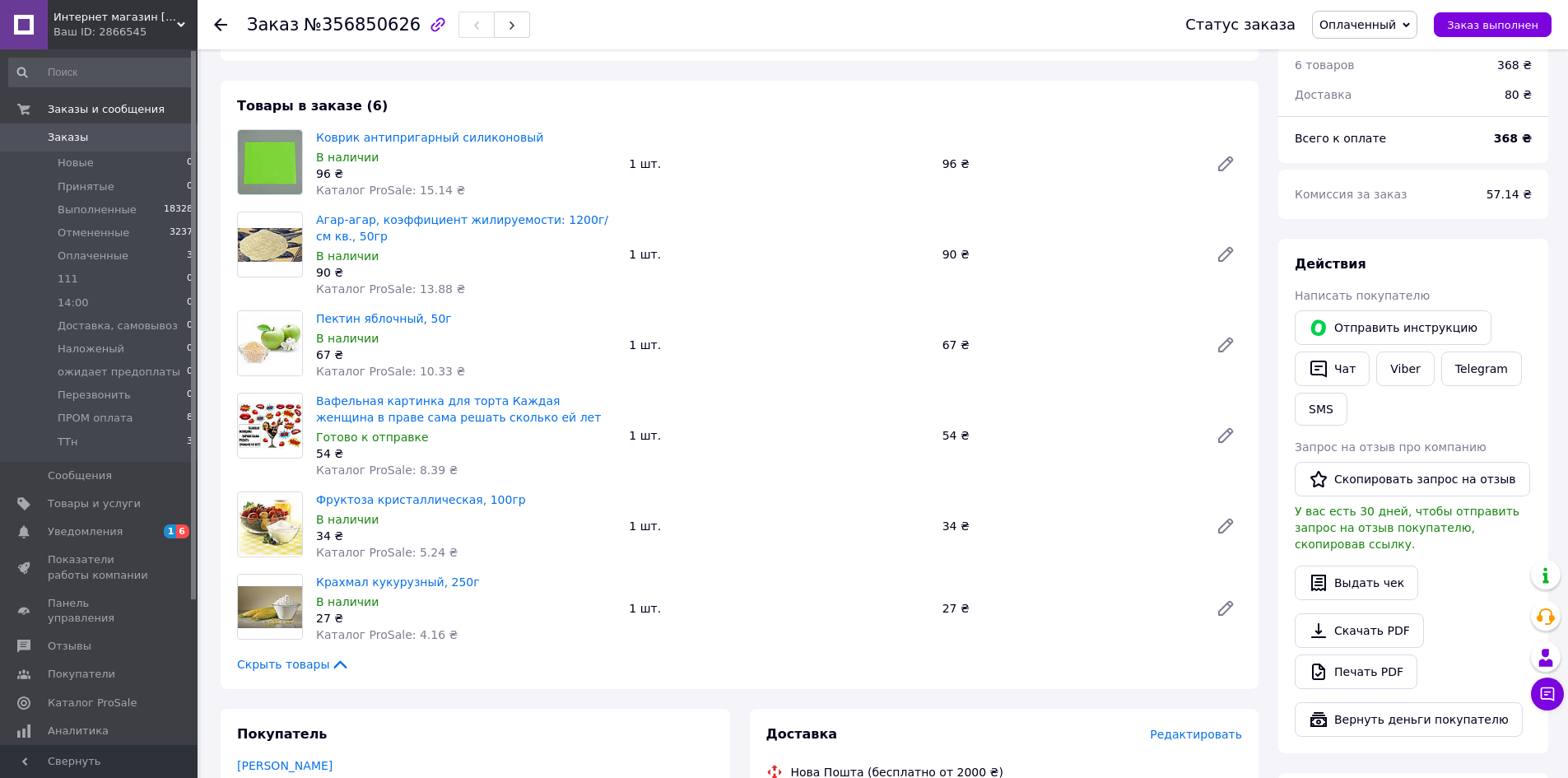
scroll to position [83, 0]
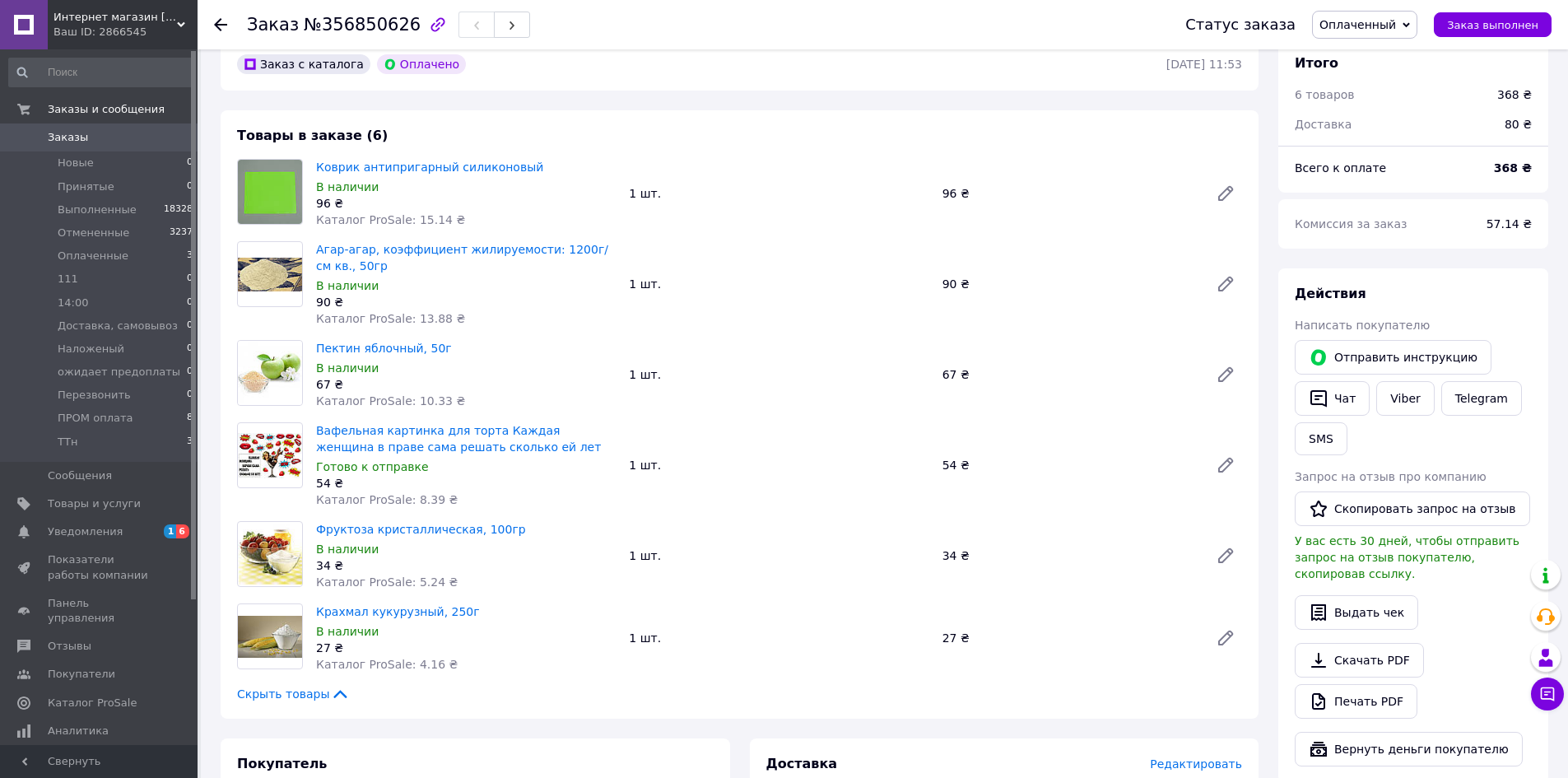
click at [1386, 25] on span "Оплаченный" at bounding box center [1357, 24] width 77 height 13
click at [1388, 158] on li "ПРОМ оплата" at bounding box center [1382, 163] width 139 height 25
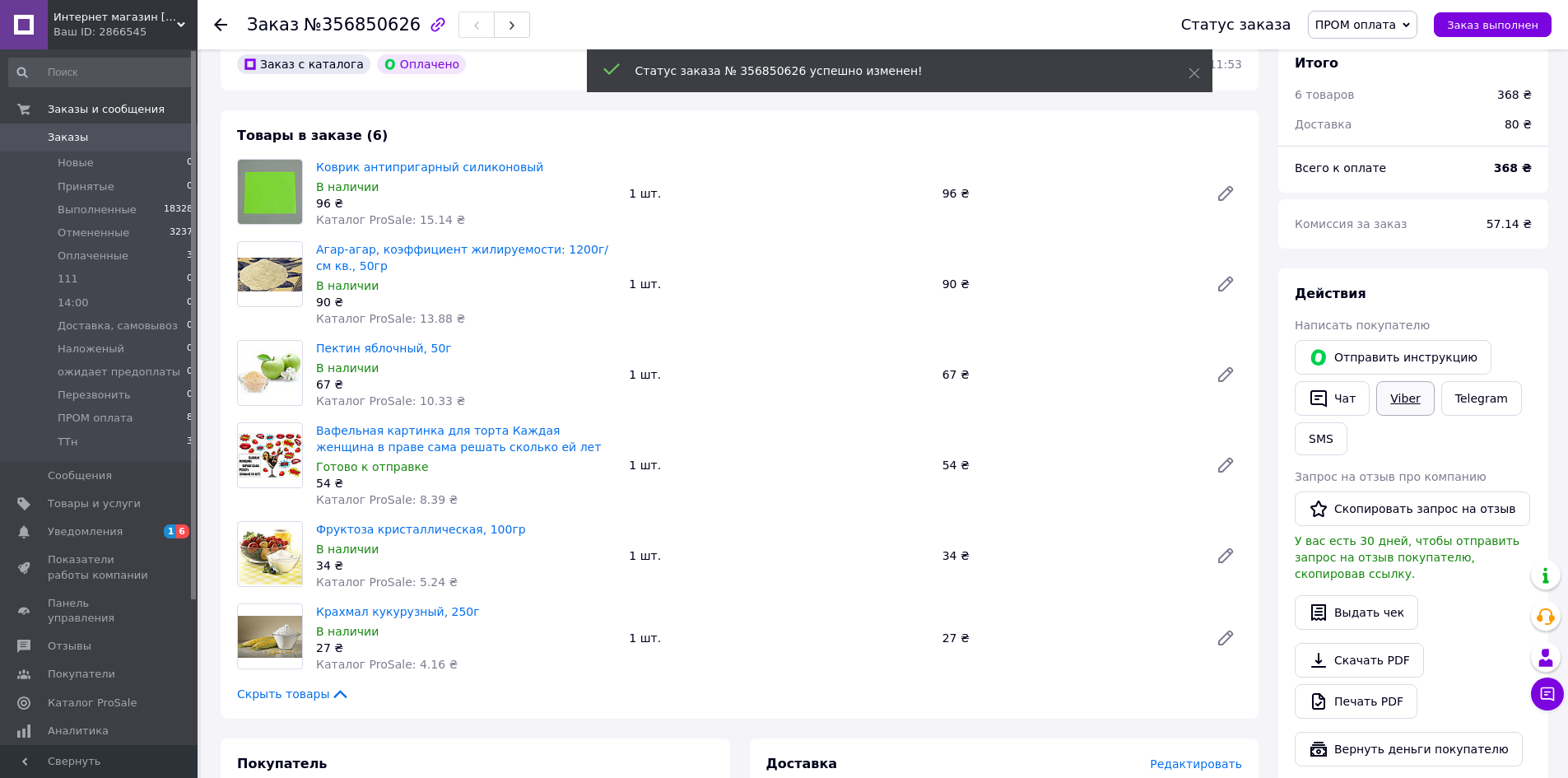
click at [1395, 402] on link "Viber" at bounding box center [1405, 398] width 58 height 34
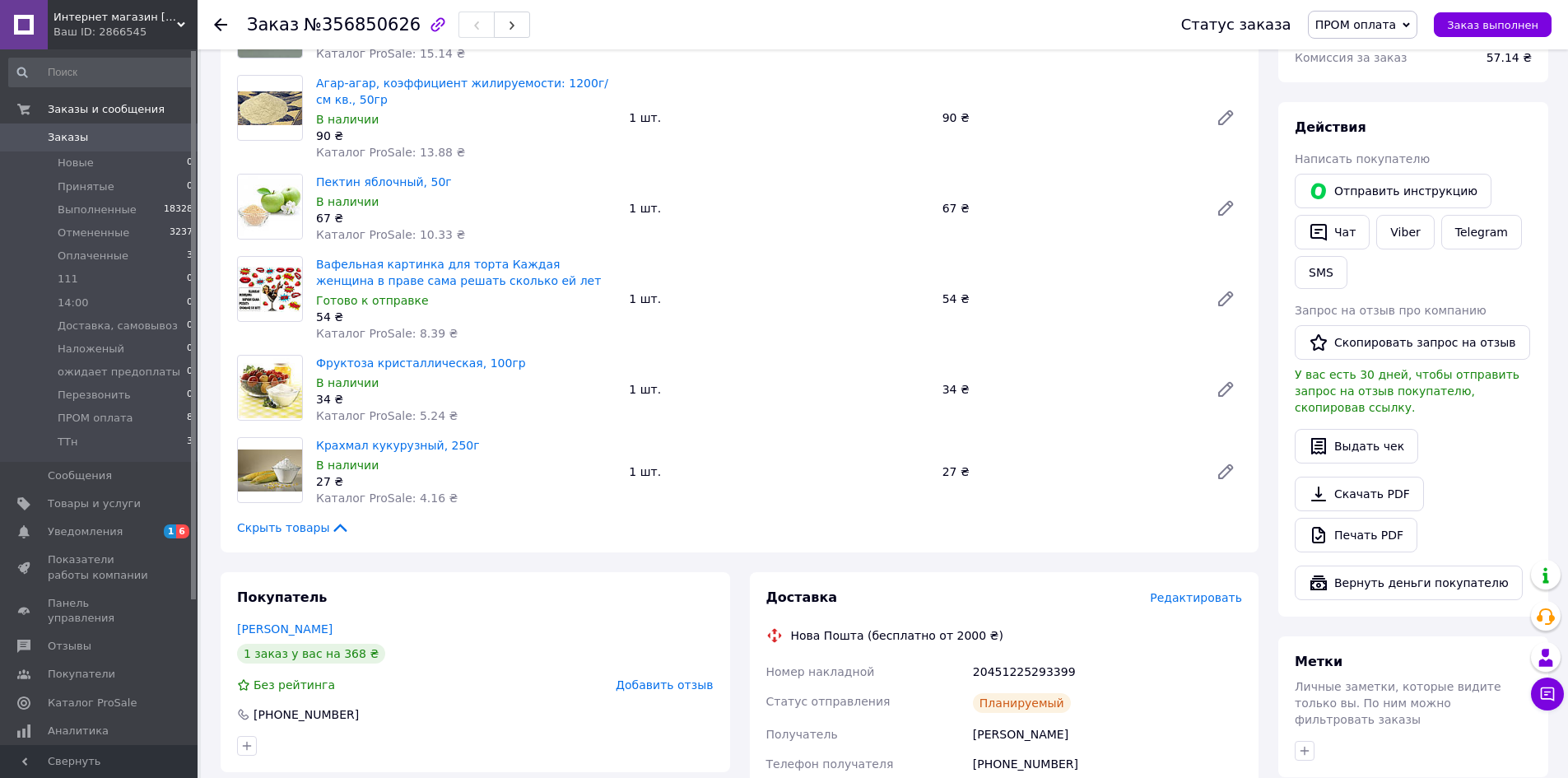
scroll to position [247, 0]
click at [99, 260] on span "Оплаченные" at bounding box center [93, 256] width 71 height 15
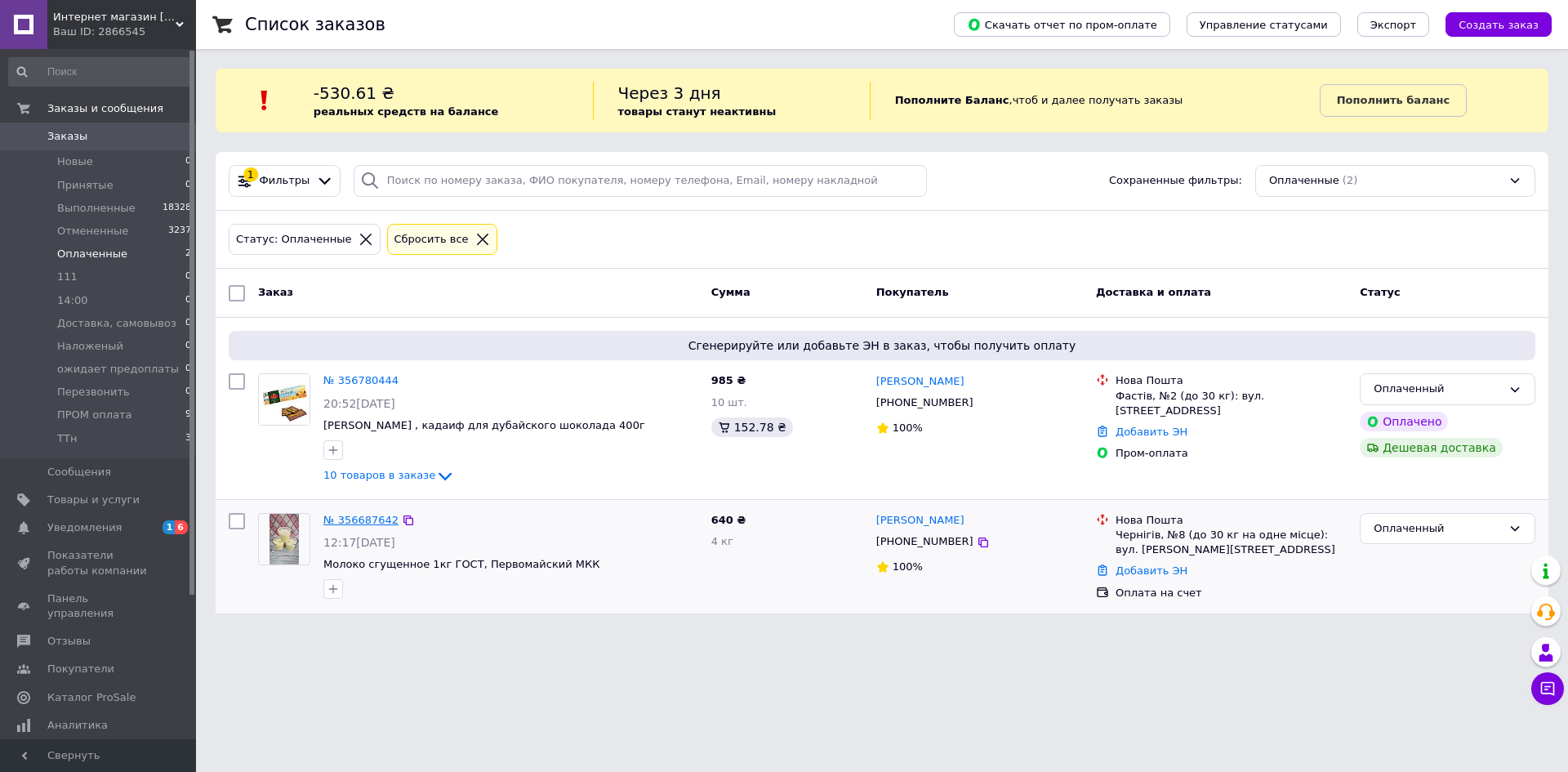
click at [343, 518] on link "№ 356687642" at bounding box center [361, 520] width 75 height 12
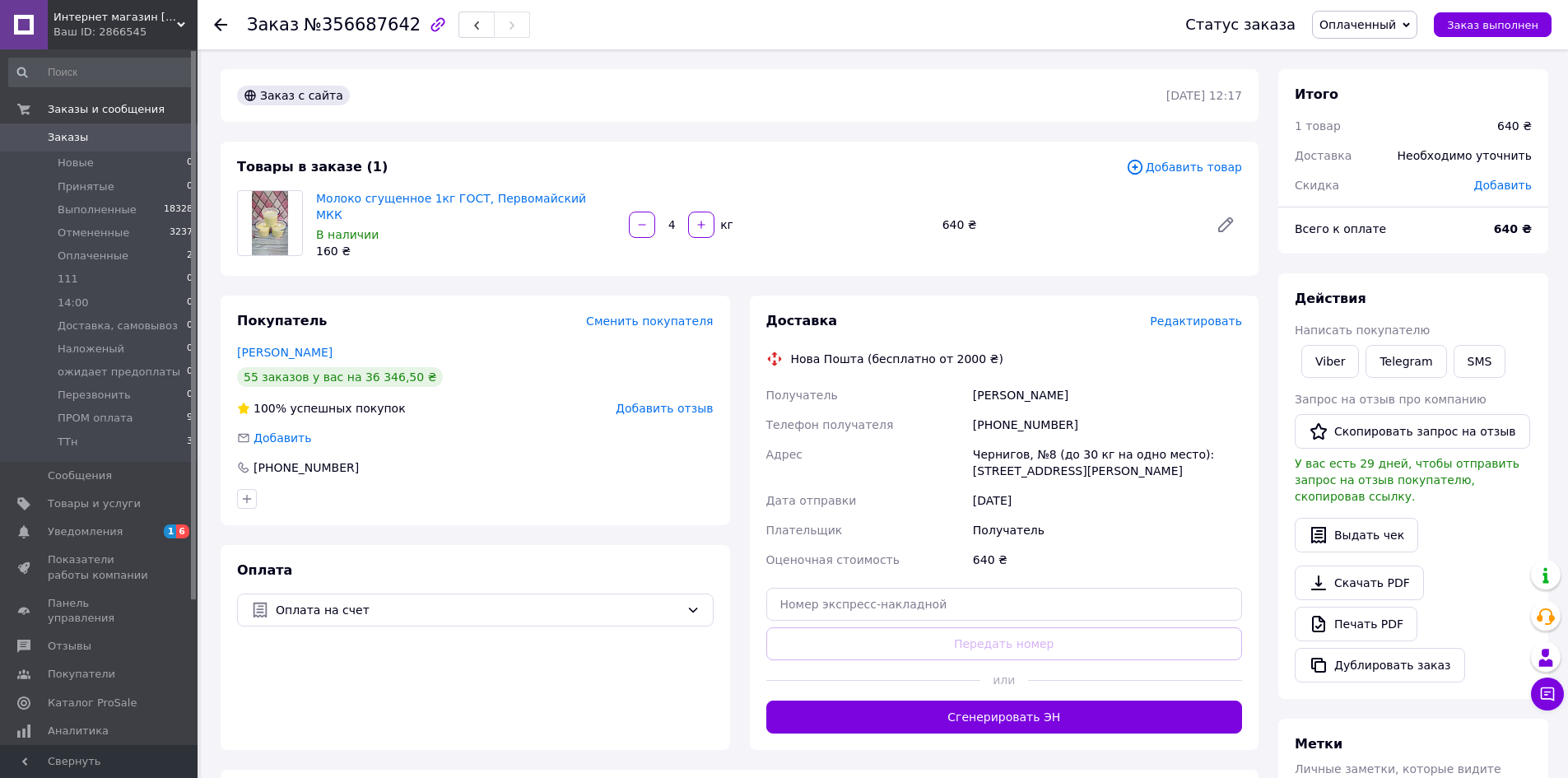
click at [1203, 321] on span "Редактировать" at bounding box center [1196, 321] width 92 height 13
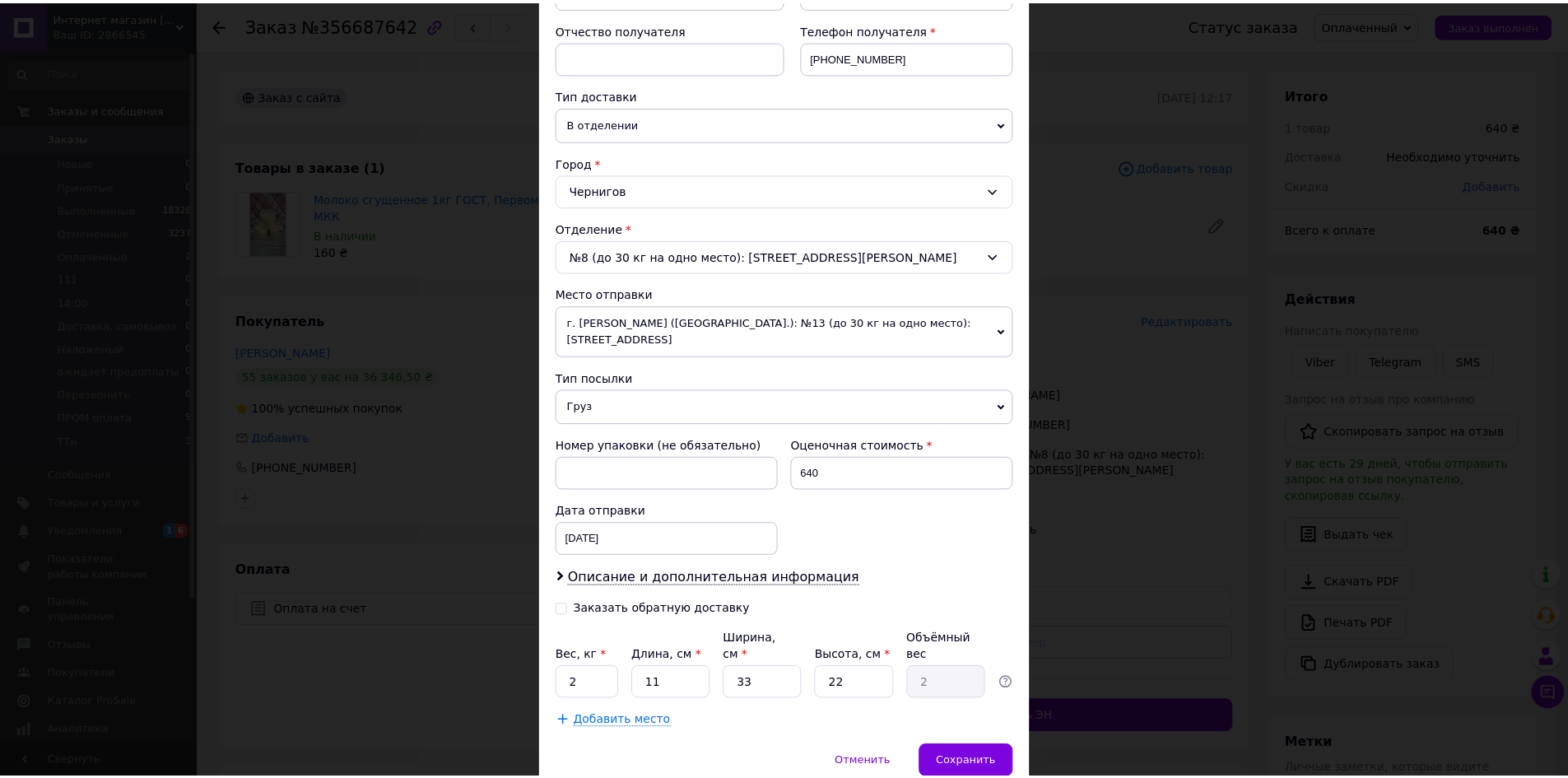
scroll to position [345, 0]
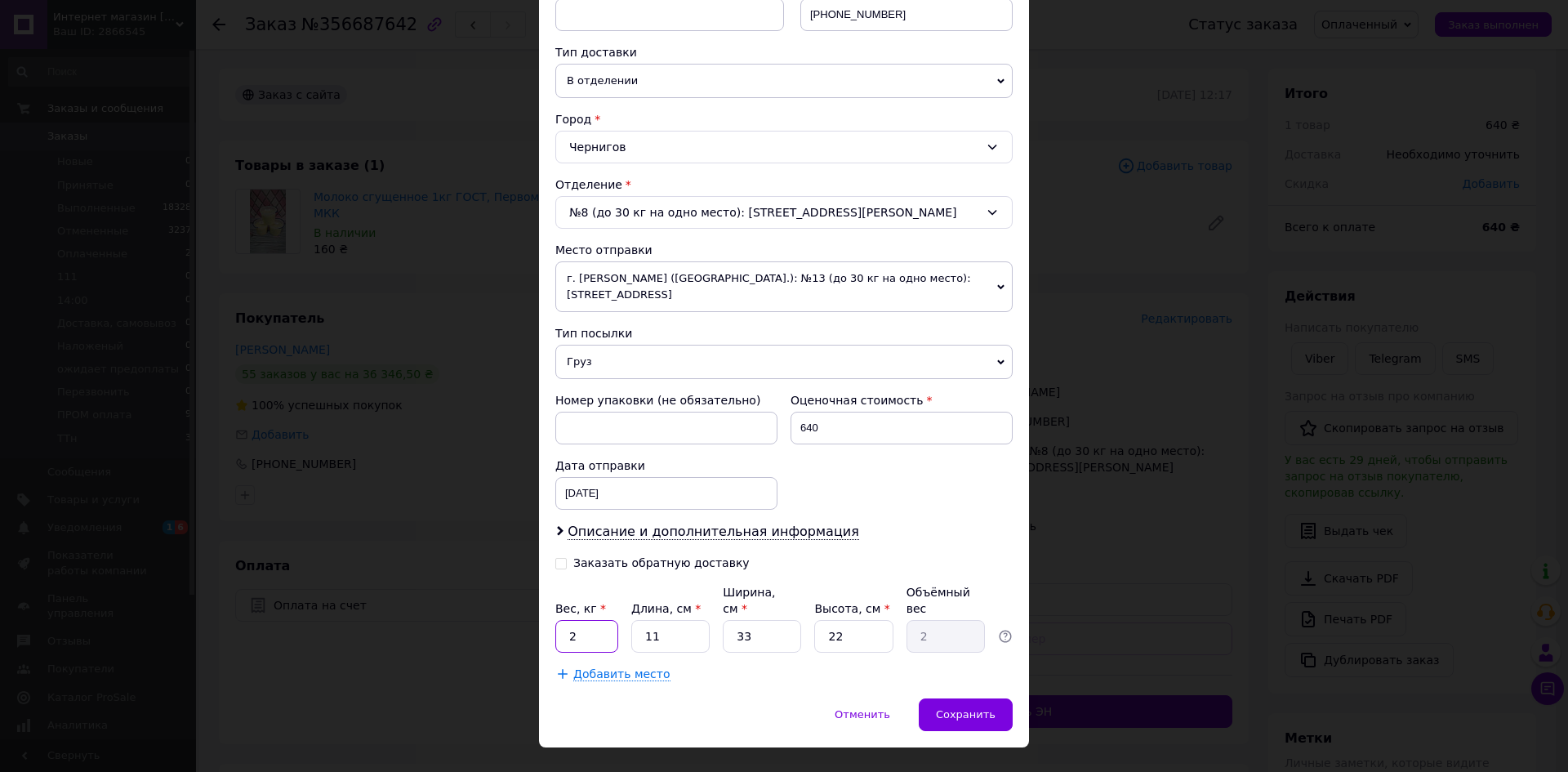
drag, startPoint x: 577, startPoint y: 605, endPoint x: 555, endPoint y: 604, distance: 22.0
click at [556, 620] on input "2" at bounding box center [587, 636] width 63 height 32
type input "4"
click at [639, 620] on input "11" at bounding box center [671, 636] width 79 height 32
type input "4"
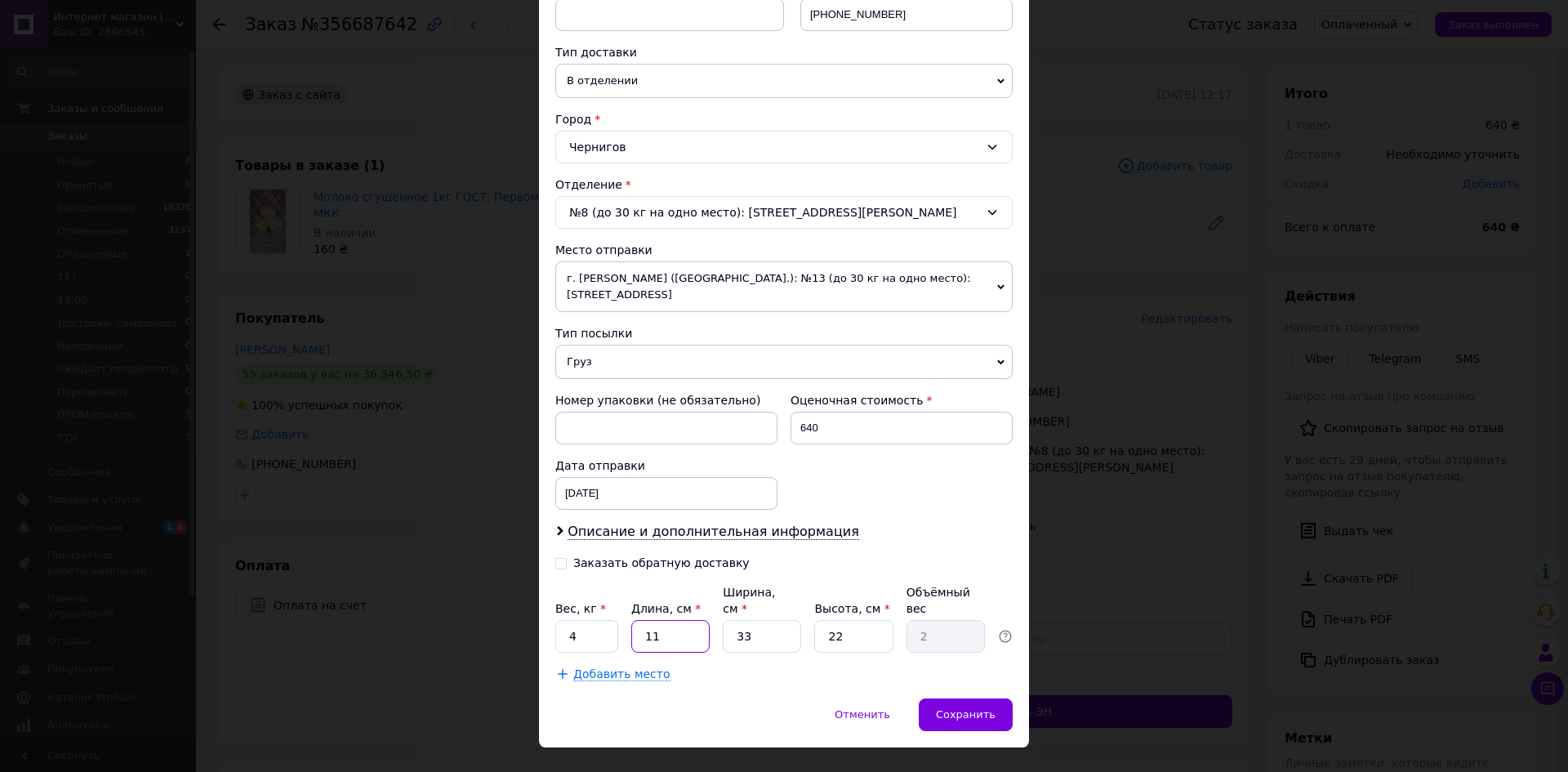
type input "0.73"
type input "42"
type input "7.62"
type input "42"
drag, startPoint x: 750, startPoint y: 604, endPoint x: 717, endPoint y: 601, distance: 33.1
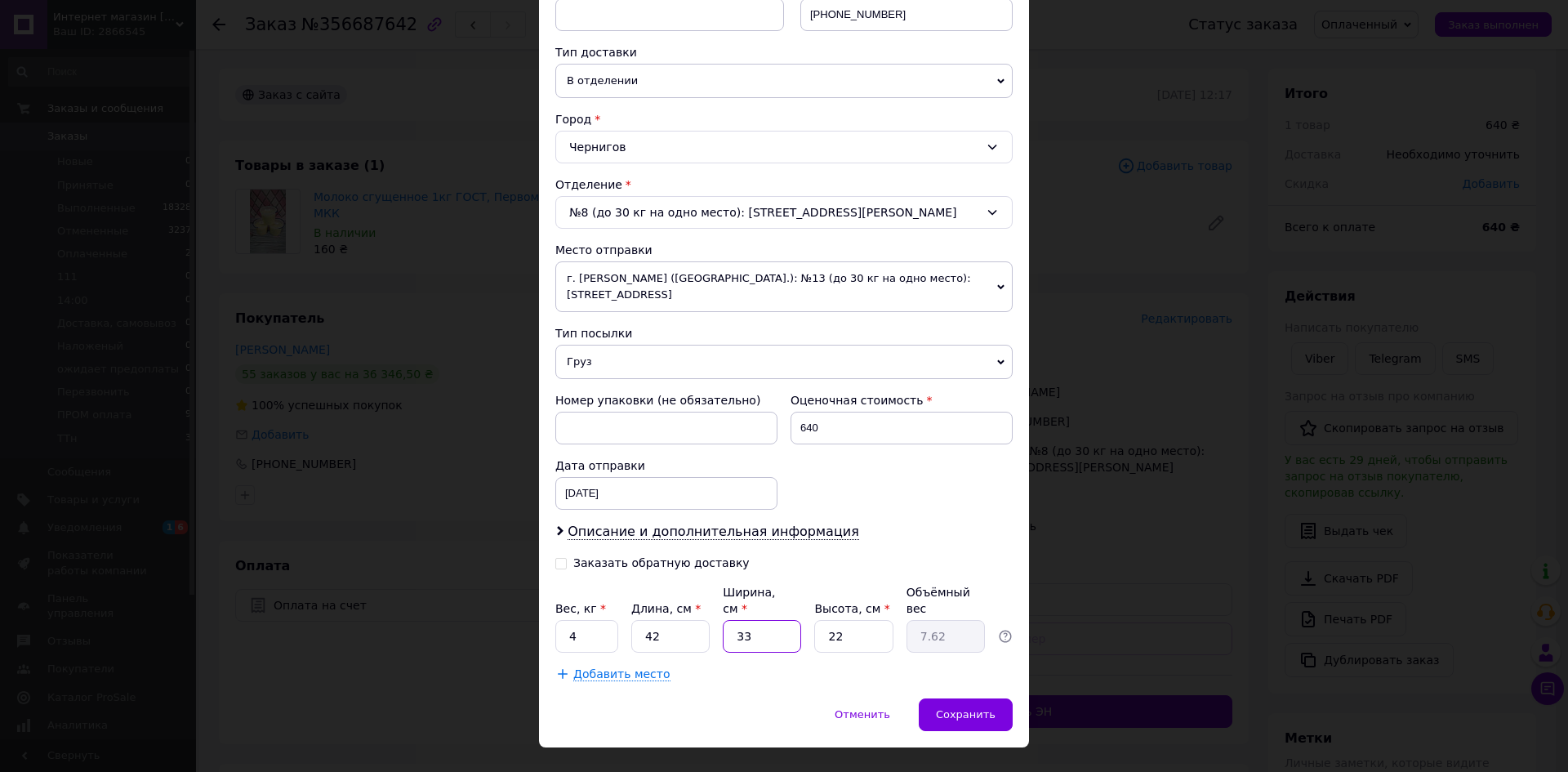
click at [717, 601] on div "Вес, кг * 4 Длина, см * 42 Ширина, см * 33 Высота, см * 22 Объёмный вес 7.62" at bounding box center [784, 618] width 458 height 68
type input "1"
type input "0.23"
type input "15"
type input "3.47"
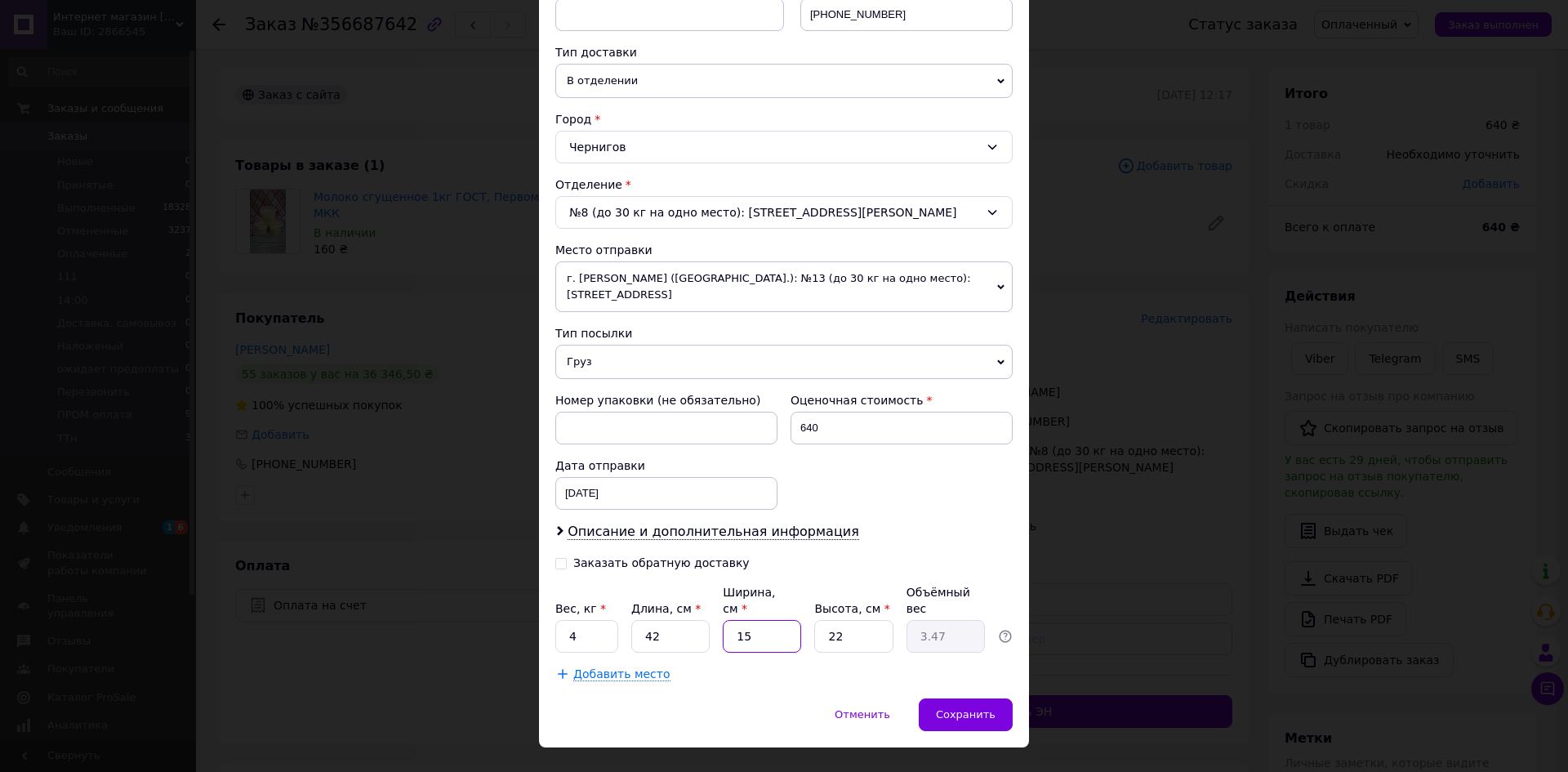
type input "15"
drag, startPoint x: 838, startPoint y: 602, endPoint x: 826, endPoint y: 602, distance: 12.0
click at [826, 620] on input "22" at bounding box center [854, 636] width 79 height 32
type input "1"
type input "0.16"
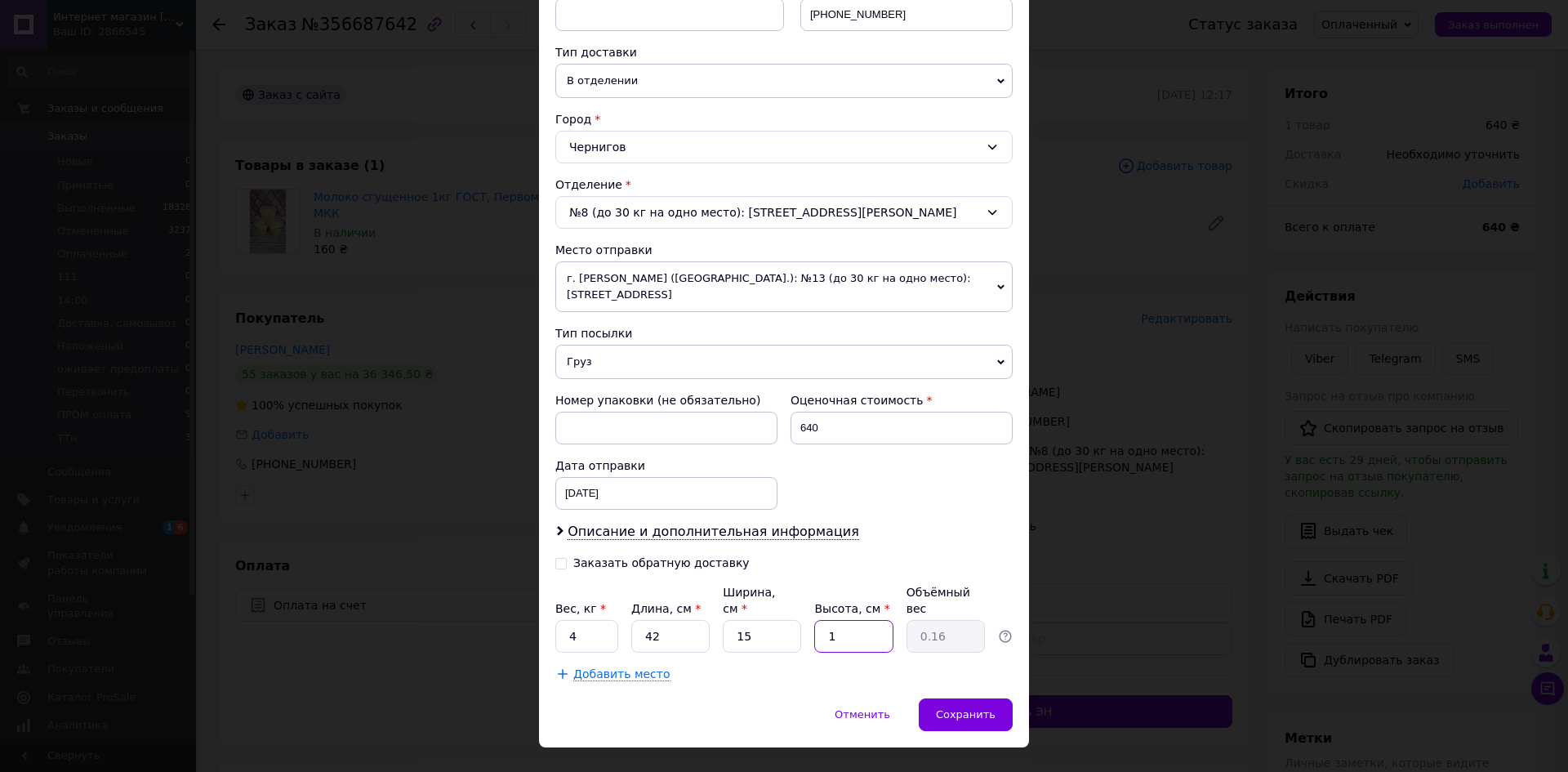
type input "13"
type input "2.05"
type input "13"
click at [959, 709] on span "Сохранить" at bounding box center [966, 715] width 60 height 12
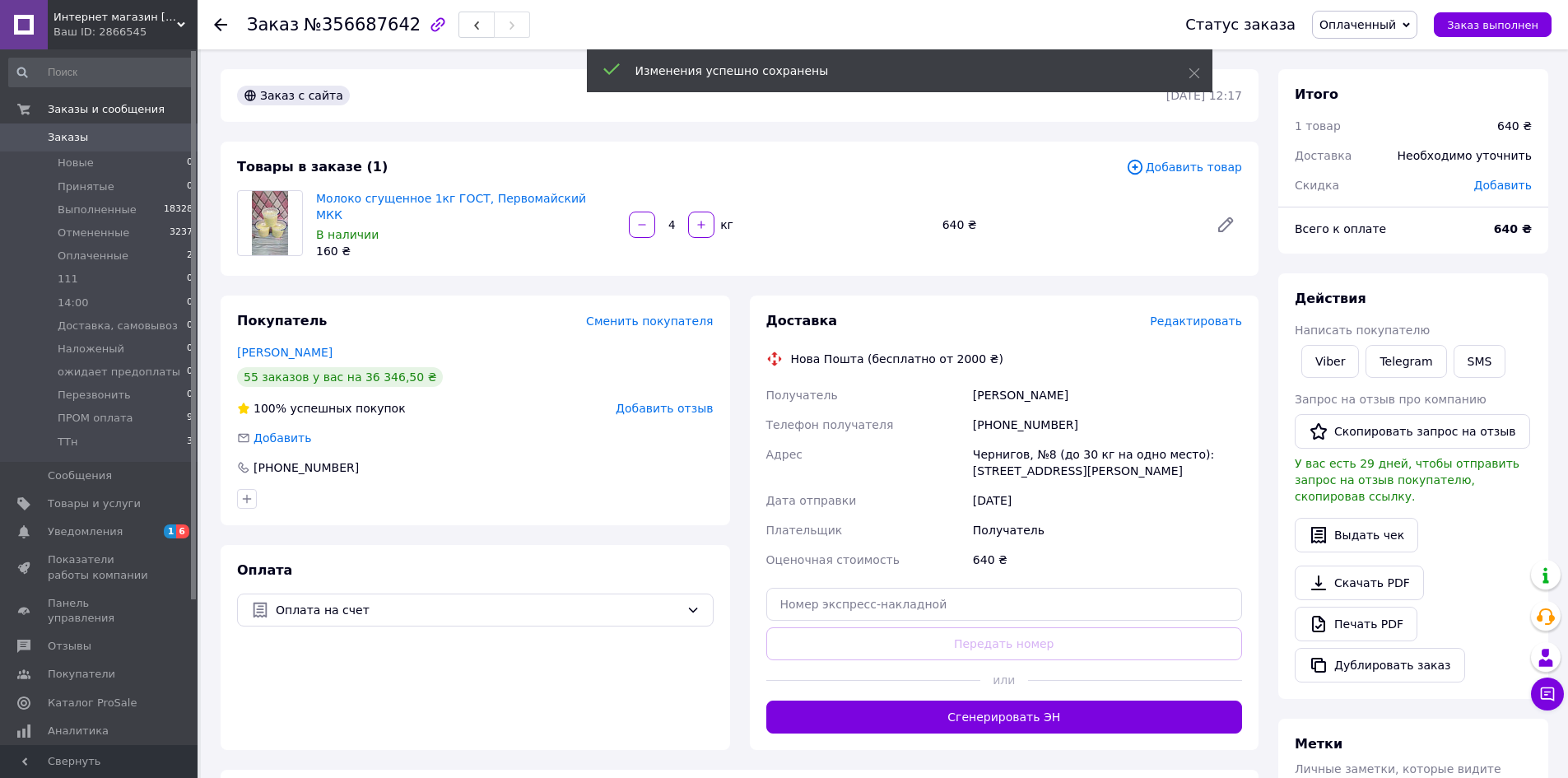
click at [1001, 720] on button "Сгенерировать ЭН" at bounding box center [1005, 717] width 477 height 33
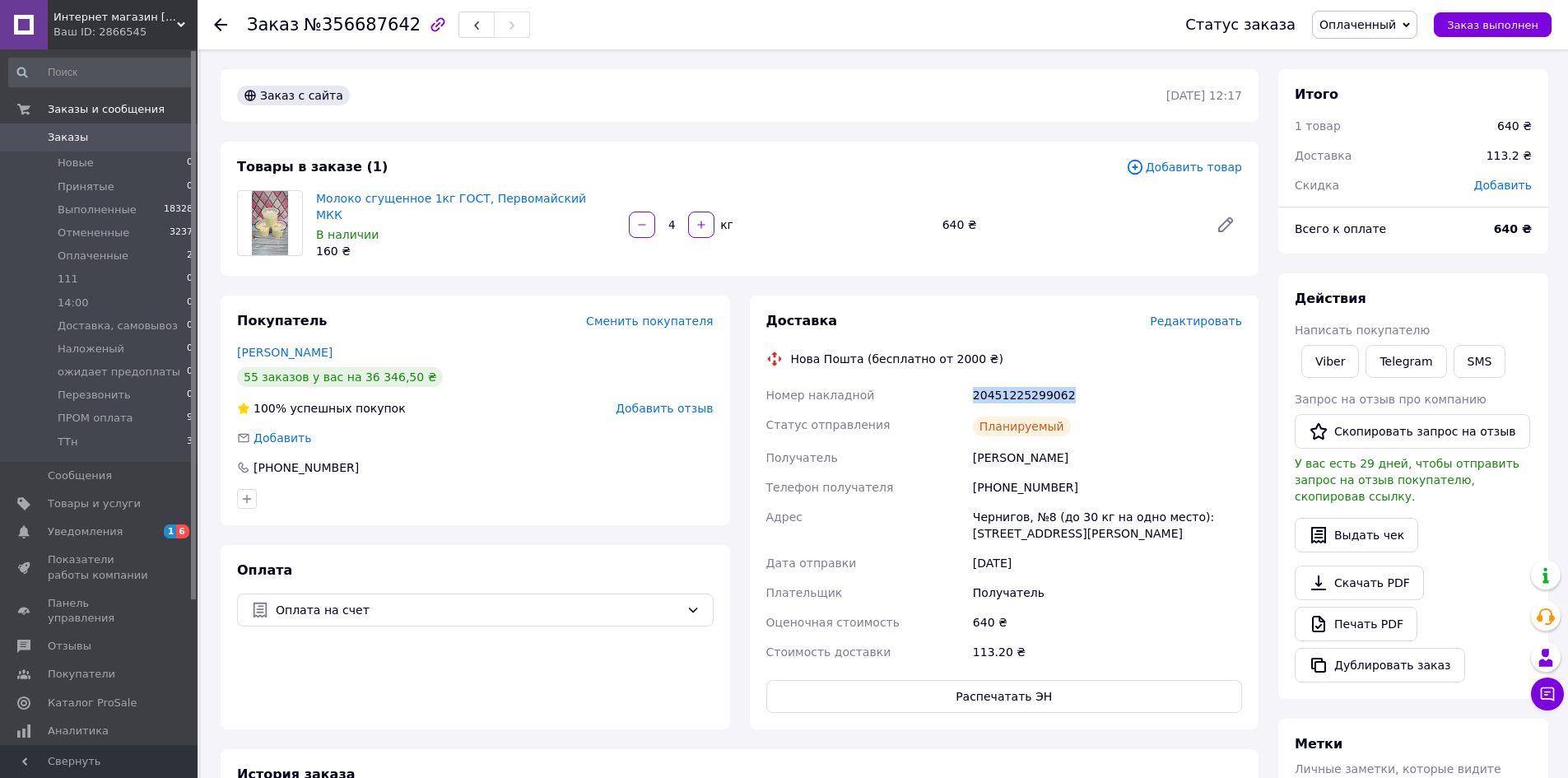
drag, startPoint x: 944, startPoint y: 391, endPoint x: 918, endPoint y: 391, distance: 26.0
click at [918, 391] on div "Номер накладной 20451225299062 Статус отправления Планируемый Получатель [PERSO…" at bounding box center [1005, 523] width 483 height 287
copy div "Номер накладной 20451225299062"
click at [1396, 28] on span "Оплаченный" at bounding box center [1357, 24] width 77 height 13
drag, startPoint x: 1385, startPoint y: 82, endPoint x: 1382, endPoint y: 127, distance: 45.1
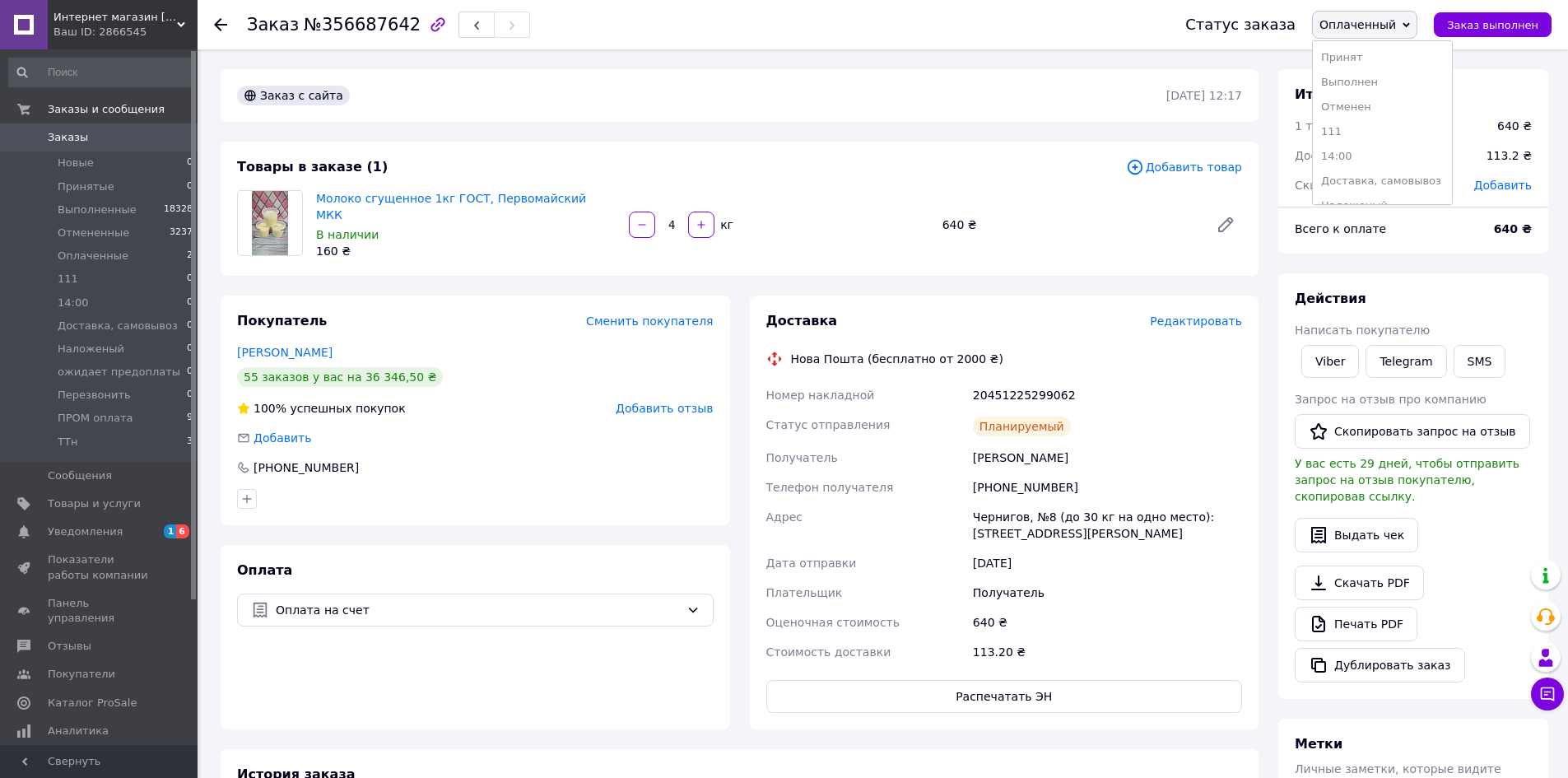
click at [1383, 83] on li "Выполнен" at bounding box center [1382, 82] width 139 height 25
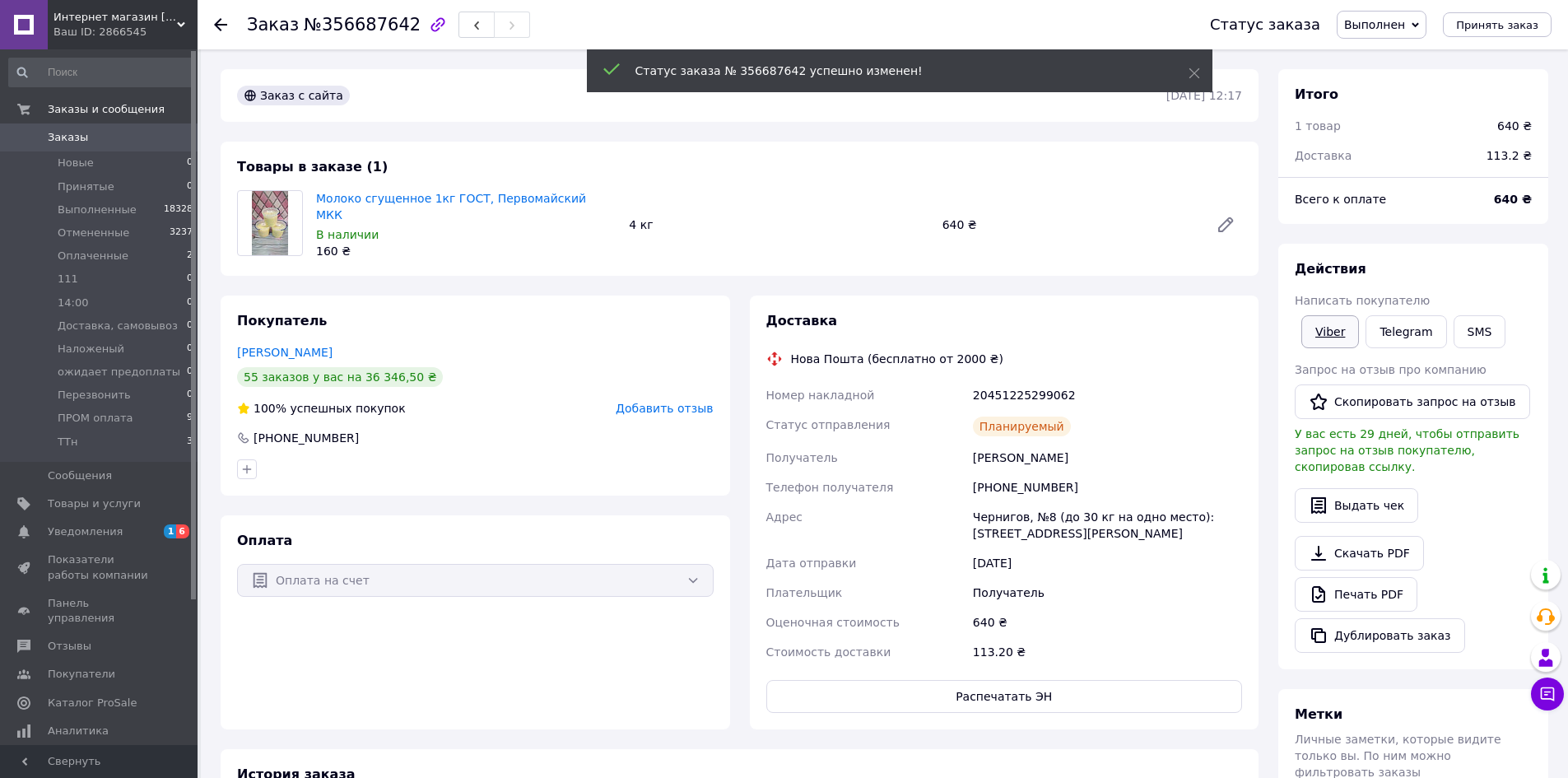
click at [1329, 339] on link "Viber" at bounding box center [1330, 331] width 58 height 33
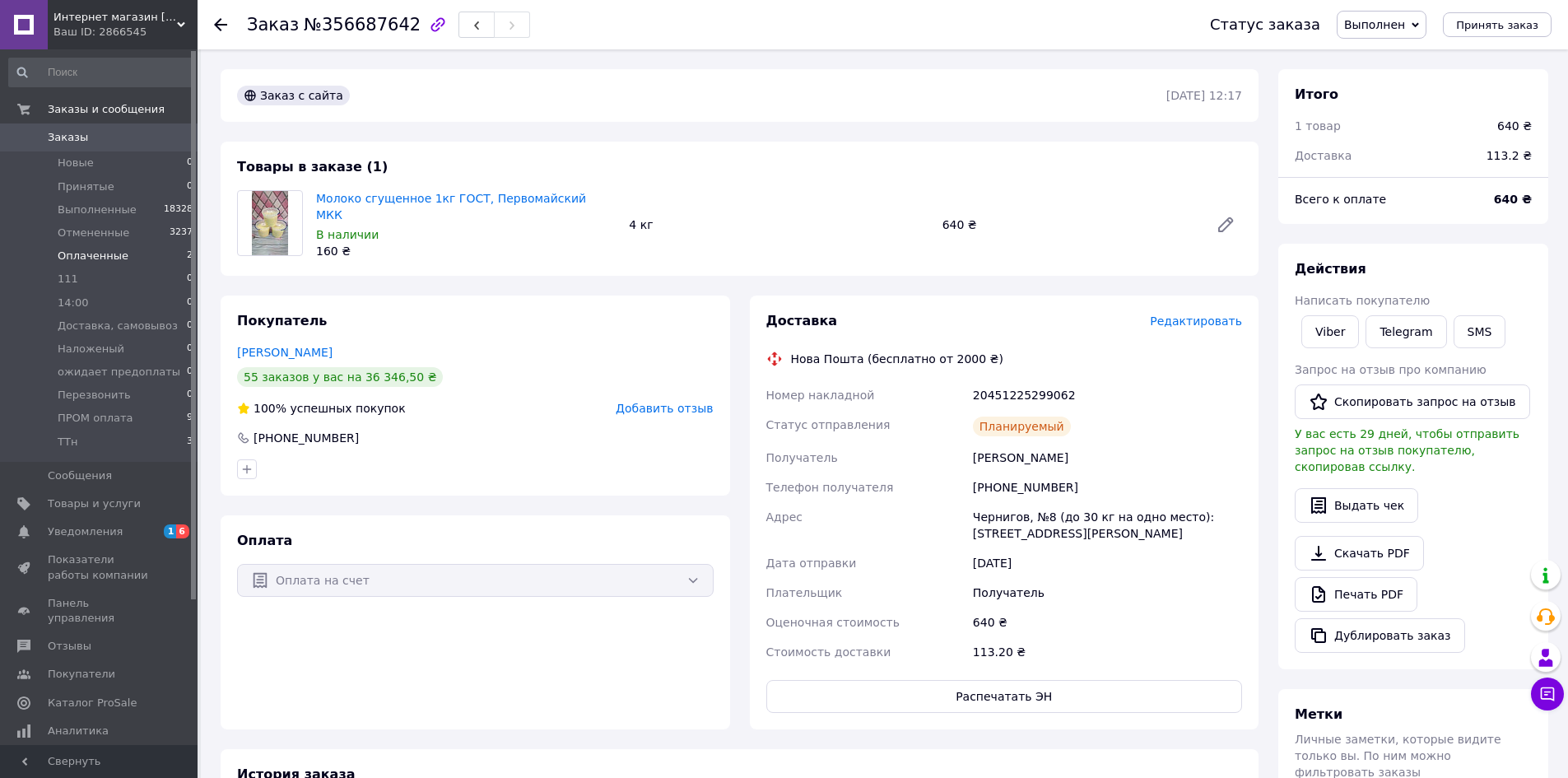
click at [82, 257] on span "Оплаченные" at bounding box center [93, 256] width 71 height 15
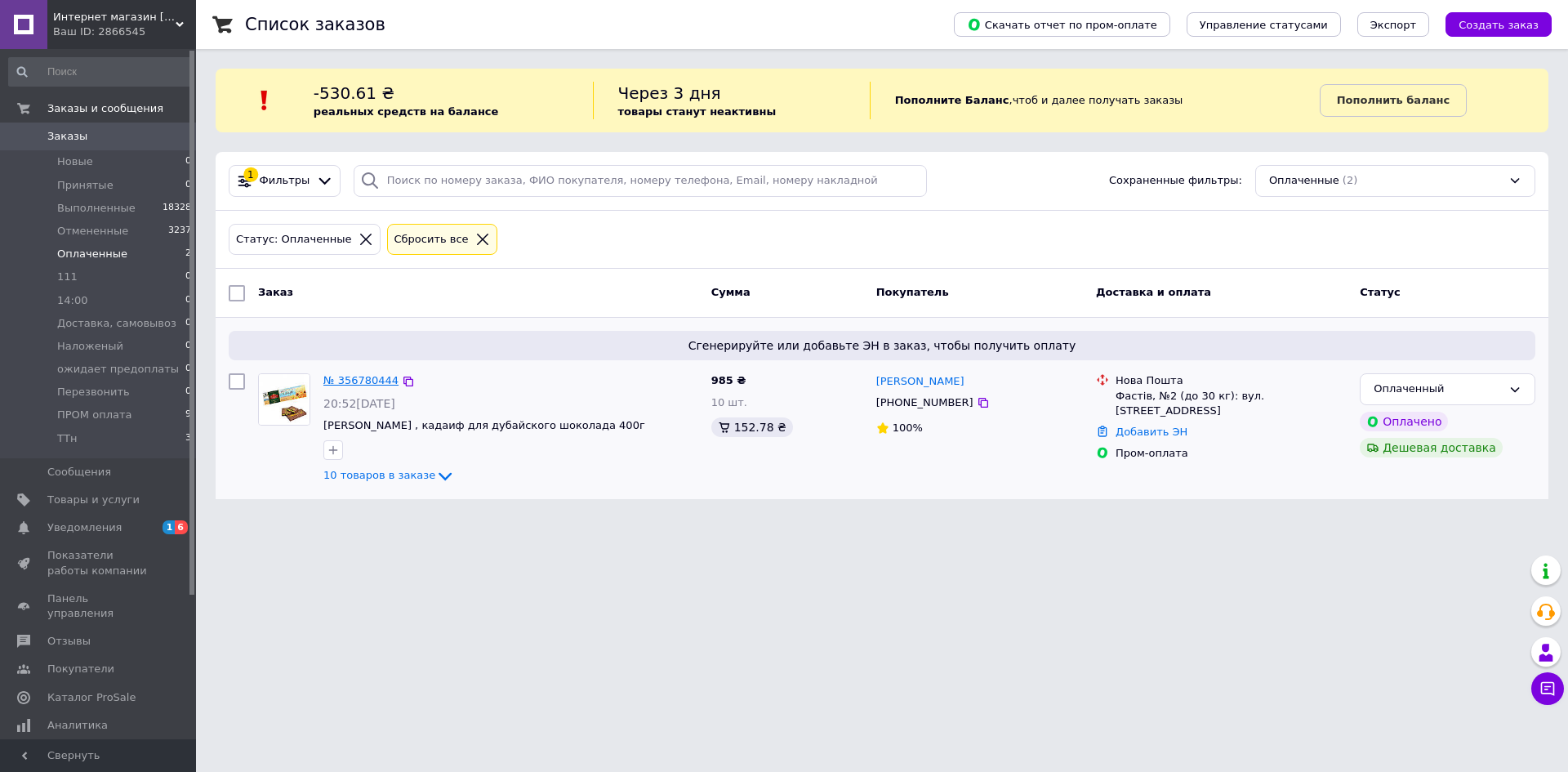
click at [366, 380] on link "№ 356780444" at bounding box center [361, 380] width 75 height 12
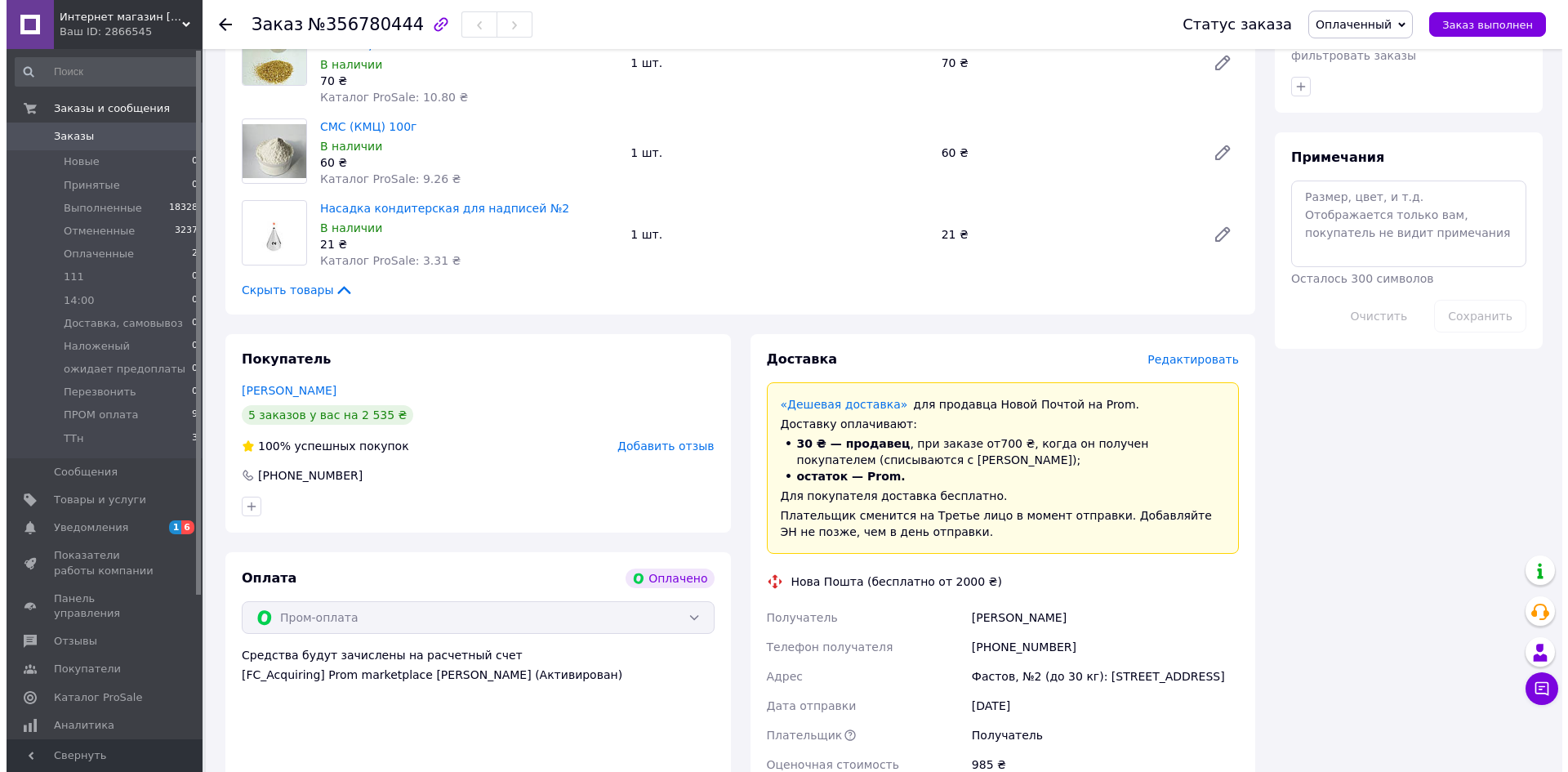
scroll to position [1144, 0]
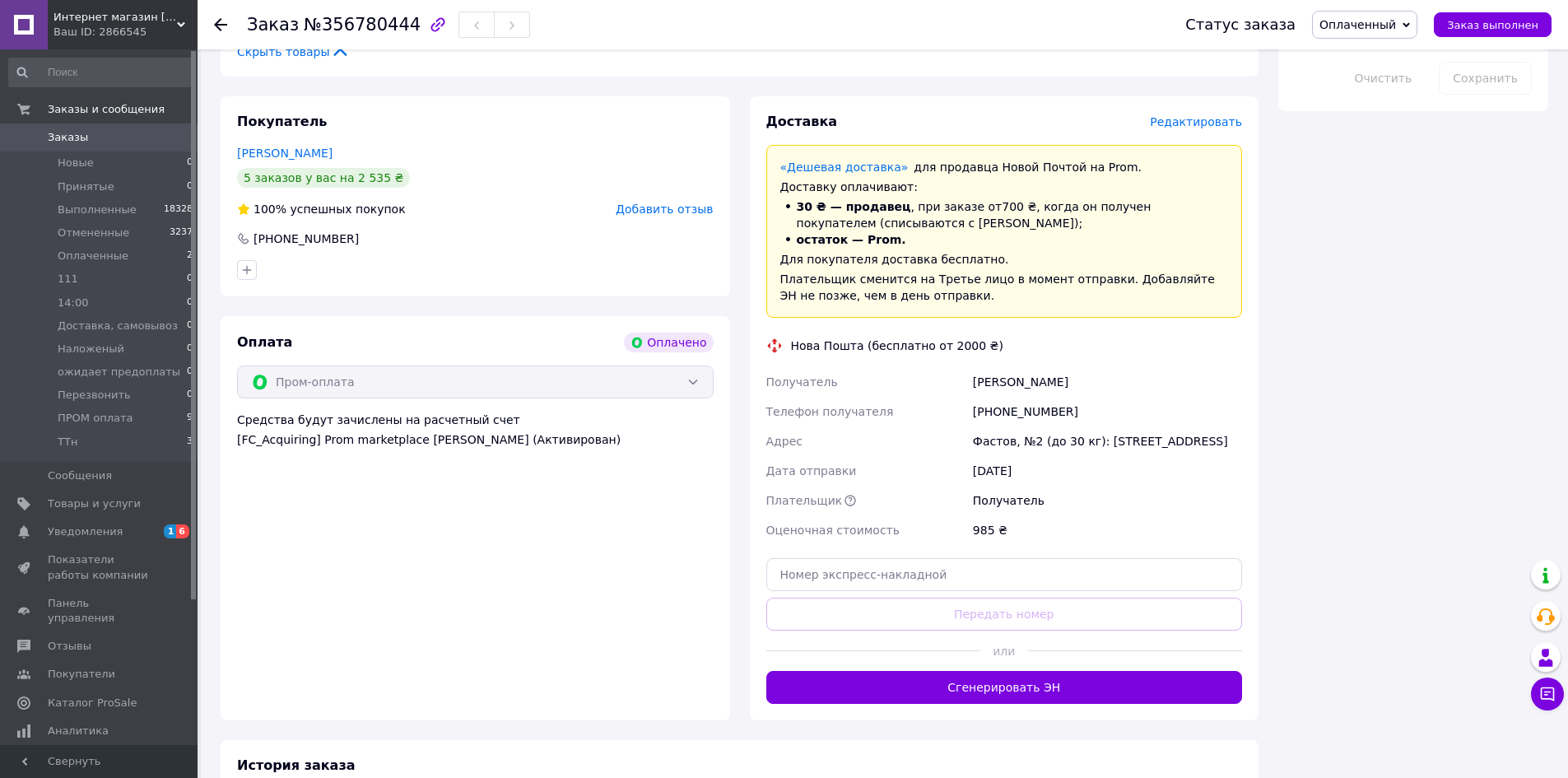
click at [1175, 115] on span "Редактировать" at bounding box center [1196, 121] width 92 height 13
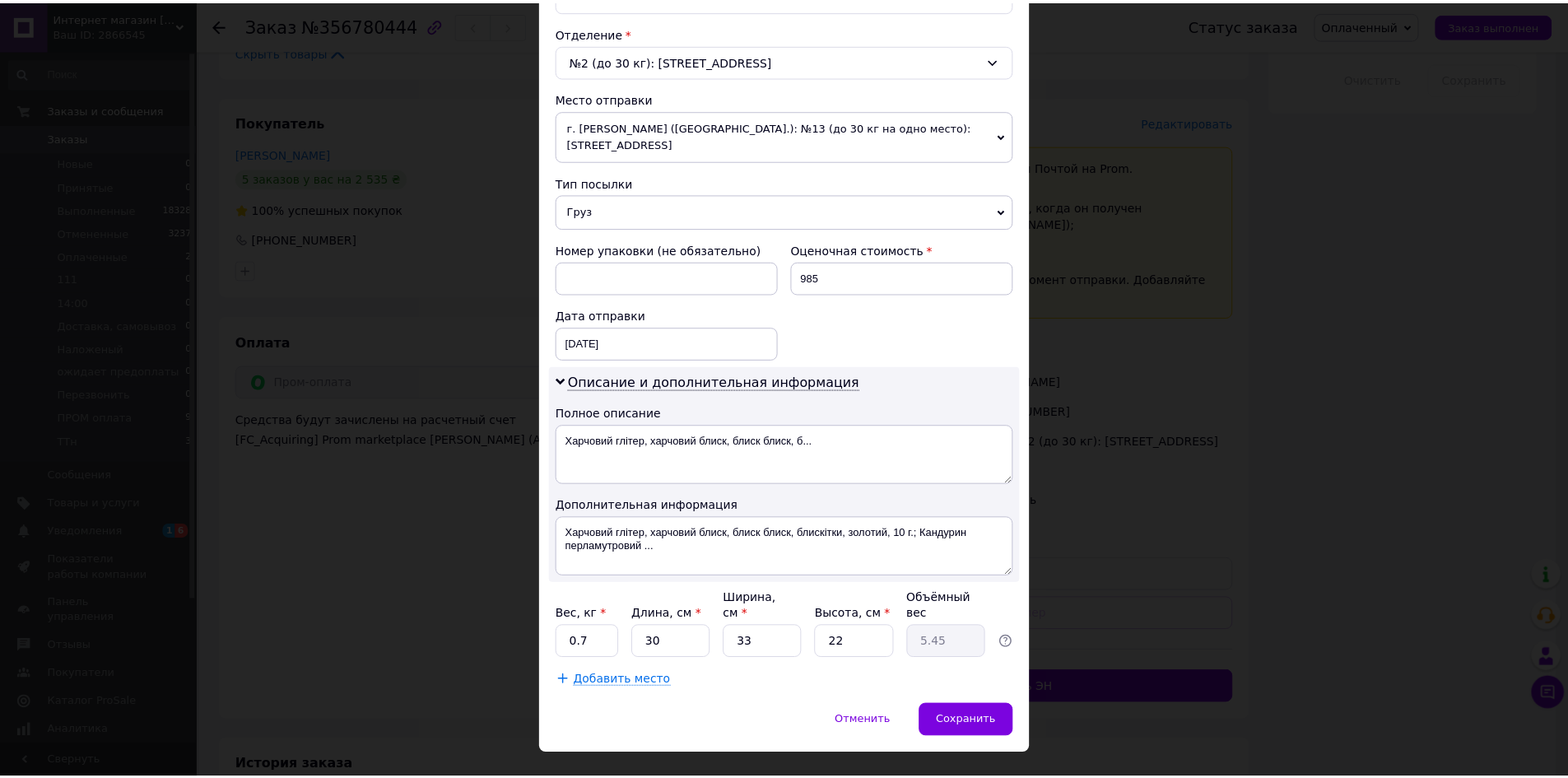
scroll to position [500, 0]
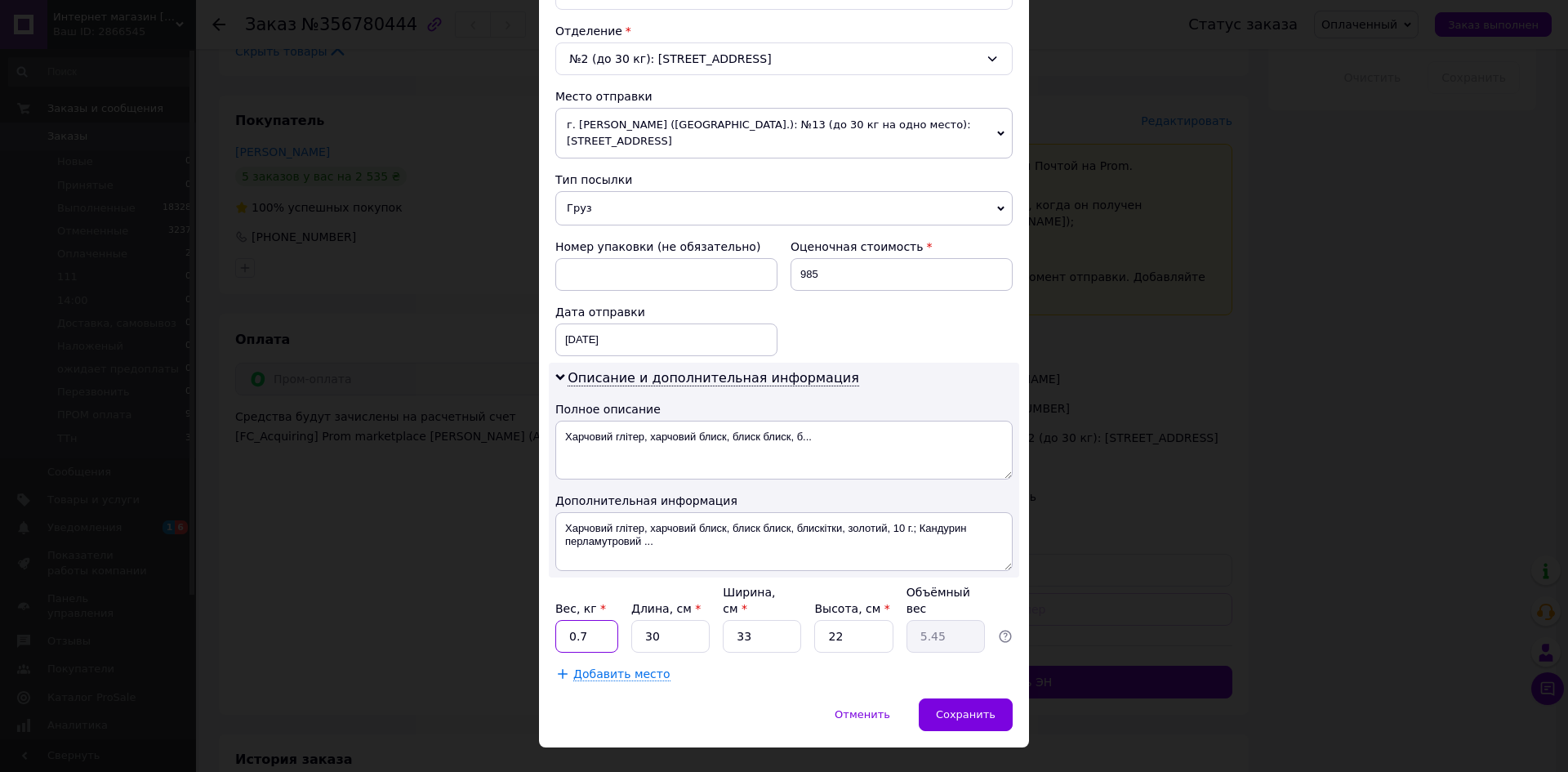
click at [577, 620] on input "0.7" at bounding box center [587, 636] width 63 height 32
drag, startPoint x: 585, startPoint y: 600, endPoint x: 562, endPoint y: 599, distance: 23.0
click at [562, 620] on input "0.7" at bounding box center [587, 636] width 63 height 32
type input "2"
drag, startPoint x: 842, startPoint y: 606, endPoint x: 818, endPoint y: 606, distance: 24.0
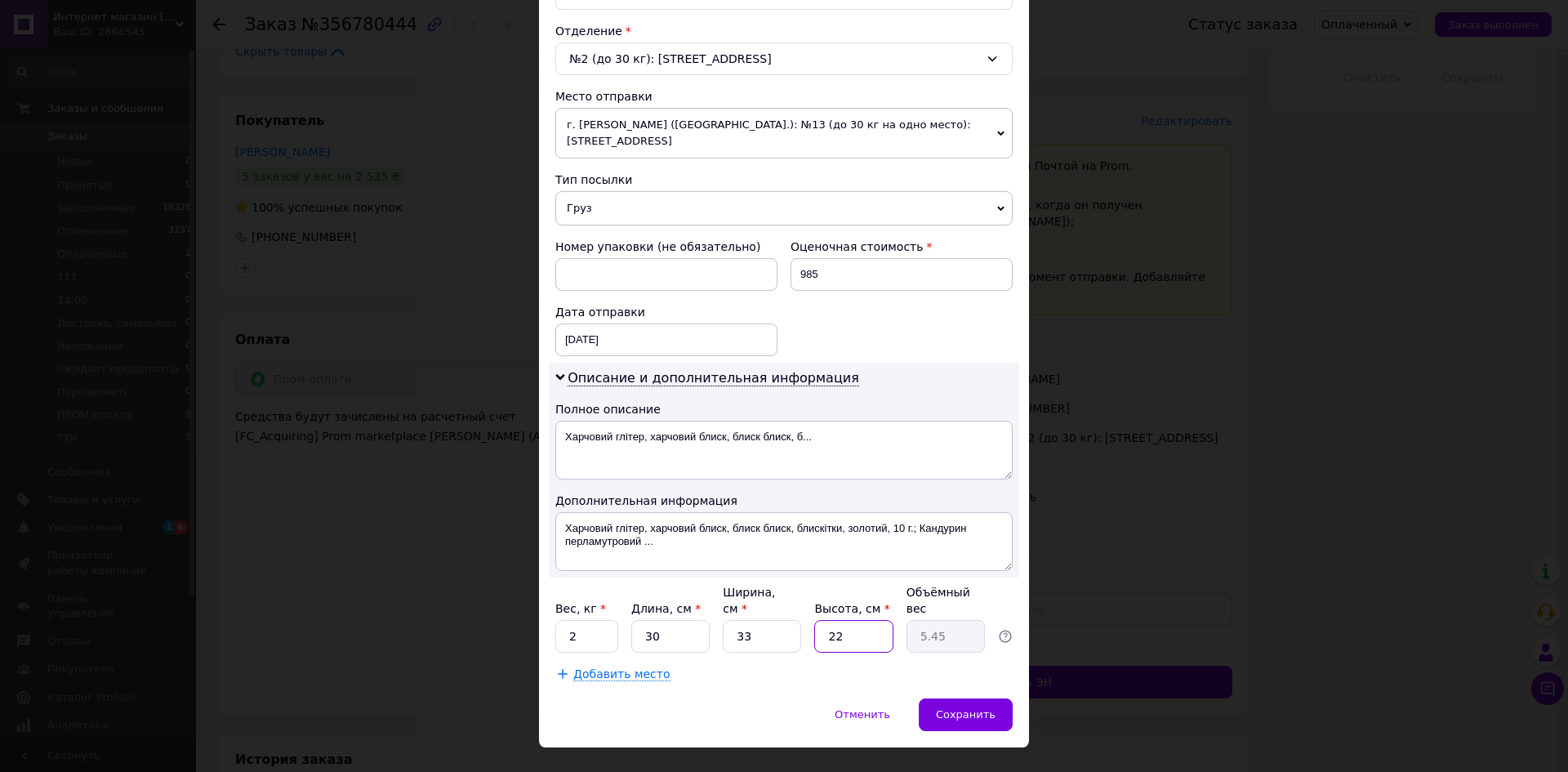
click at [818, 620] on input "22" at bounding box center [854, 636] width 79 height 32
type input "1"
type input "0.25"
type input "15"
type input "3.71"
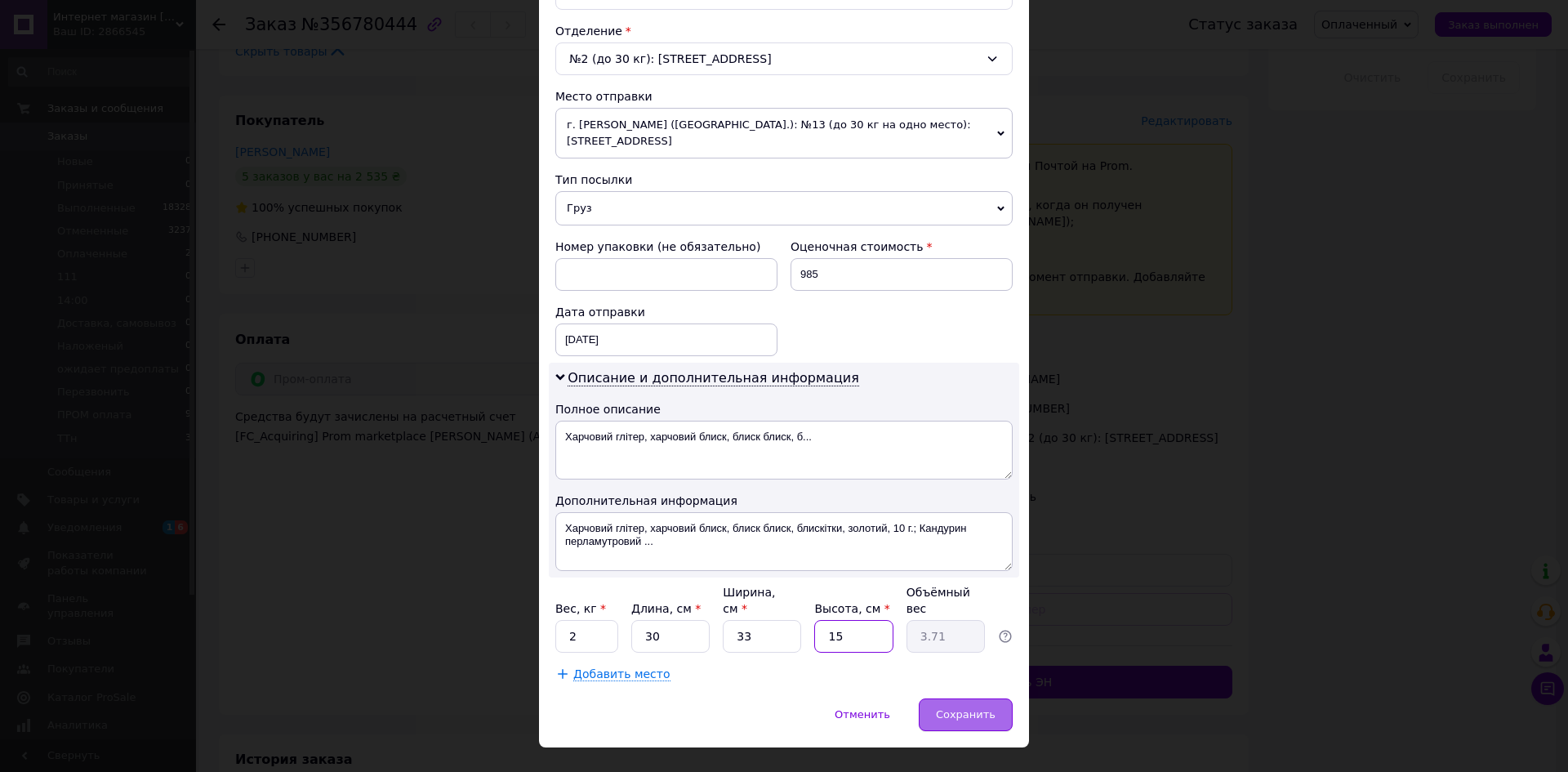
type input "15"
click at [947, 709] on span "Сохранить" at bounding box center [966, 715] width 60 height 12
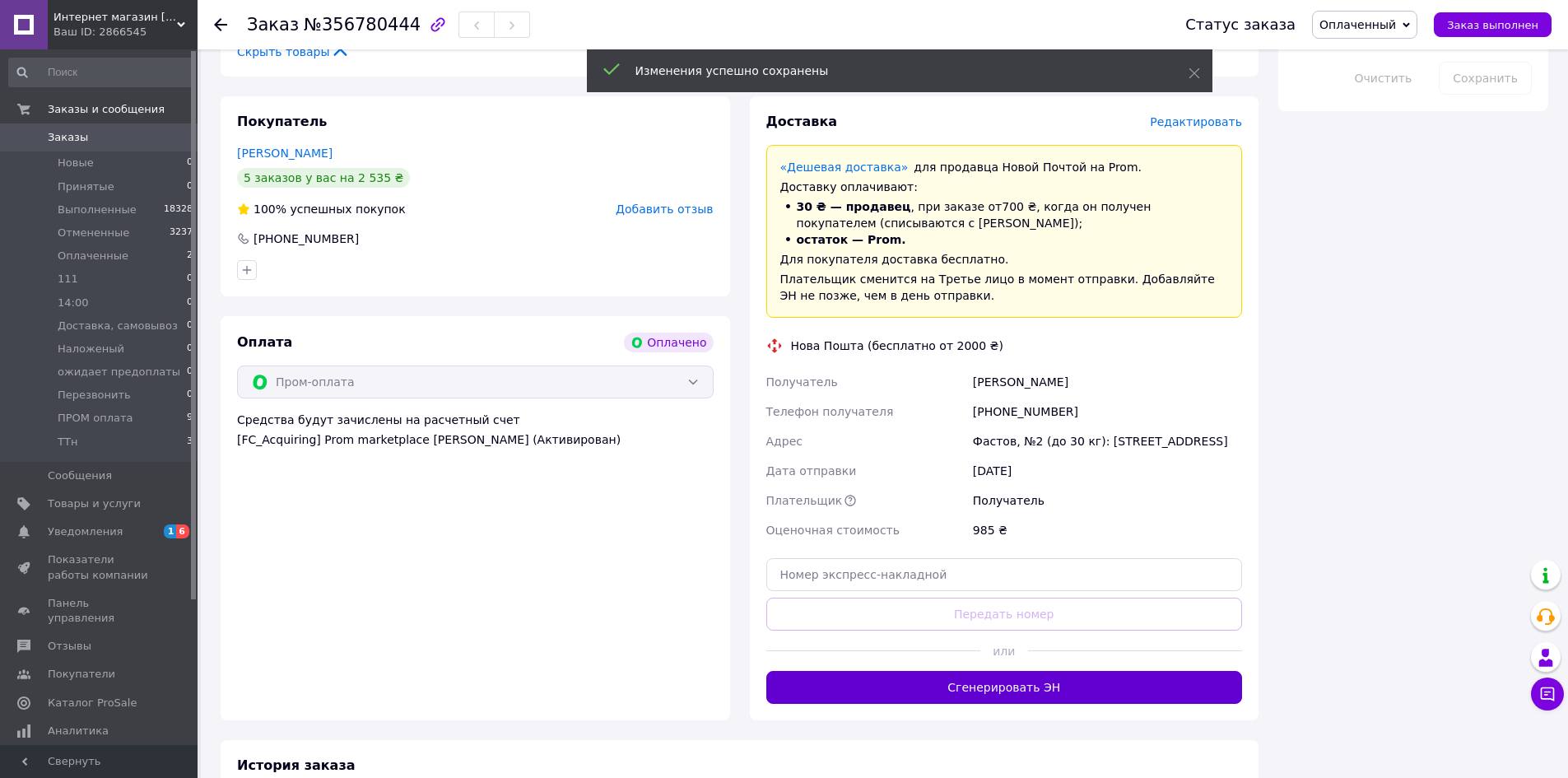
click at [964, 671] on button "Сгенерировать ЭН" at bounding box center [1005, 688] width 477 height 33
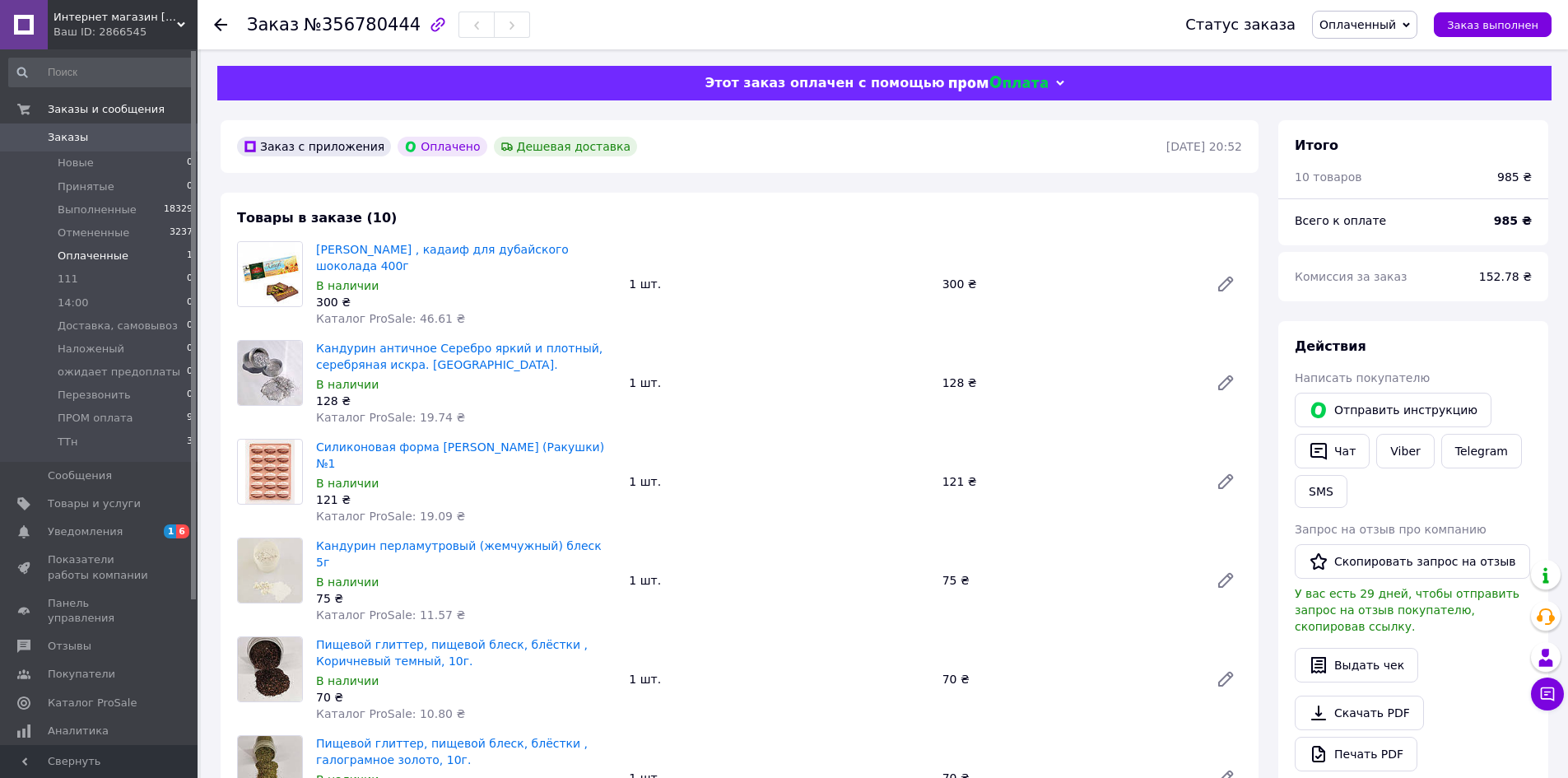
click at [113, 253] on span "Оплаченные" at bounding box center [93, 256] width 71 height 15
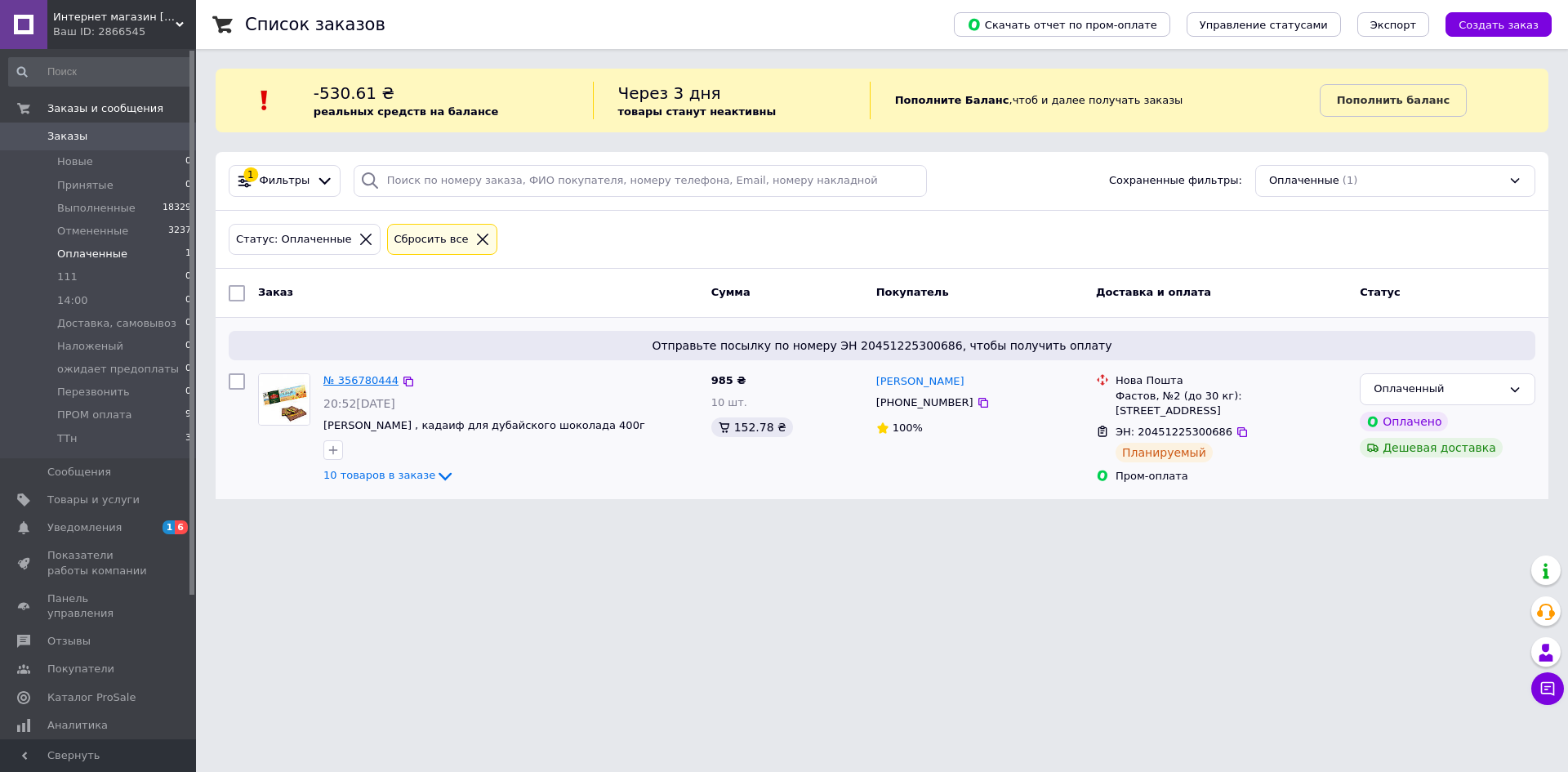
click at [361, 383] on link "№ 356780444" at bounding box center [361, 380] width 75 height 12
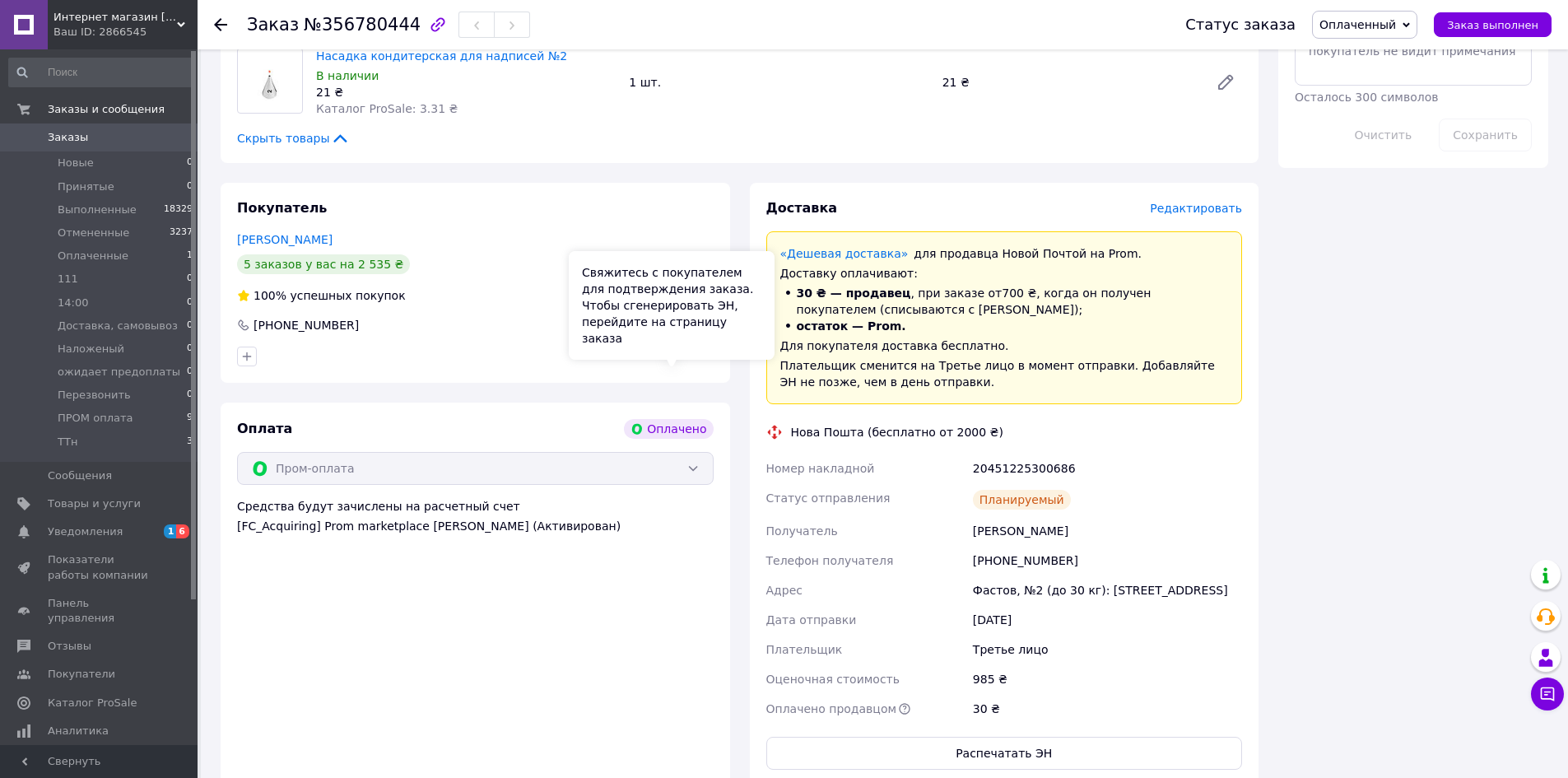
scroll to position [1071, 0]
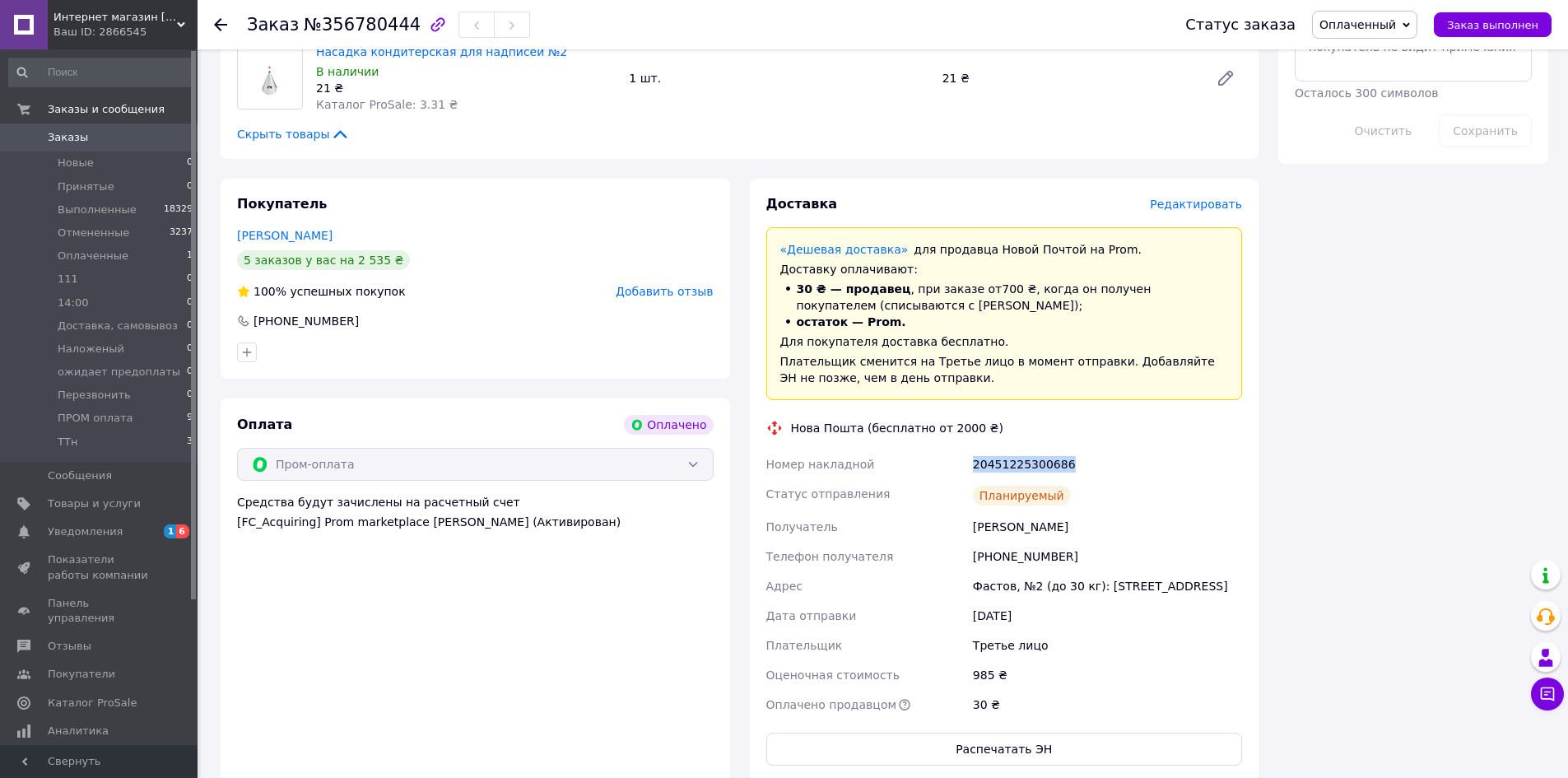
drag, startPoint x: 1061, startPoint y: 415, endPoint x: 993, endPoint y: 419, distance: 68.1
click at [988, 449] on div "20451225300686" at bounding box center [1107, 464] width 276 height 29
drag, startPoint x: 994, startPoint y: 419, endPoint x: 1071, endPoint y: 404, distance: 78.4
click at [1071, 449] on div "20451225300686" at bounding box center [1107, 464] width 276 height 29
drag, startPoint x: 1058, startPoint y: 411, endPoint x: 992, endPoint y: 423, distance: 67.1
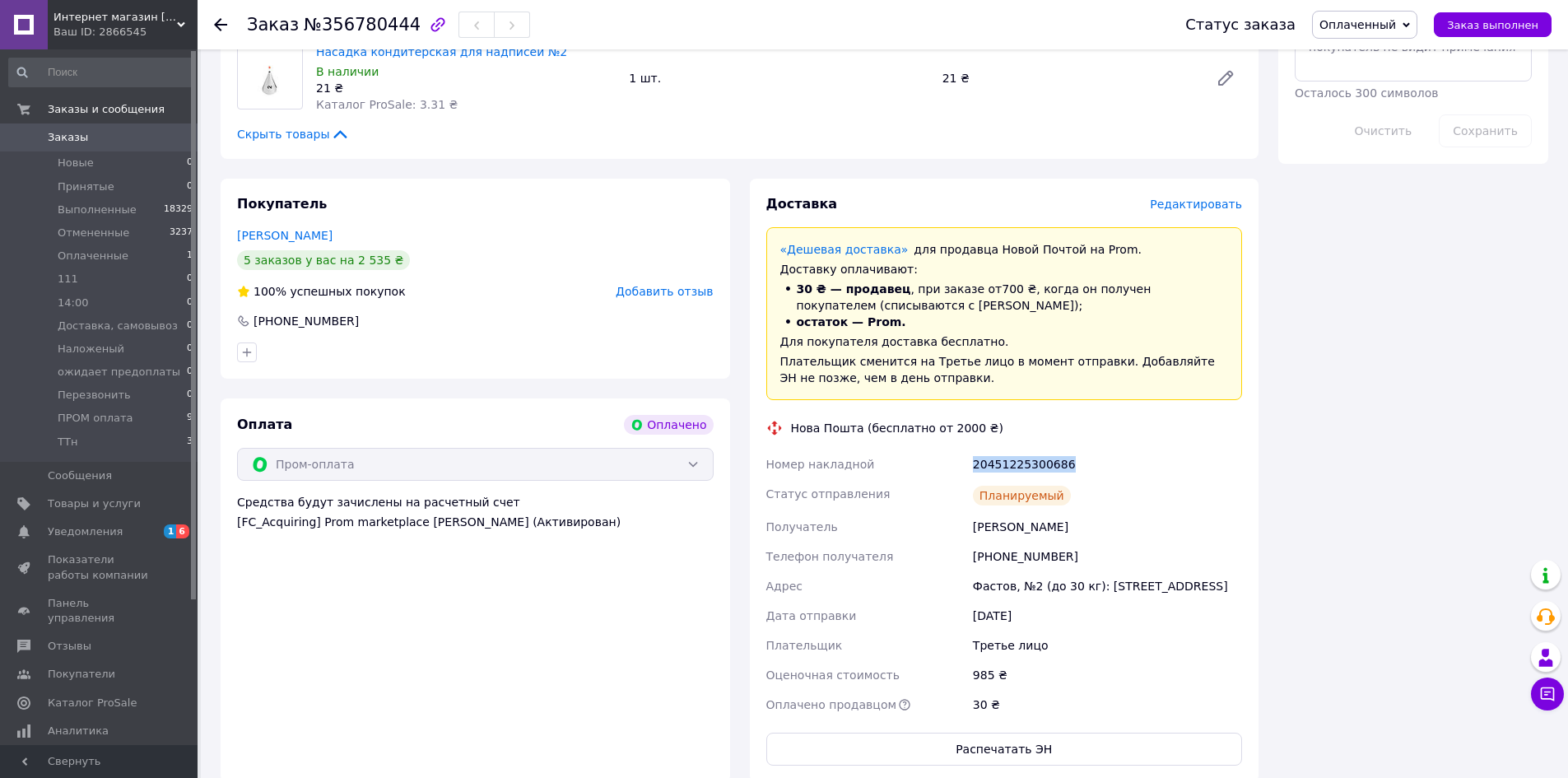
click at [972, 449] on div "20451225300686" at bounding box center [1107, 464] width 276 height 29
copy div "20451225300686"
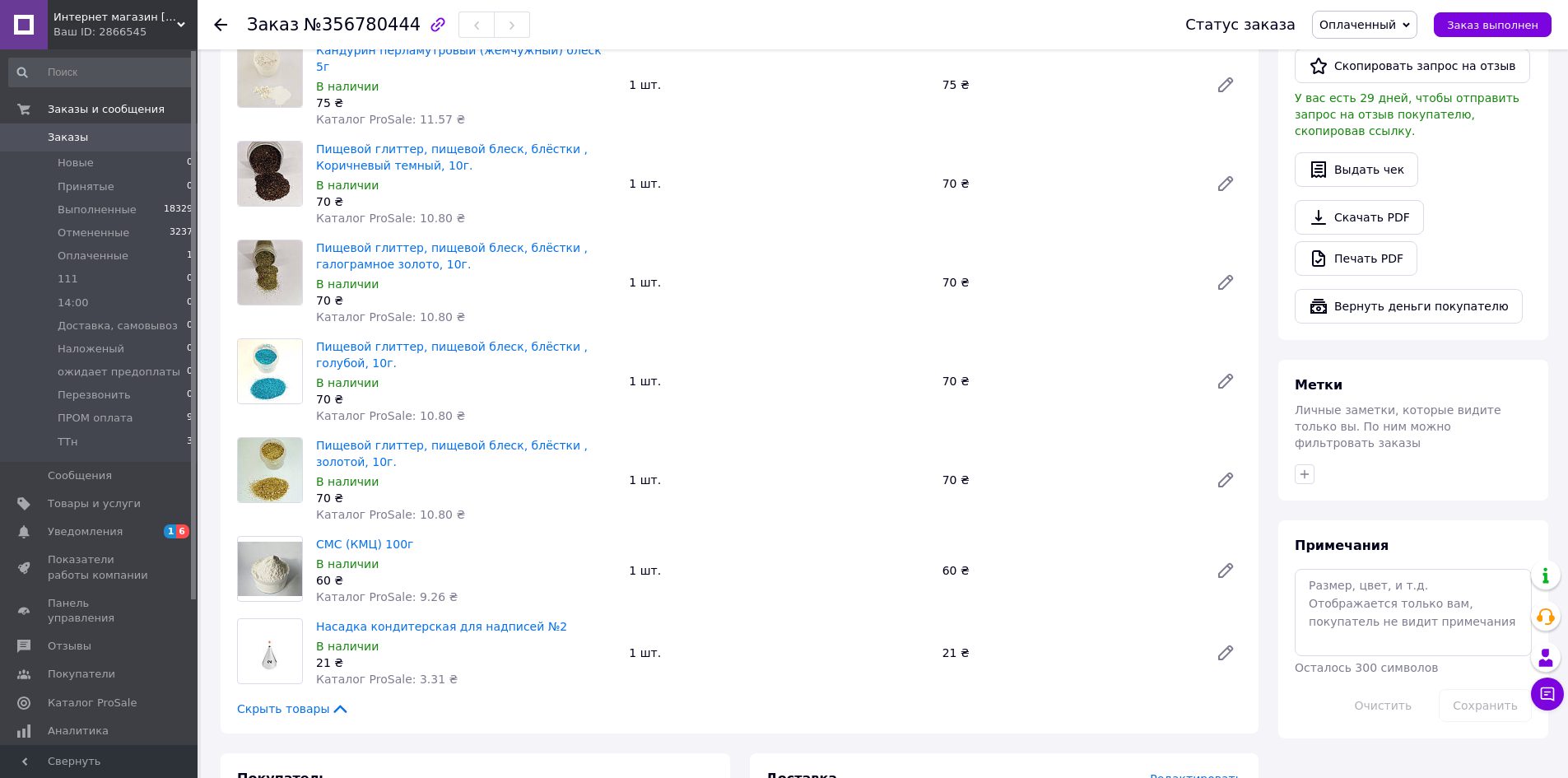
scroll to position [330, 0]
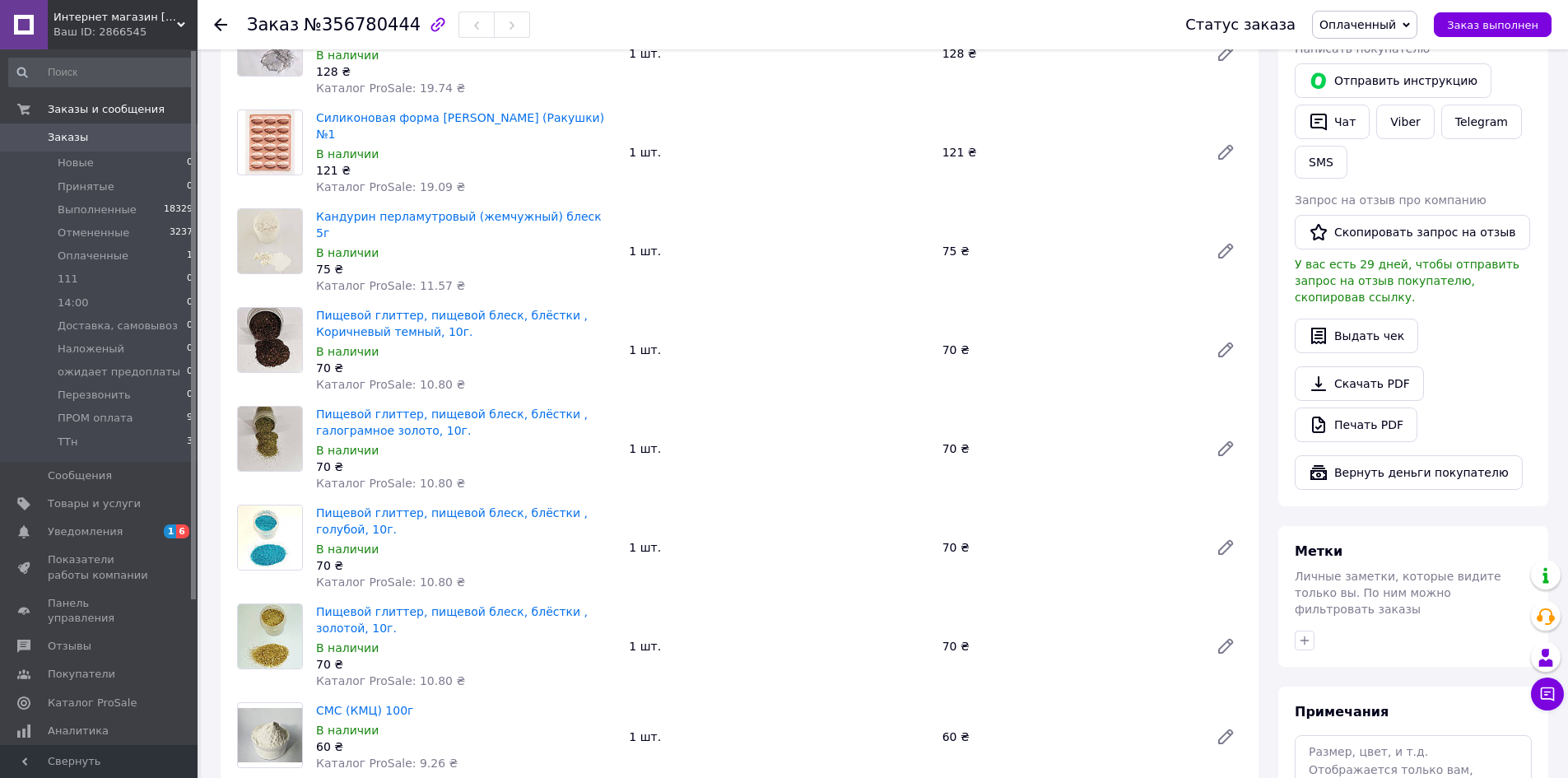
click at [1369, 25] on span "Оплаченный" at bounding box center [1357, 24] width 77 height 13
click at [1384, 162] on li "ПРОМ оплата" at bounding box center [1382, 163] width 139 height 25
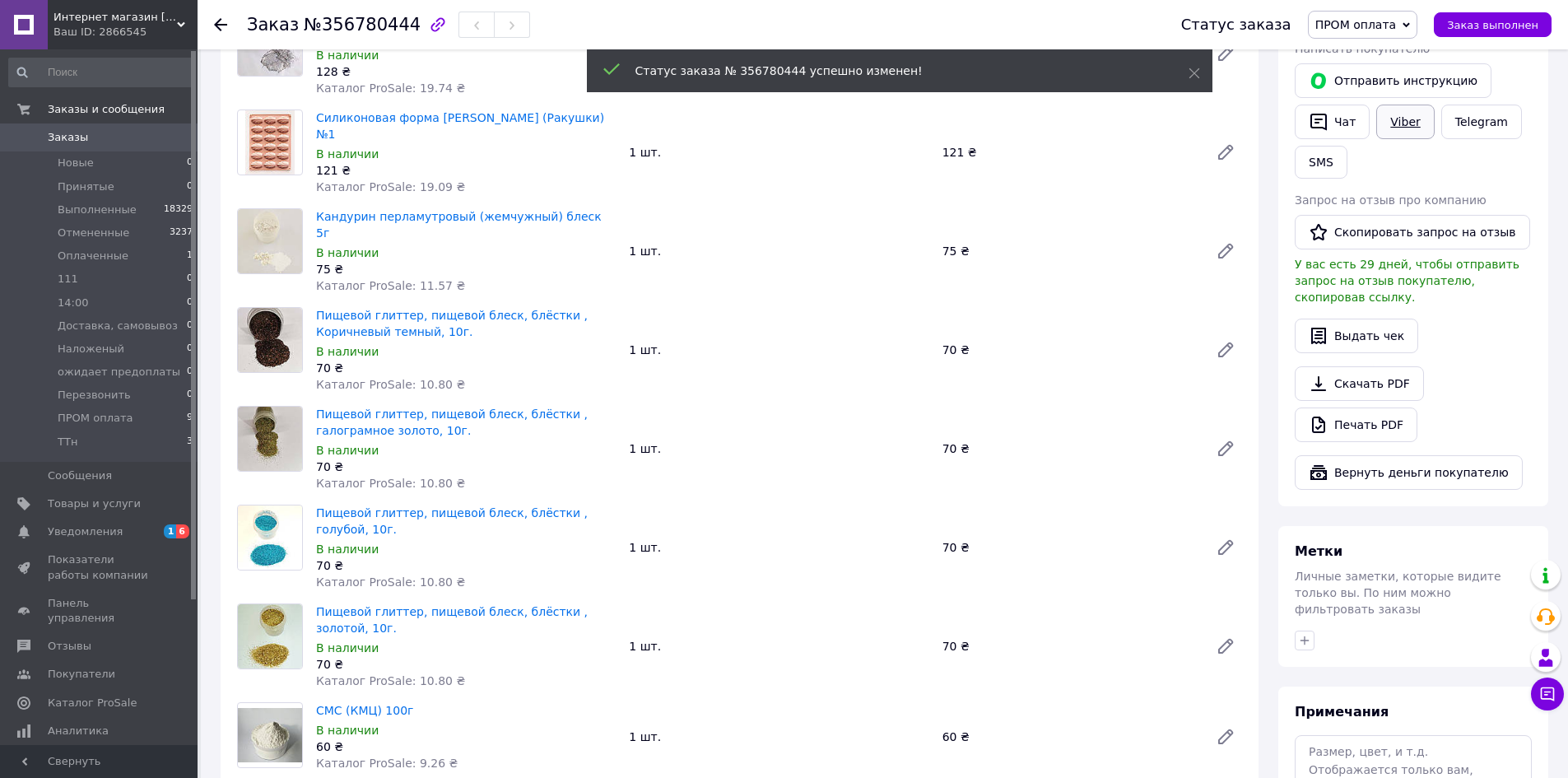
click at [1401, 123] on link "Viber" at bounding box center [1405, 122] width 58 height 34
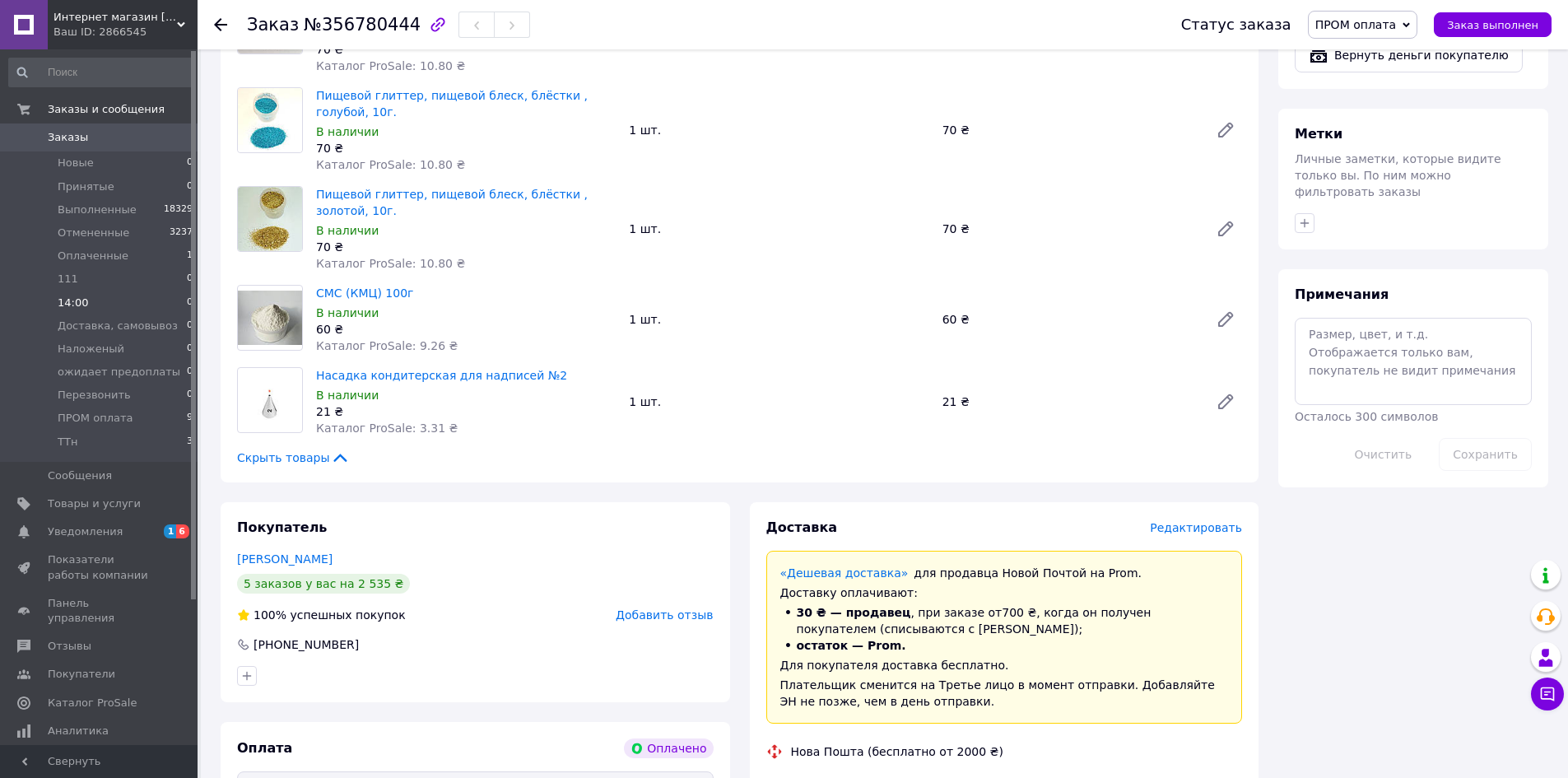
scroll to position [741, 0]
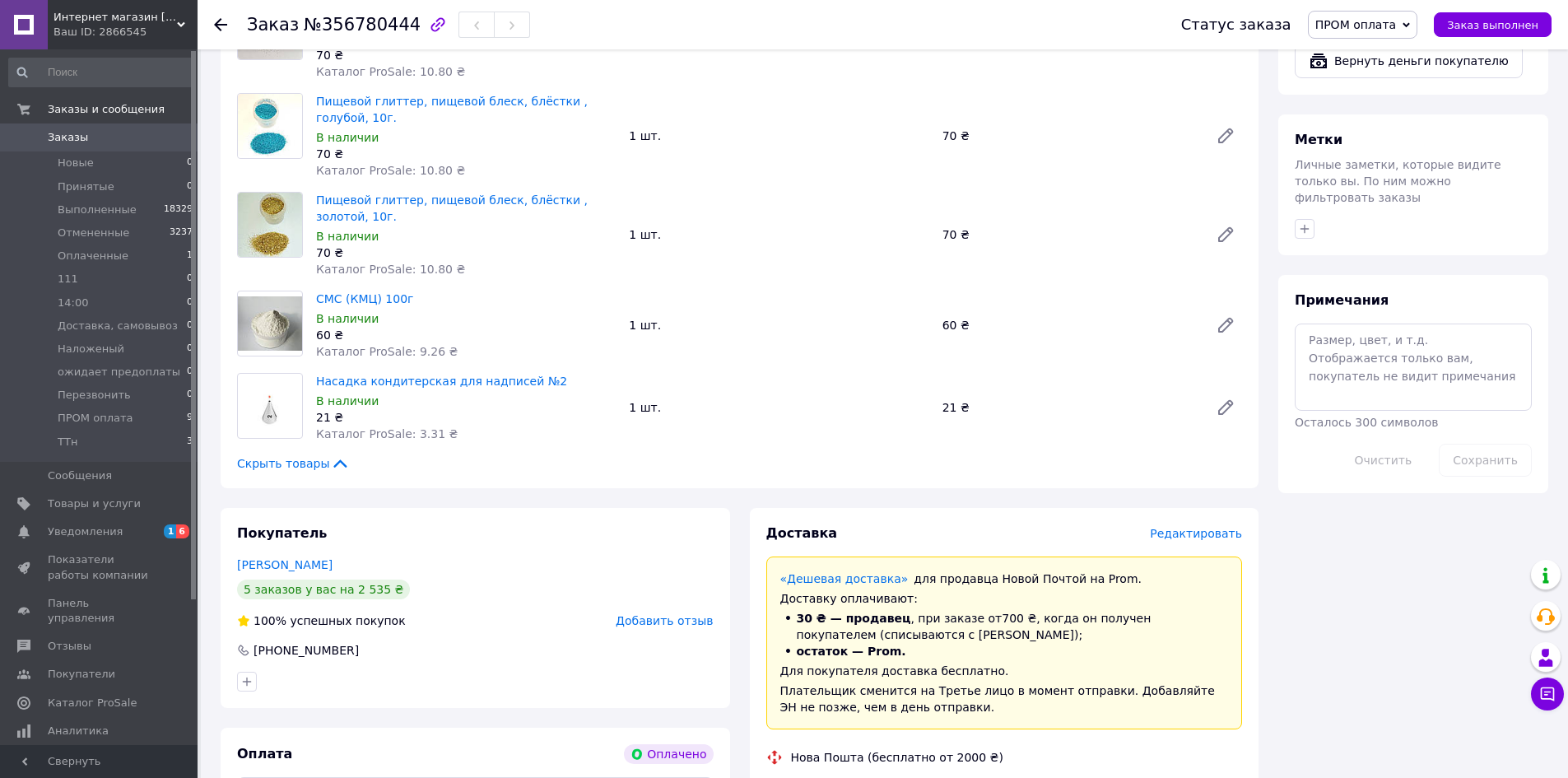
click at [175, 24] on span "Интернет магазин [GEOGRAPHIC_DATA]" at bounding box center [115, 16] width 124 height 15
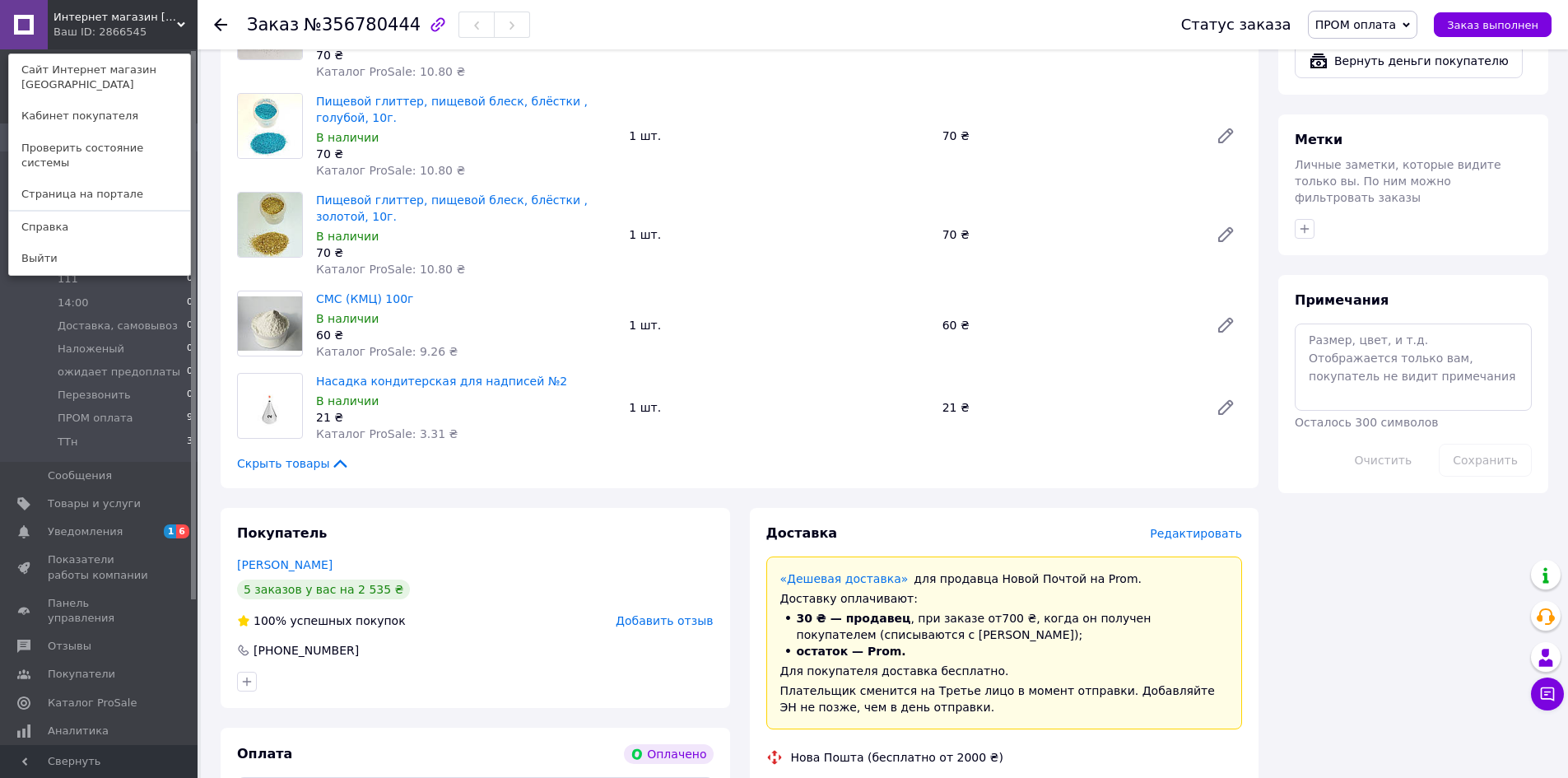
click at [175, 24] on span "Интернет магазин [GEOGRAPHIC_DATA]" at bounding box center [115, 16] width 124 height 15
